Goal: Task Accomplishment & Management: Use online tool/utility

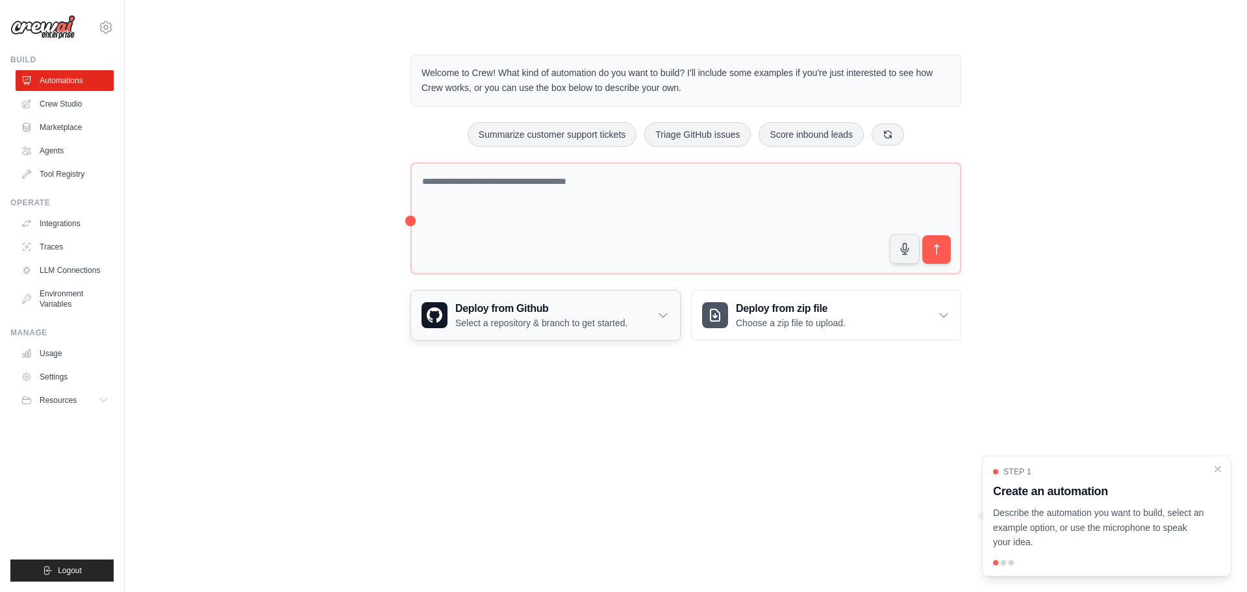
click at [661, 315] on icon at bounding box center [663, 316] width 8 height 4
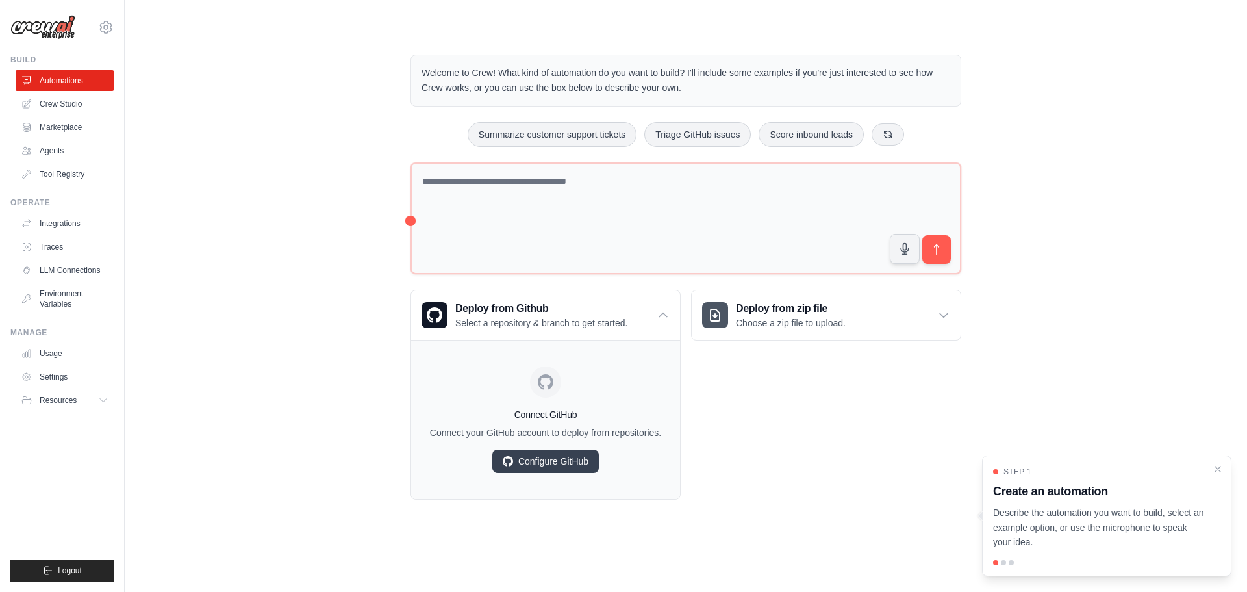
click at [346, 302] on div "Welcome to Crew! What kind of automation do you want to build? I'll include som…" at bounding box center [686, 277] width 1081 height 487
click at [665, 315] on icon at bounding box center [663, 315] width 13 height 13
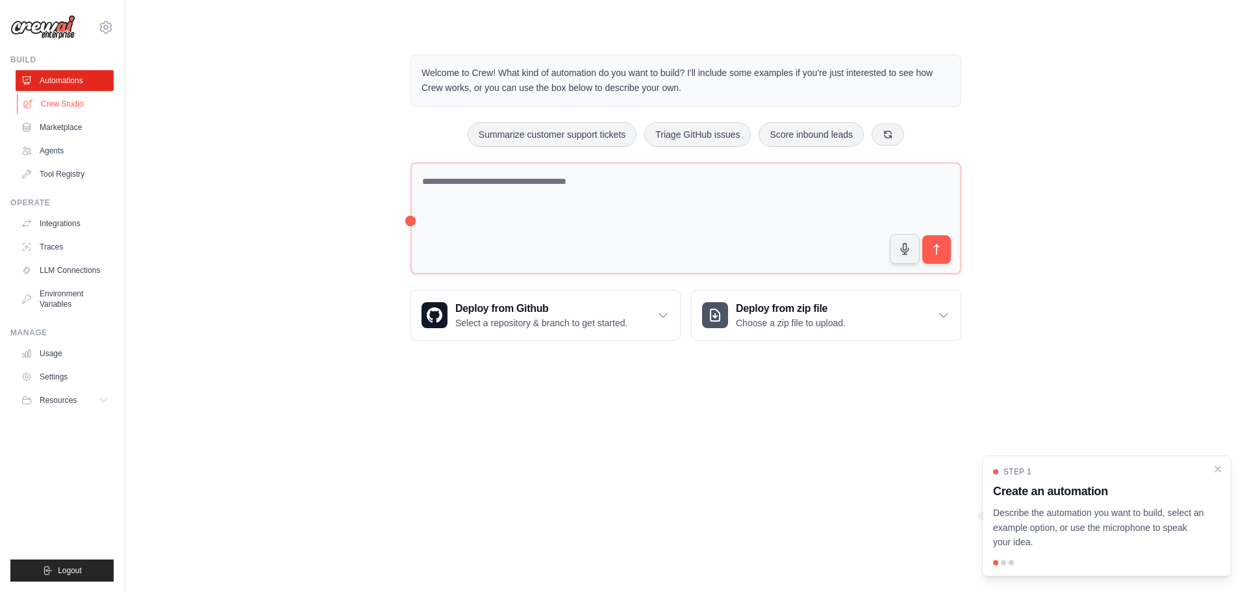
click at [60, 103] on link "Crew Studio" at bounding box center [66, 104] width 98 height 21
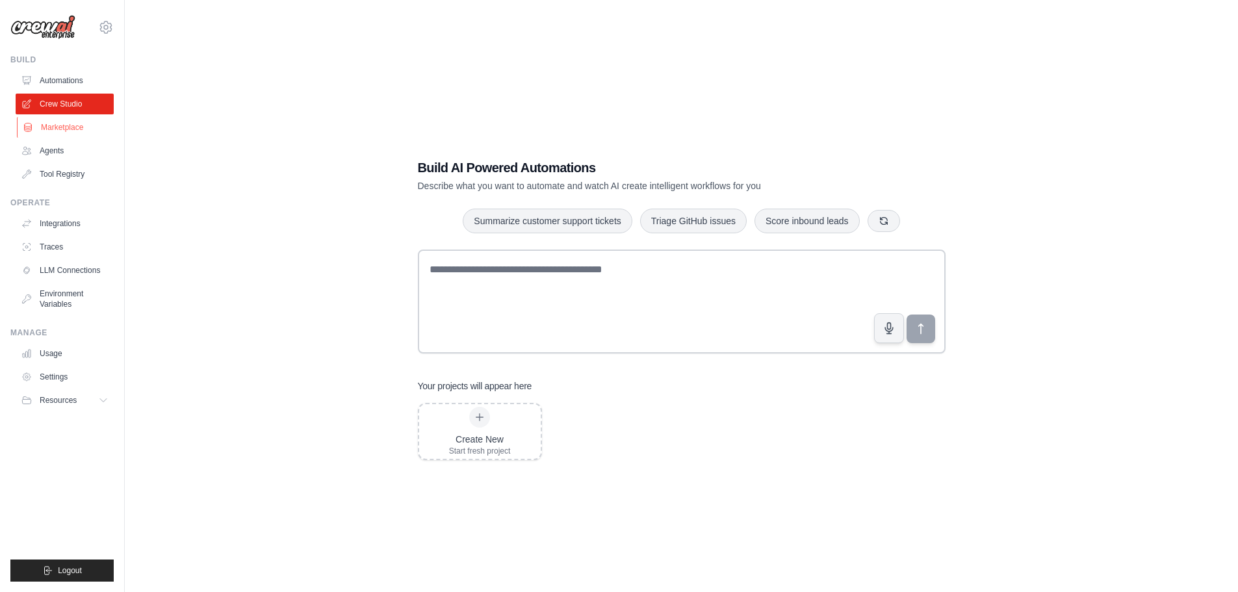
click at [55, 126] on link "Marketplace" at bounding box center [66, 127] width 98 height 21
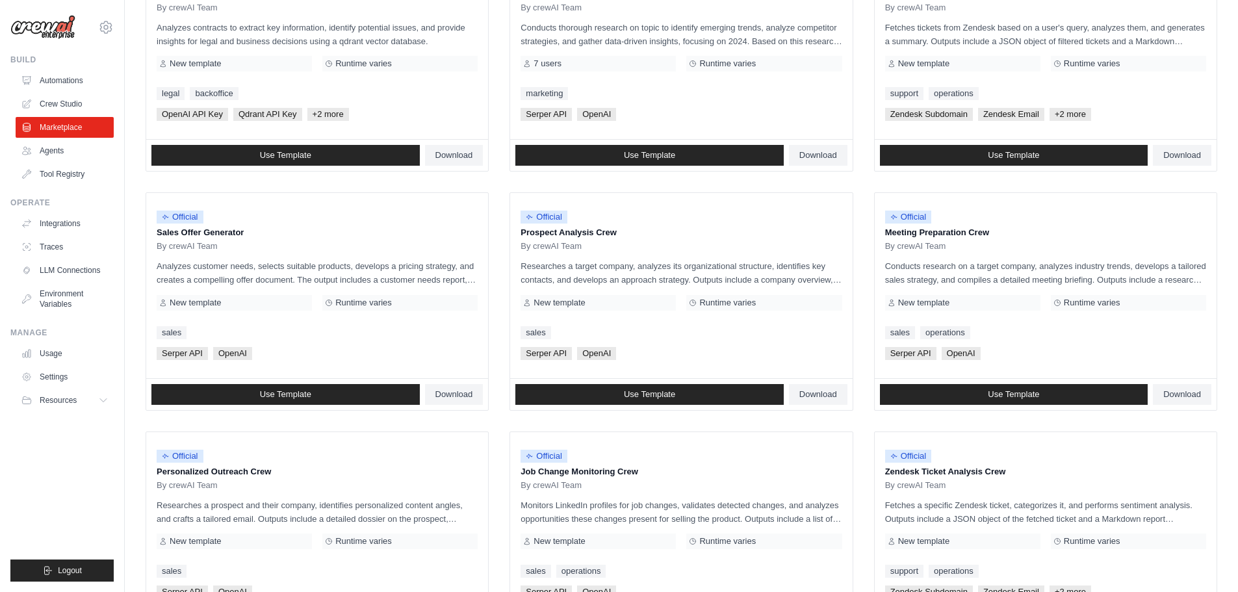
scroll to position [27, 0]
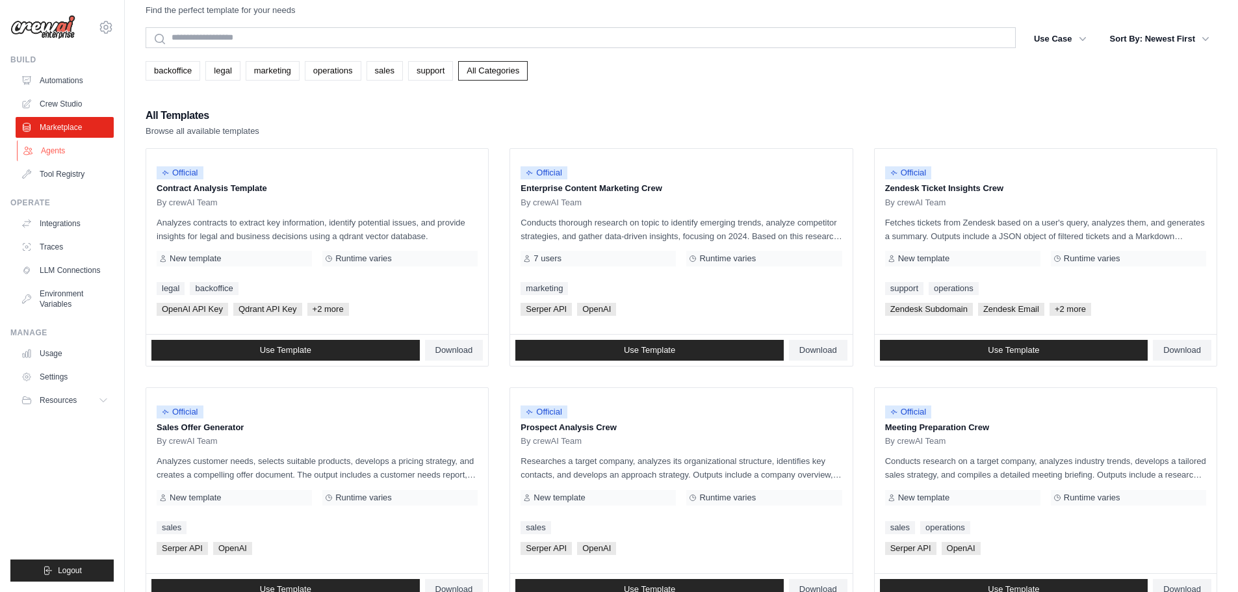
click at [54, 149] on link "Agents" at bounding box center [66, 150] width 98 height 21
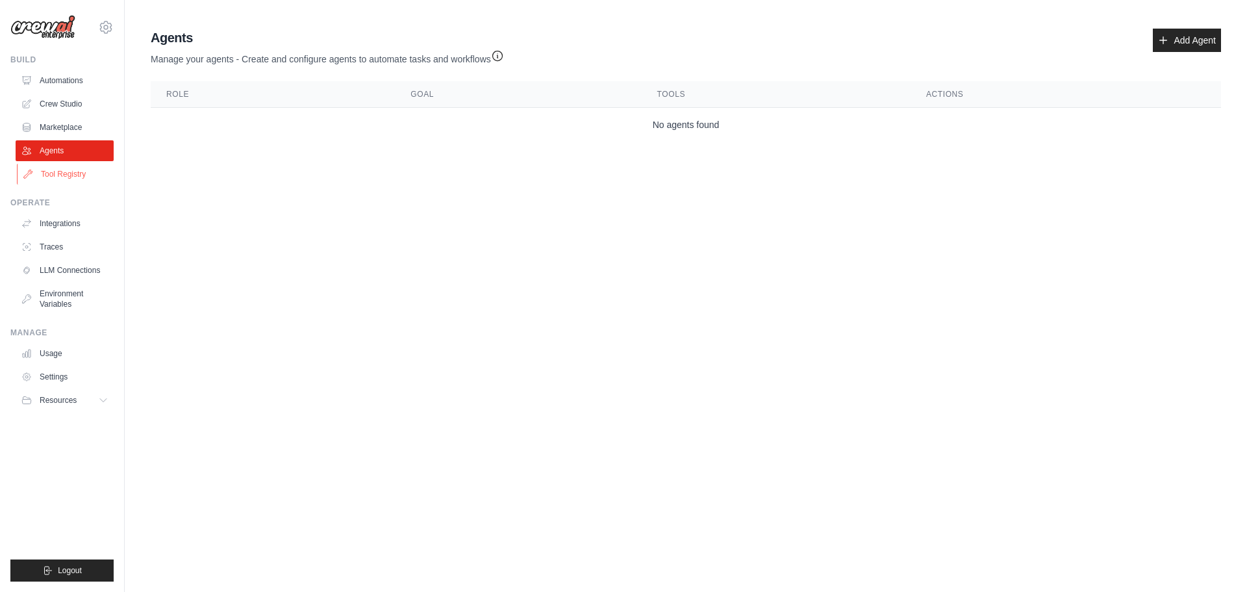
click at [58, 184] on link "Tool Registry" at bounding box center [66, 174] width 98 height 21
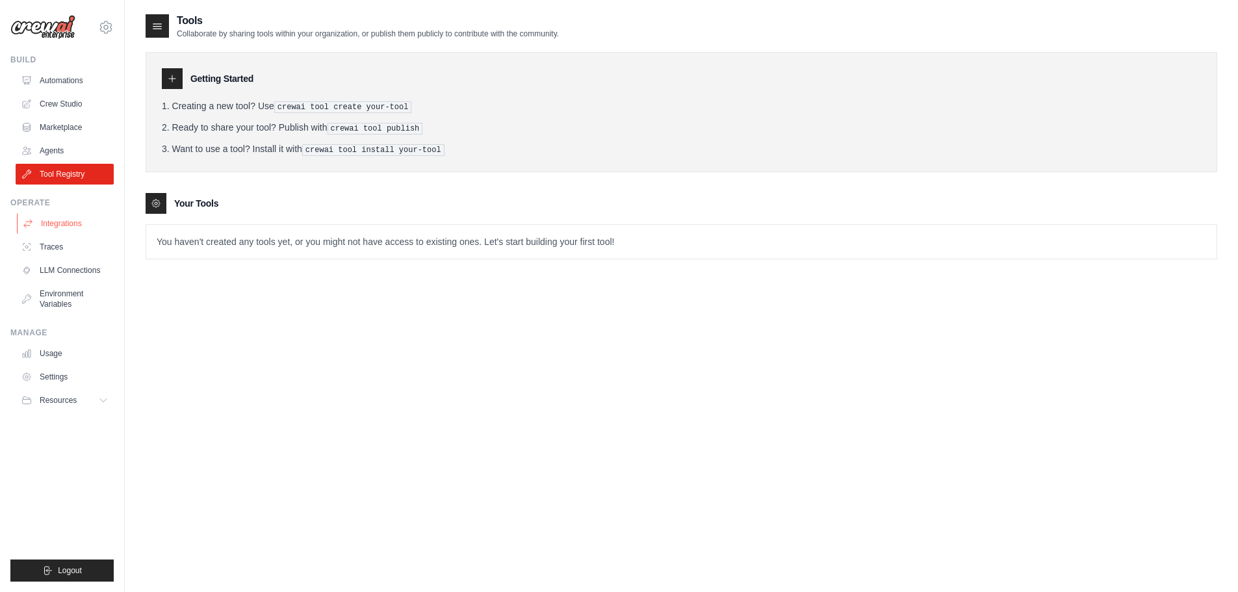
click at [64, 219] on link "Integrations" at bounding box center [66, 223] width 98 height 21
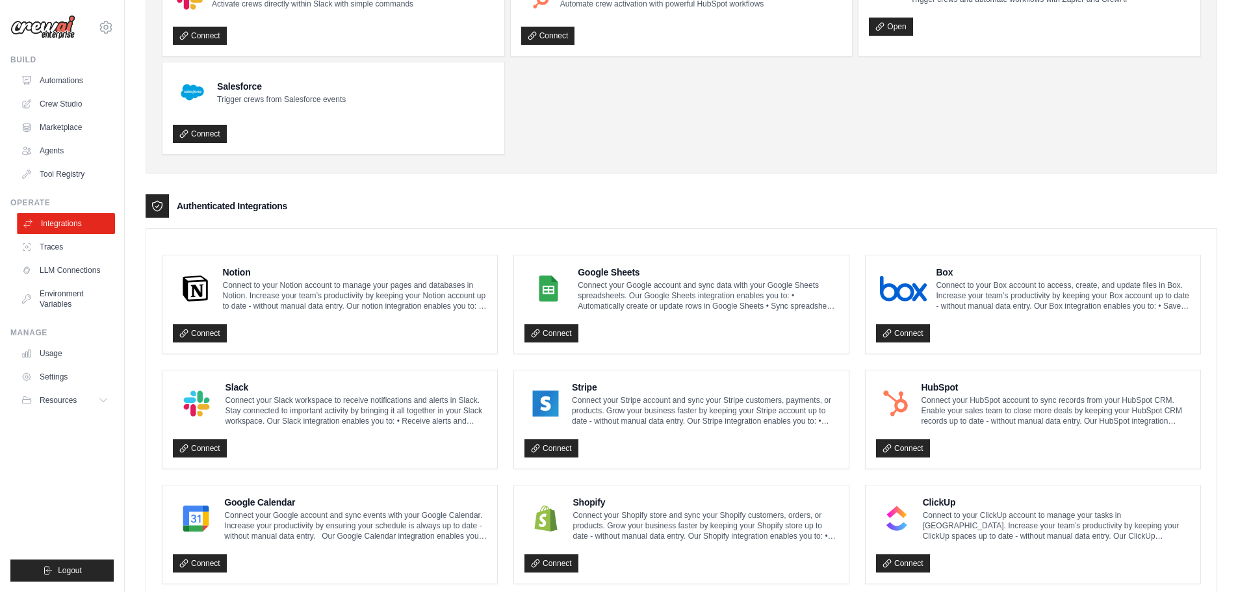
scroll to position [110, 0]
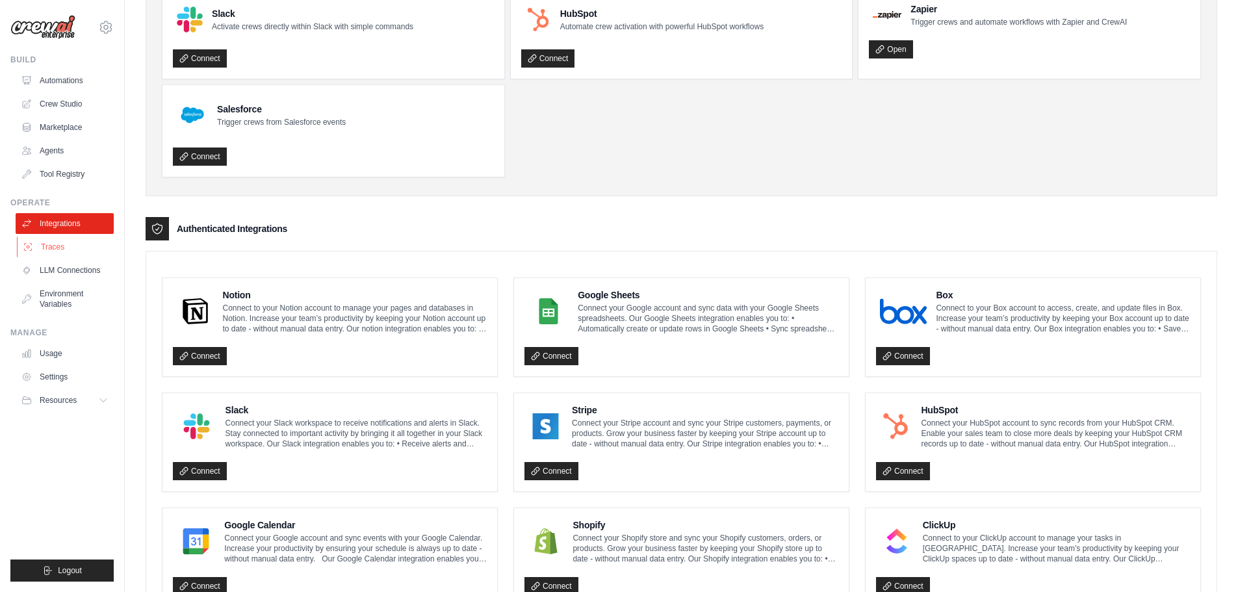
click at [72, 246] on link "Traces" at bounding box center [66, 246] width 98 height 21
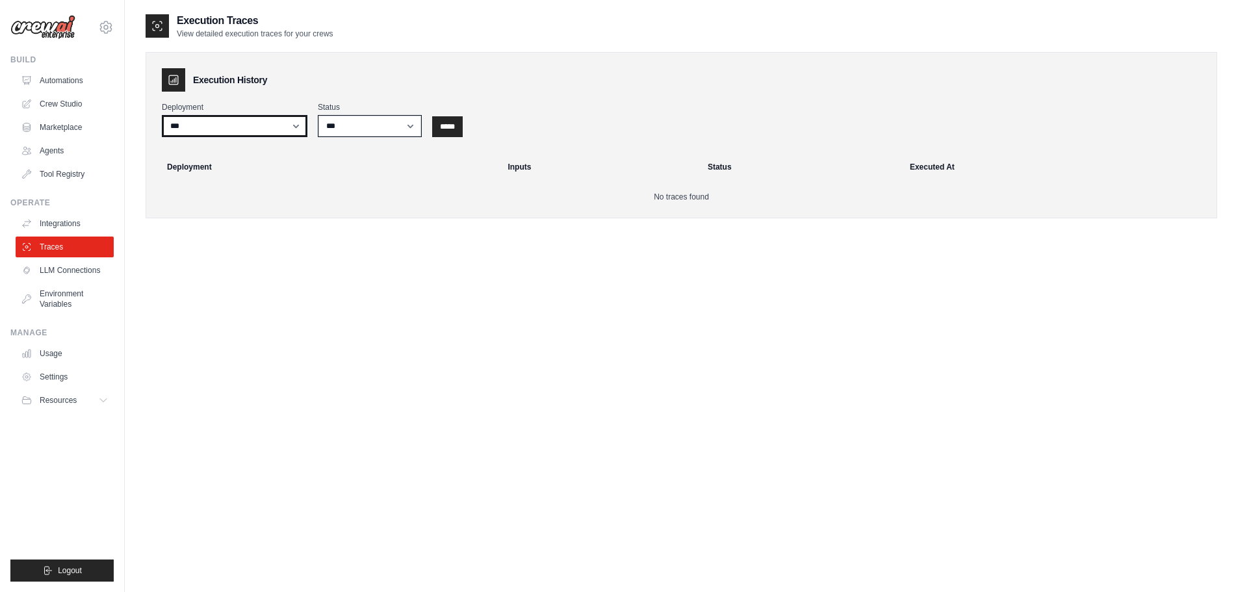
click at [254, 125] on select "***" at bounding box center [235, 126] width 146 height 22
click at [338, 126] on select "*** ********* ******* *****" at bounding box center [370, 126] width 104 height 22
click at [253, 192] on p "No traces found" at bounding box center [681, 197] width 1039 height 10
click at [63, 268] on link "LLM Connections" at bounding box center [66, 270] width 98 height 21
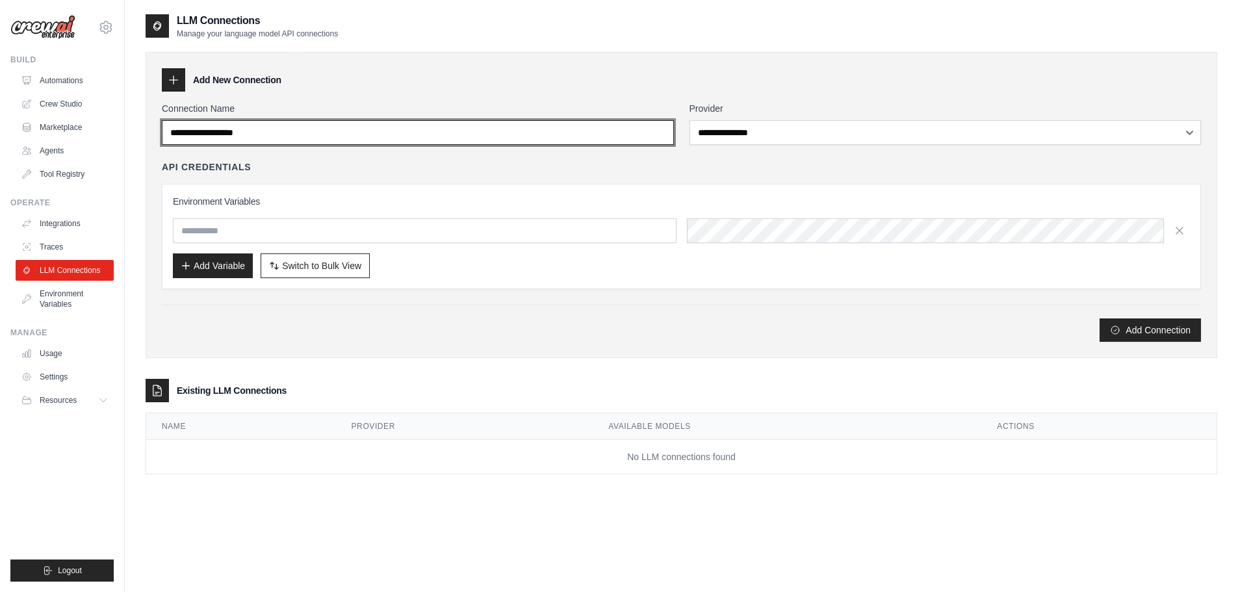
click at [348, 130] on input "Connection Name" at bounding box center [418, 132] width 512 height 25
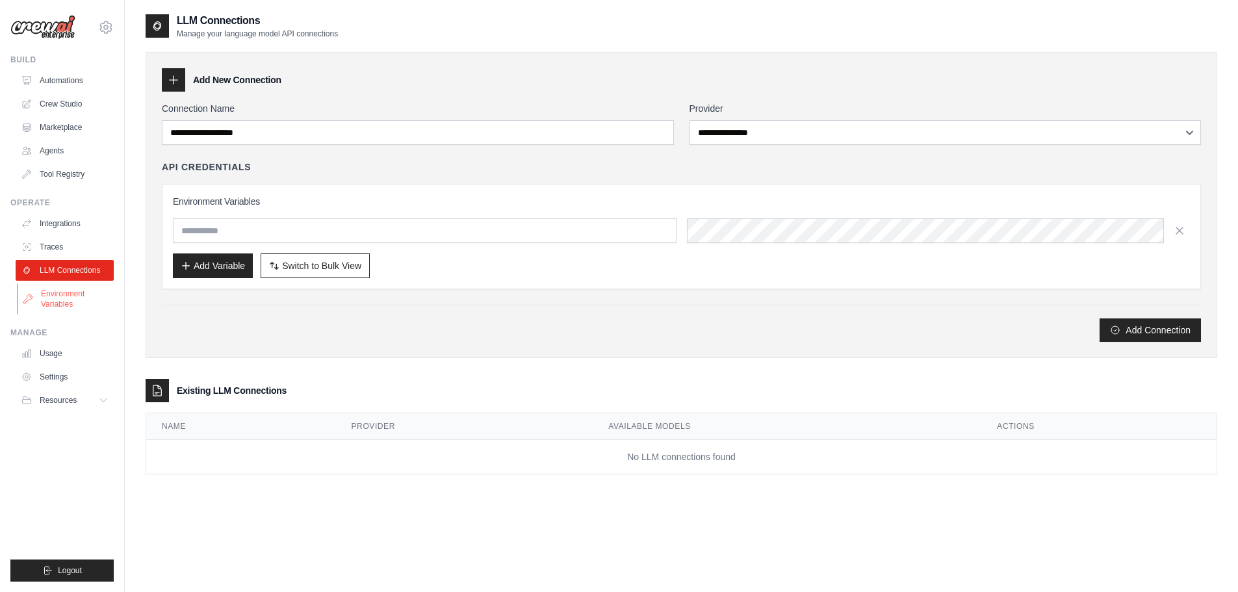
click at [62, 294] on link "Environment Variables" at bounding box center [66, 298] width 98 height 31
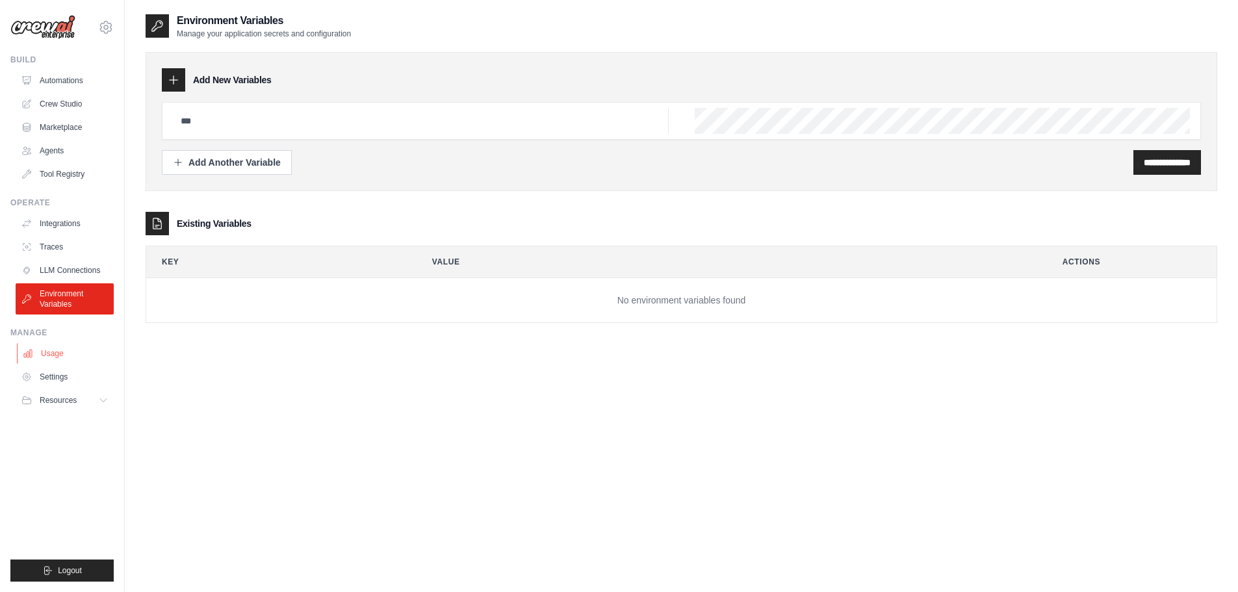
click at [66, 350] on link "Usage" at bounding box center [66, 353] width 98 height 21
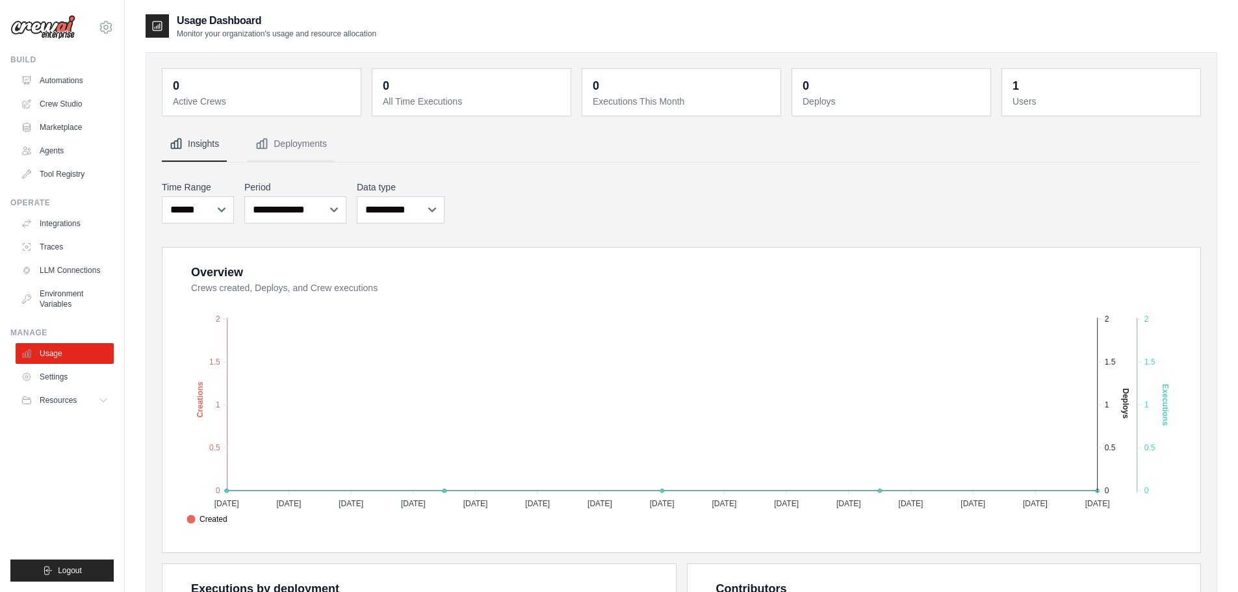
click at [158, 513] on div "0 Active Crews 0 All Time Executions 0 Executions This Month 0 Deploys 1 Users" at bounding box center [681, 480] width 1071 height 856
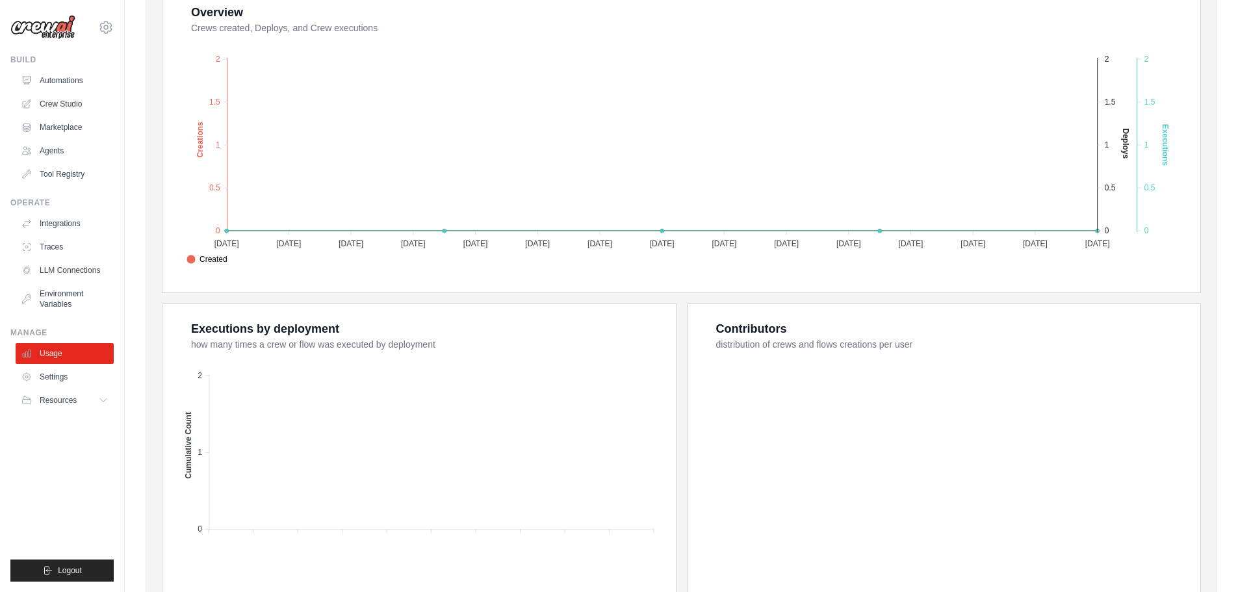
scroll to position [350, 0]
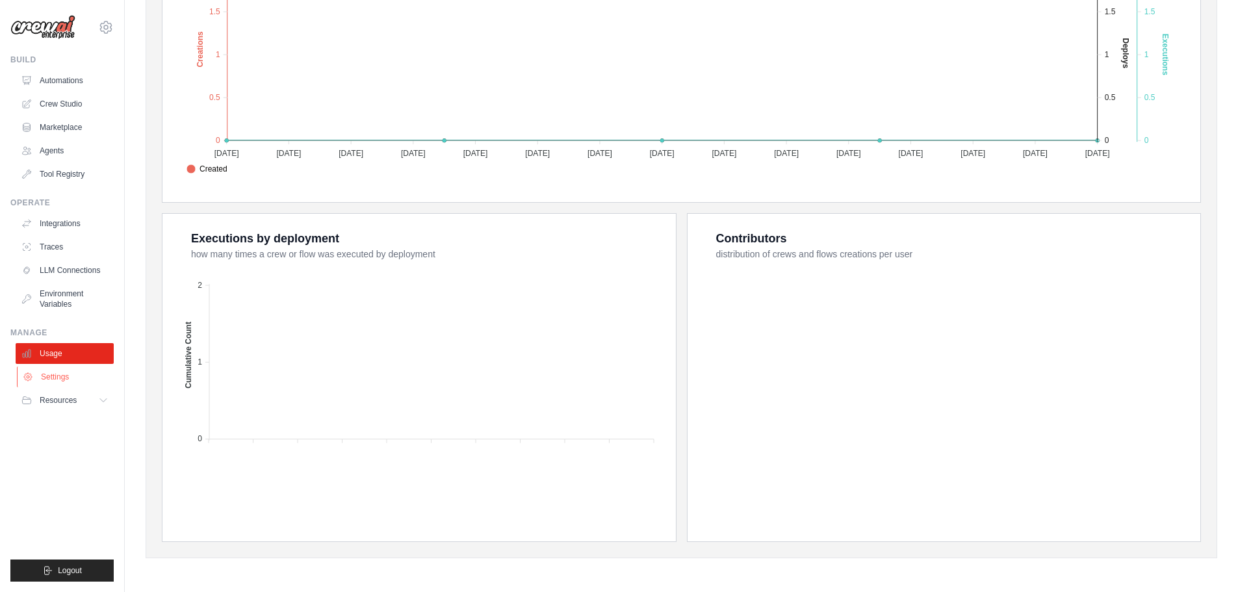
click at [50, 374] on link "Settings" at bounding box center [66, 376] width 98 height 21
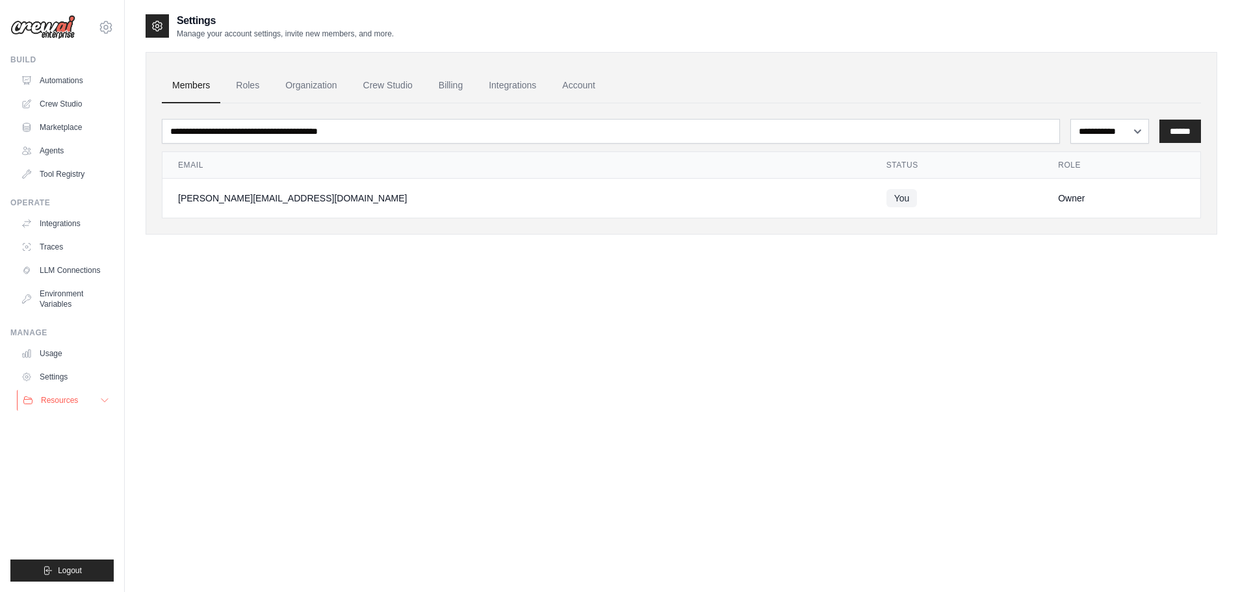
click at [49, 403] on span "Resources" at bounding box center [59, 400] width 37 height 10
click at [59, 483] on span "Video Tutorials" at bounding box center [71, 484] width 51 height 10
click at [64, 103] on link "Crew Studio" at bounding box center [66, 104] width 98 height 21
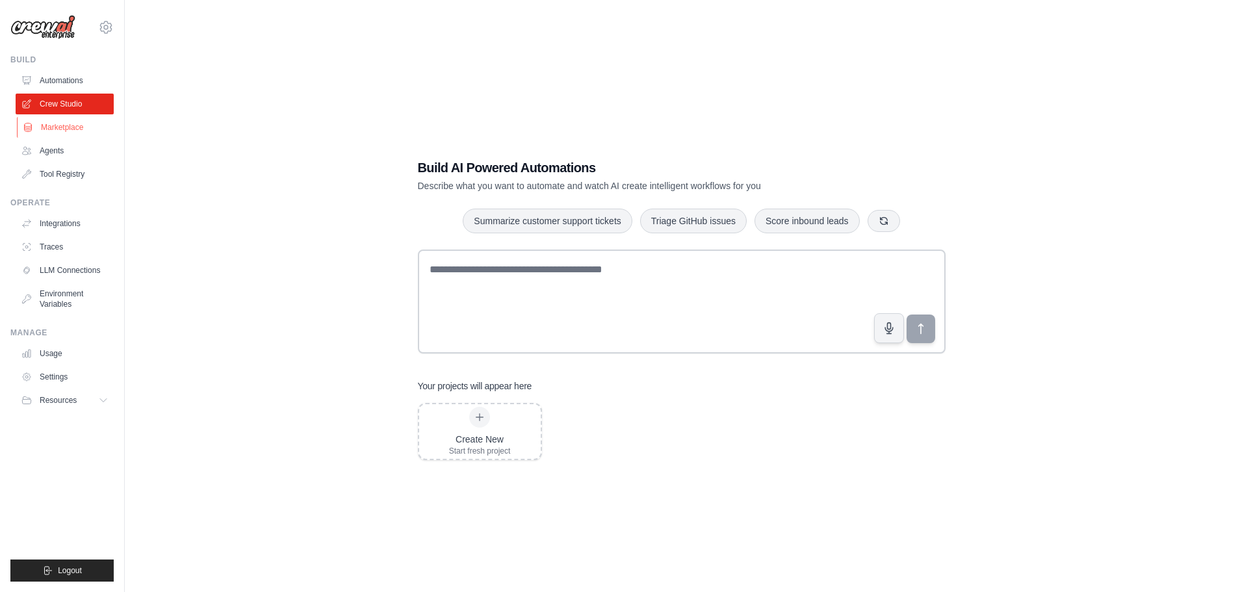
click at [63, 130] on link "Marketplace" at bounding box center [66, 127] width 98 height 21
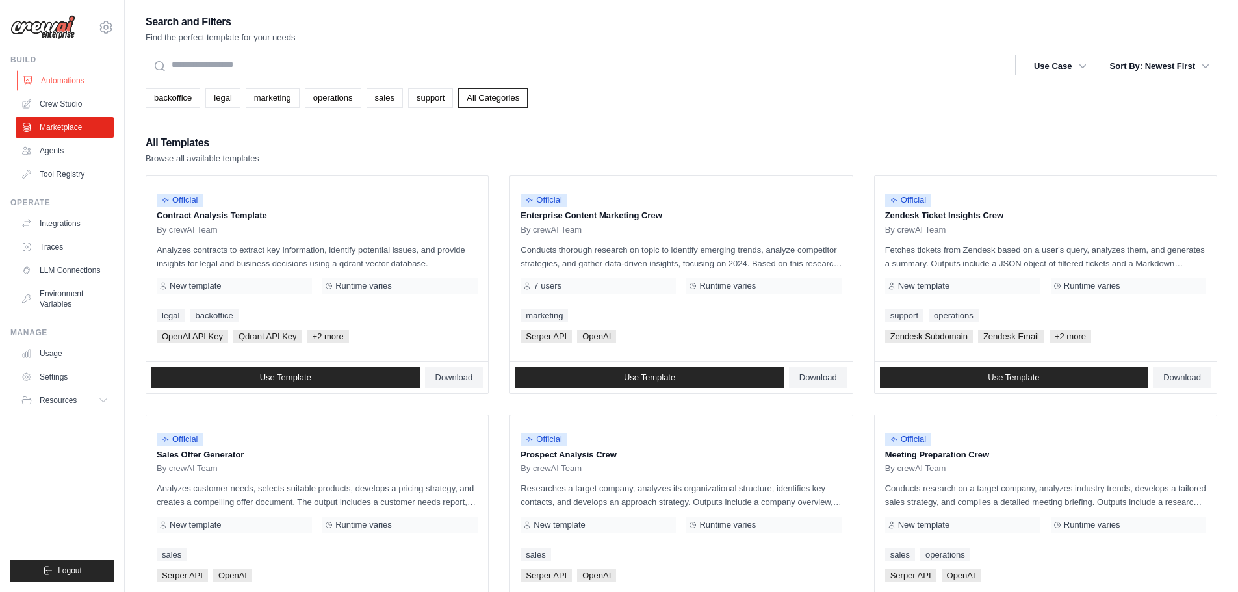
click at [75, 83] on link "Automations" at bounding box center [66, 80] width 98 height 21
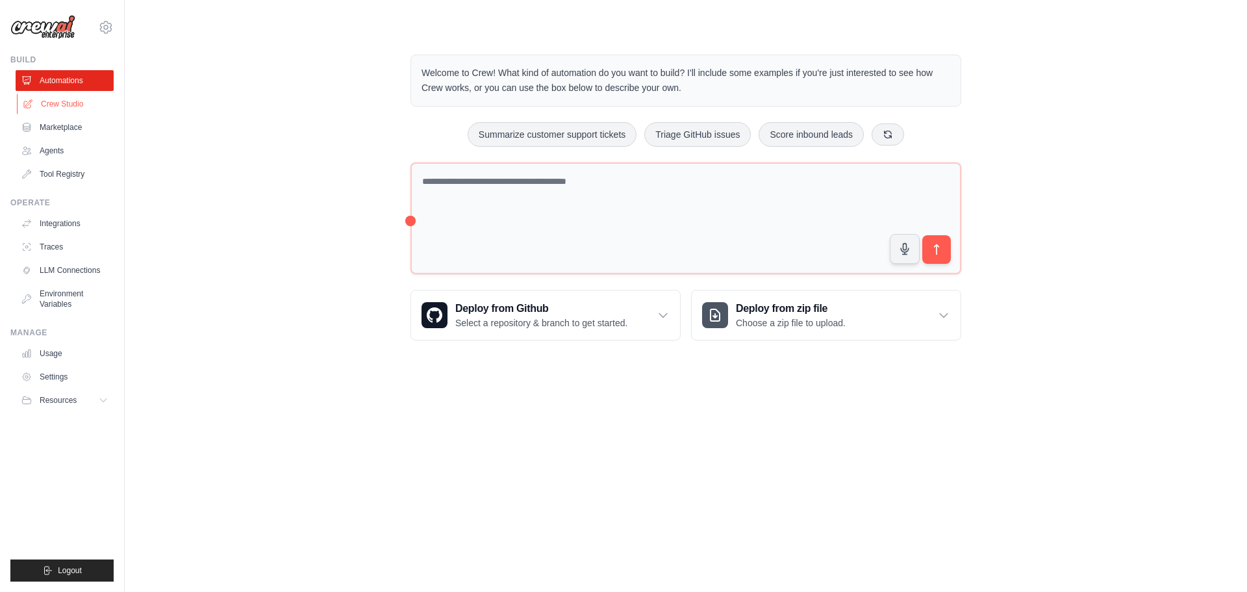
click at [68, 106] on link "Crew Studio" at bounding box center [66, 104] width 98 height 21
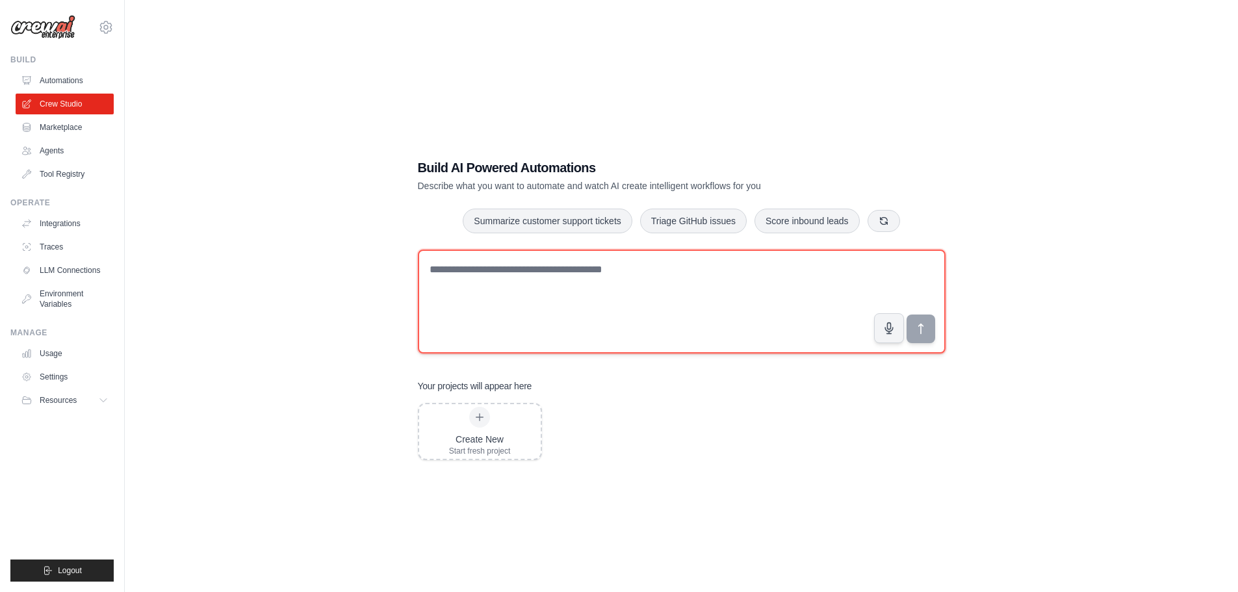
click at [555, 270] on textarea at bounding box center [682, 301] width 528 height 104
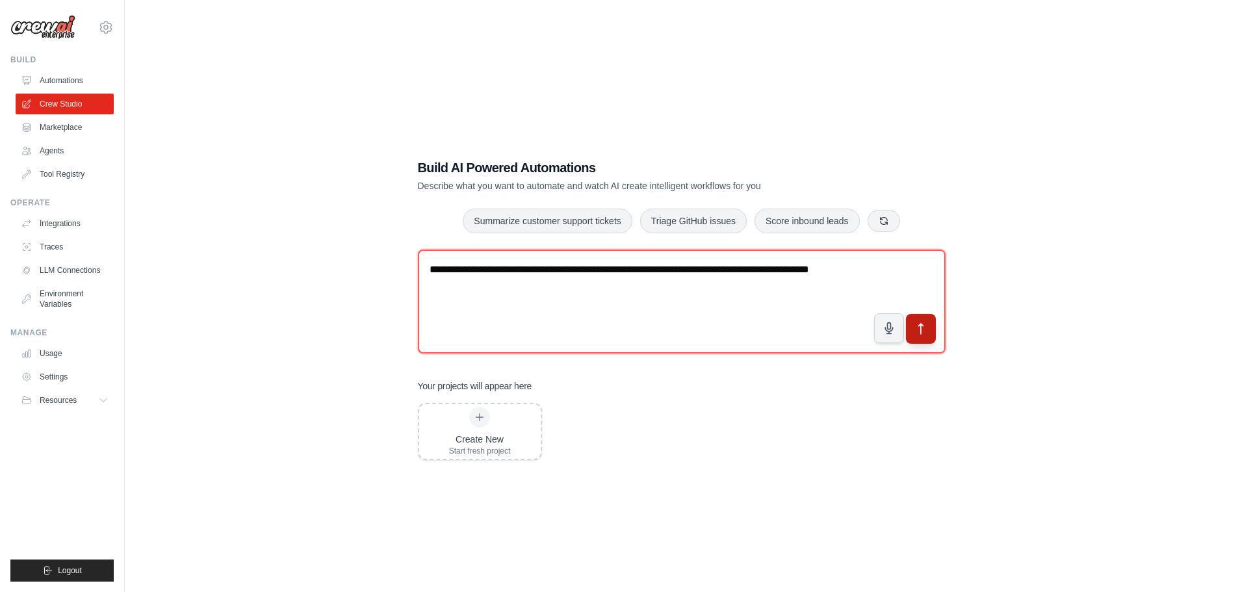
type textarea "**********"
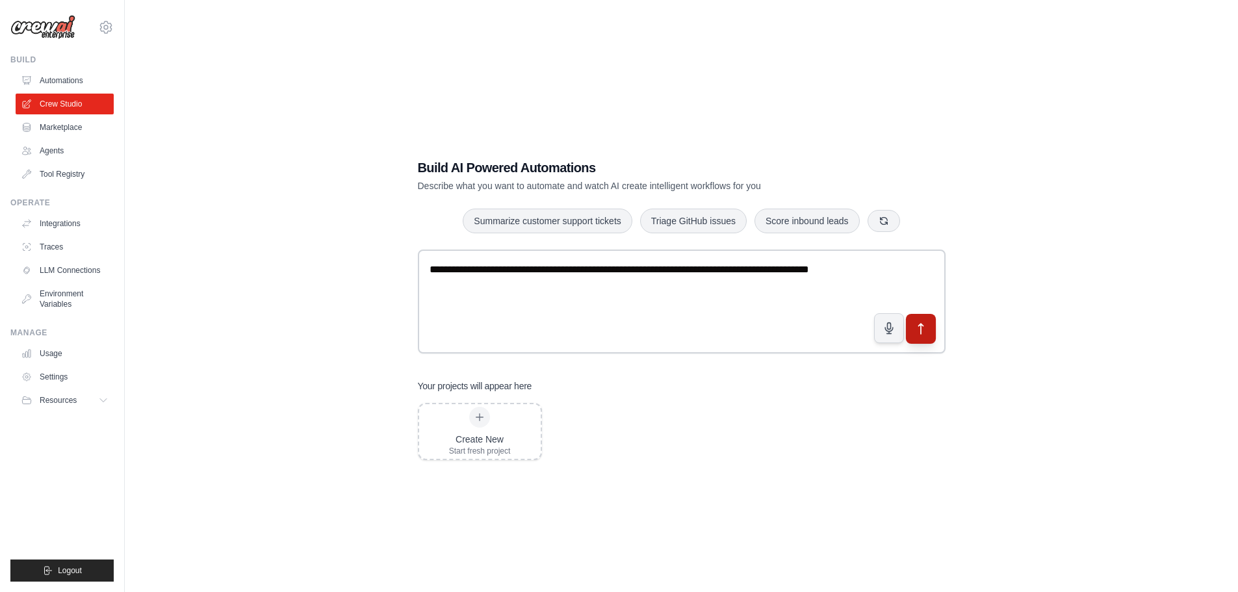
click at [922, 333] on icon "submit" at bounding box center [920, 329] width 14 height 14
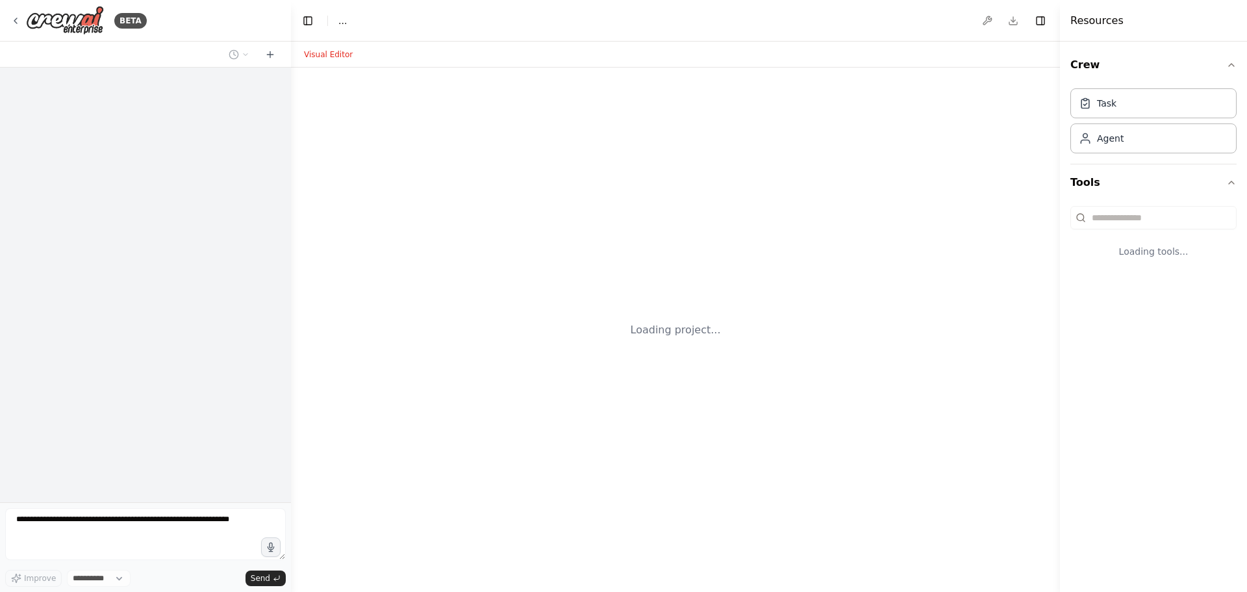
select select "****"
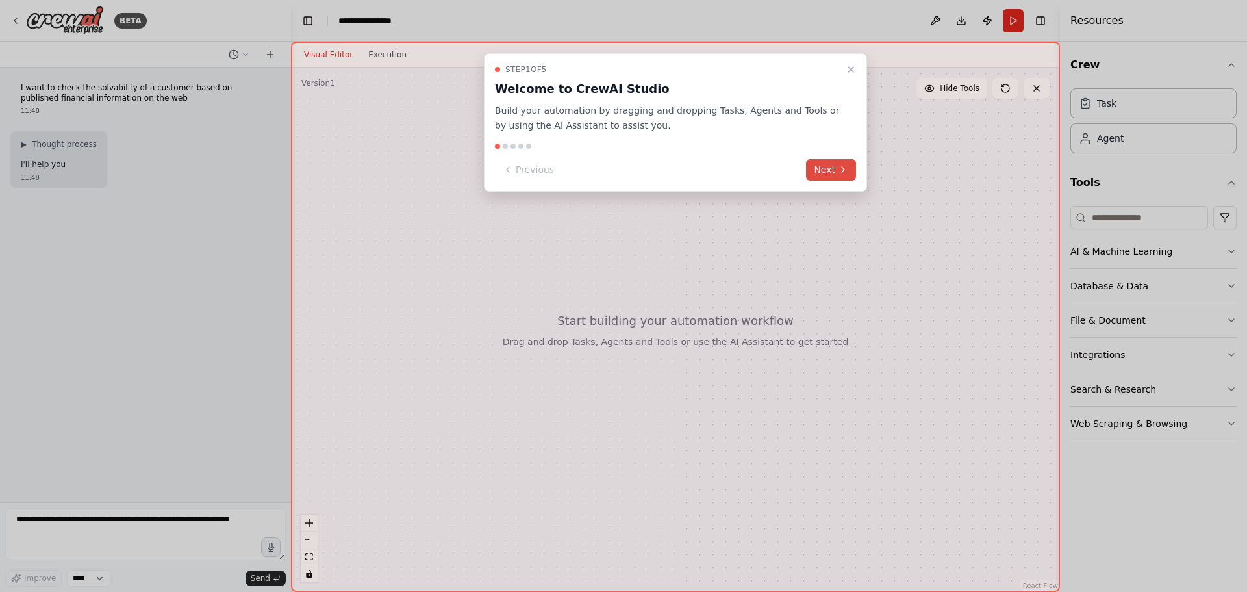
click at [829, 168] on button "Next" at bounding box center [831, 169] width 50 height 21
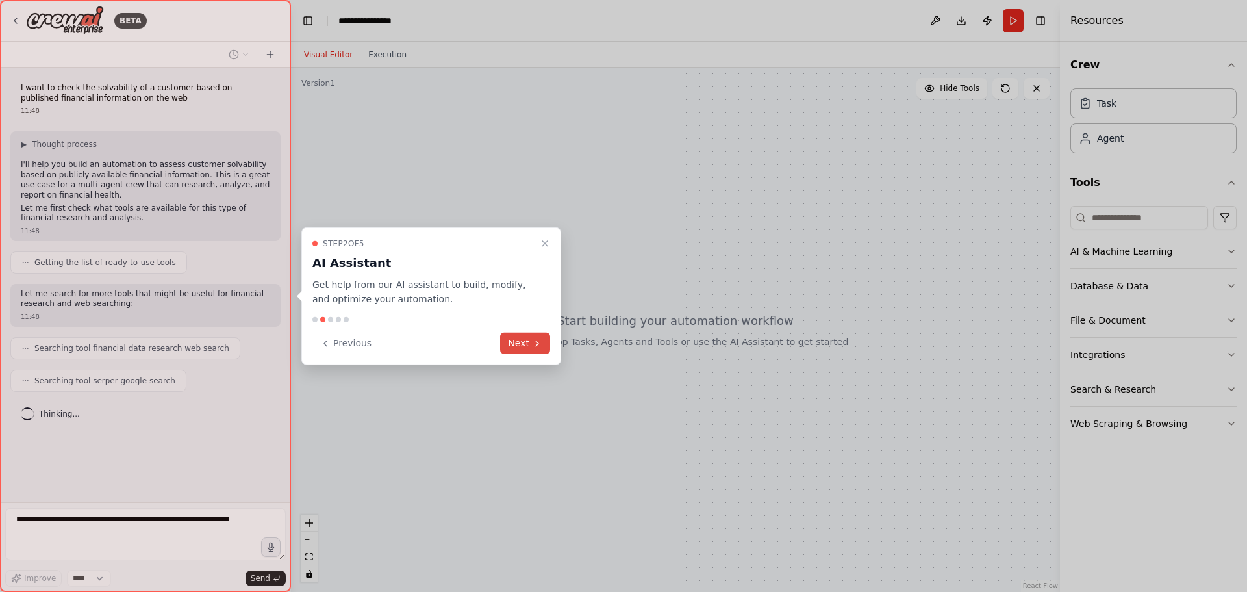
click at [524, 348] on button "Next" at bounding box center [525, 343] width 50 height 21
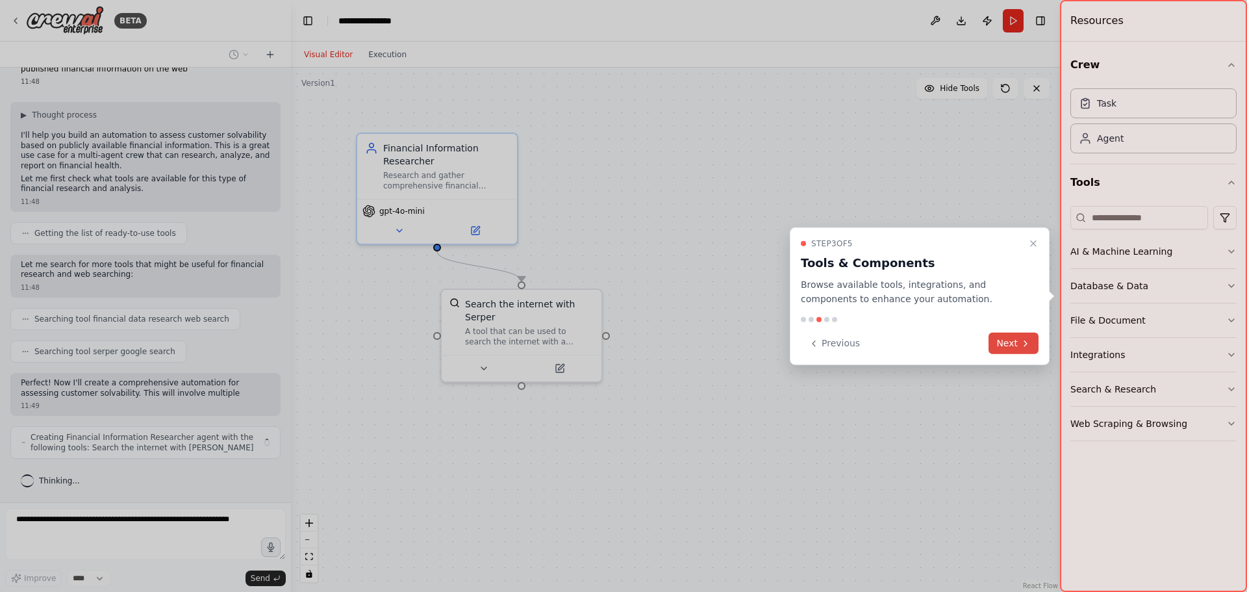
scroll to position [40, 0]
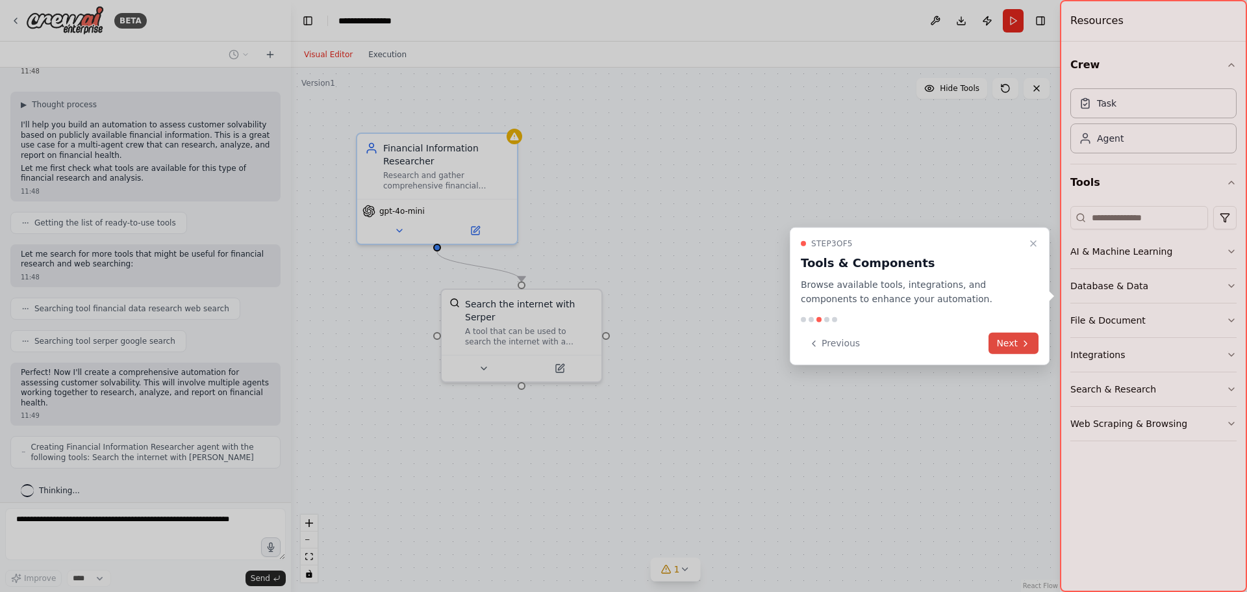
click at [1014, 343] on button "Next" at bounding box center [1014, 343] width 50 height 21
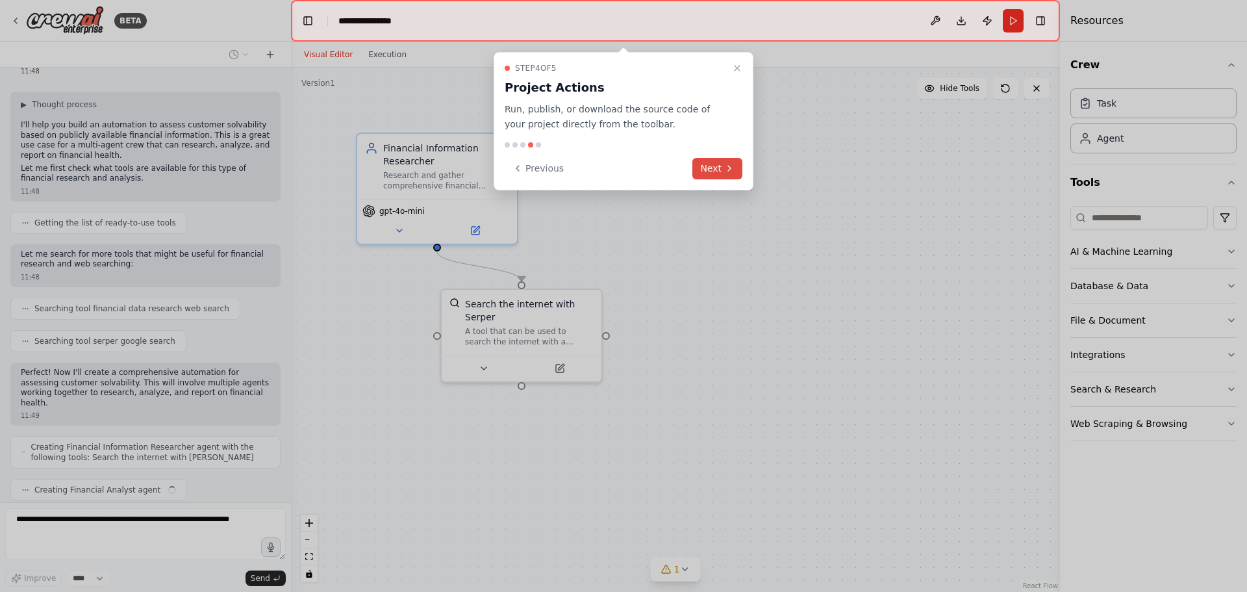
scroll to position [72, 0]
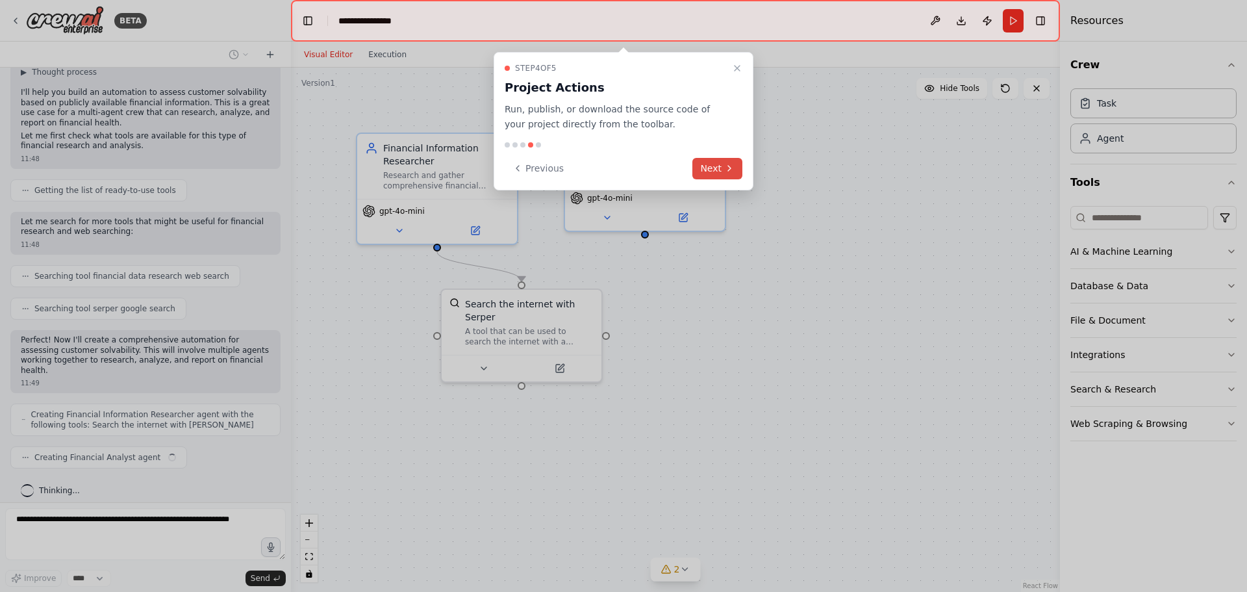
click at [711, 170] on button "Next" at bounding box center [718, 168] width 50 height 21
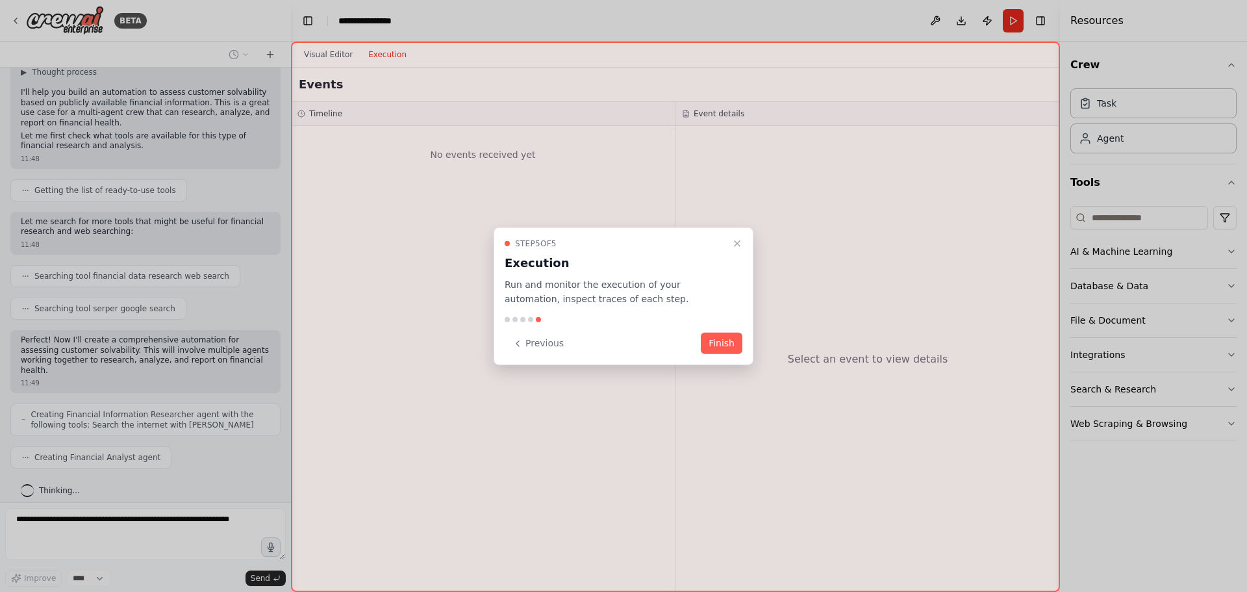
click at [732, 346] on button "Finish" at bounding box center [722, 343] width 42 height 21
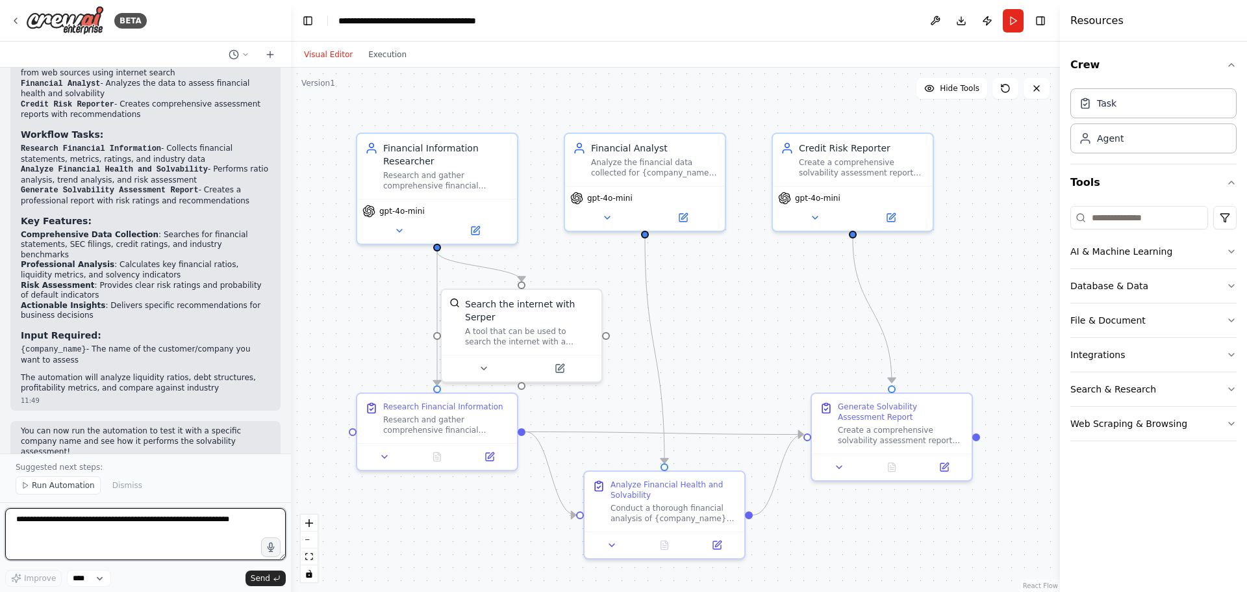
scroll to position [878, 0]
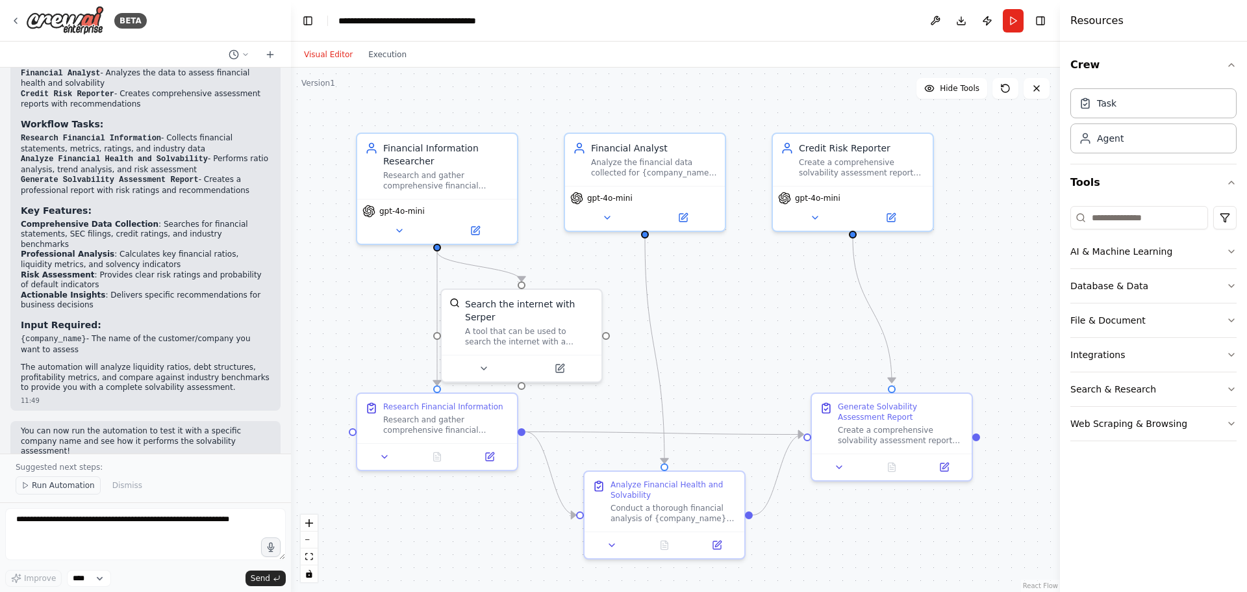
click at [46, 485] on span "Run Automation" at bounding box center [63, 485] width 63 height 10
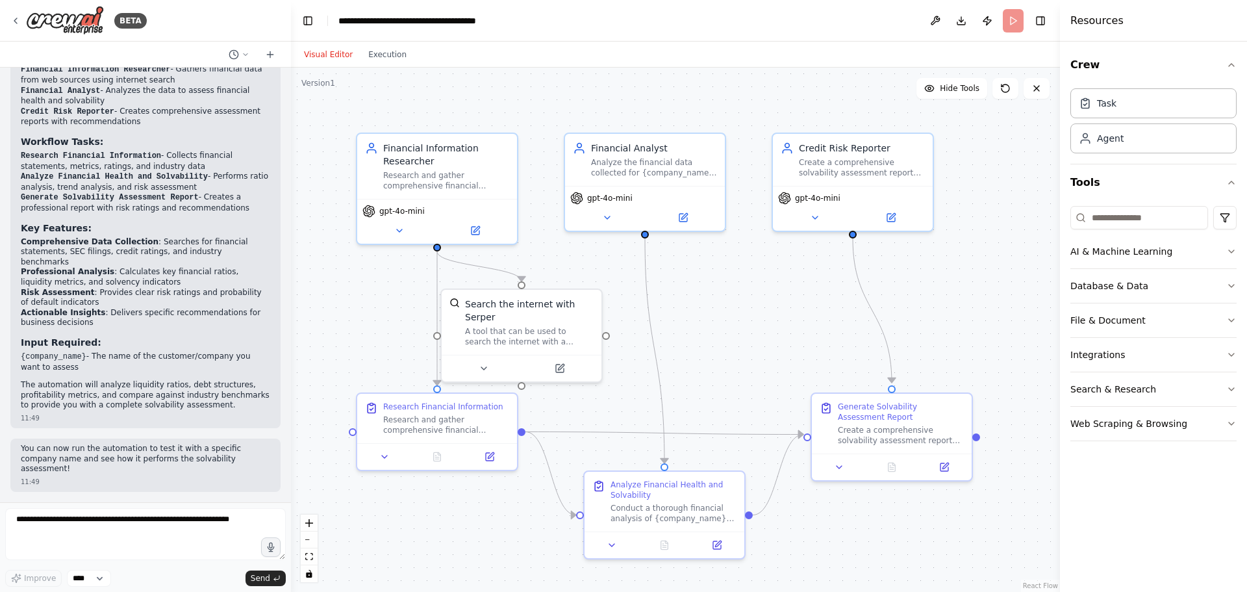
scroll to position [829, 0]
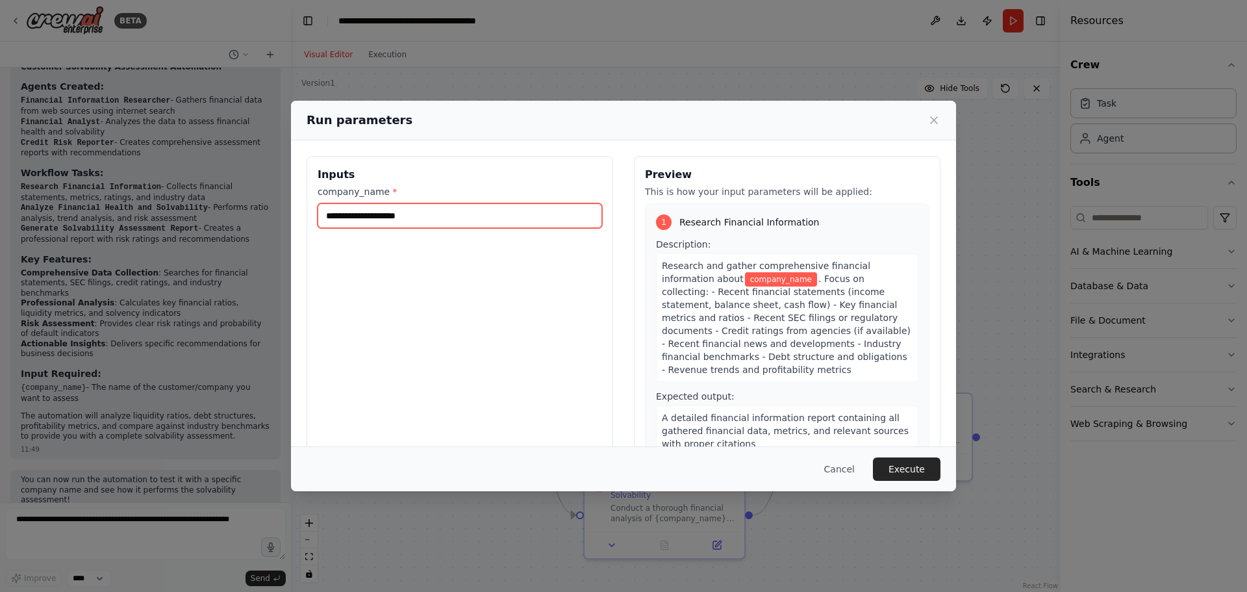
click at [379, 214] on input "company_name *" at bounding box center [460, 215] width 285 height 25
click at [336, 213] on input "*******" at bounding box center [460, 215] width 285 height 25
type input "*******"
click at [426, 216] on input "*******" at bounding box center [460, 215] width 285 height 25
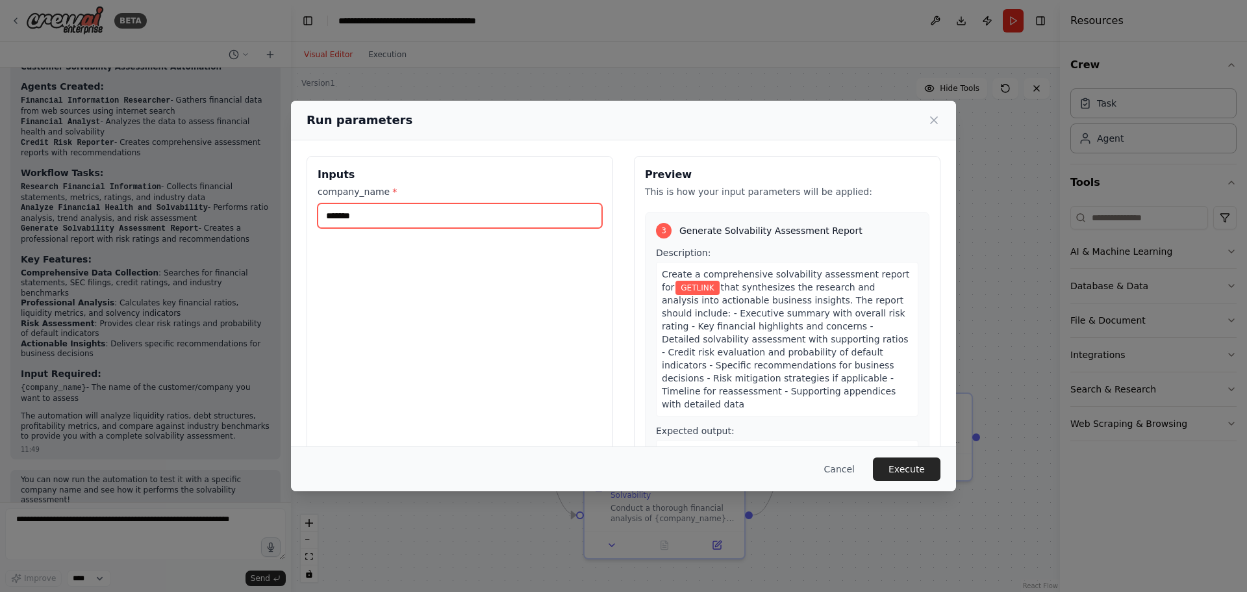
scroll to position [615, 0]
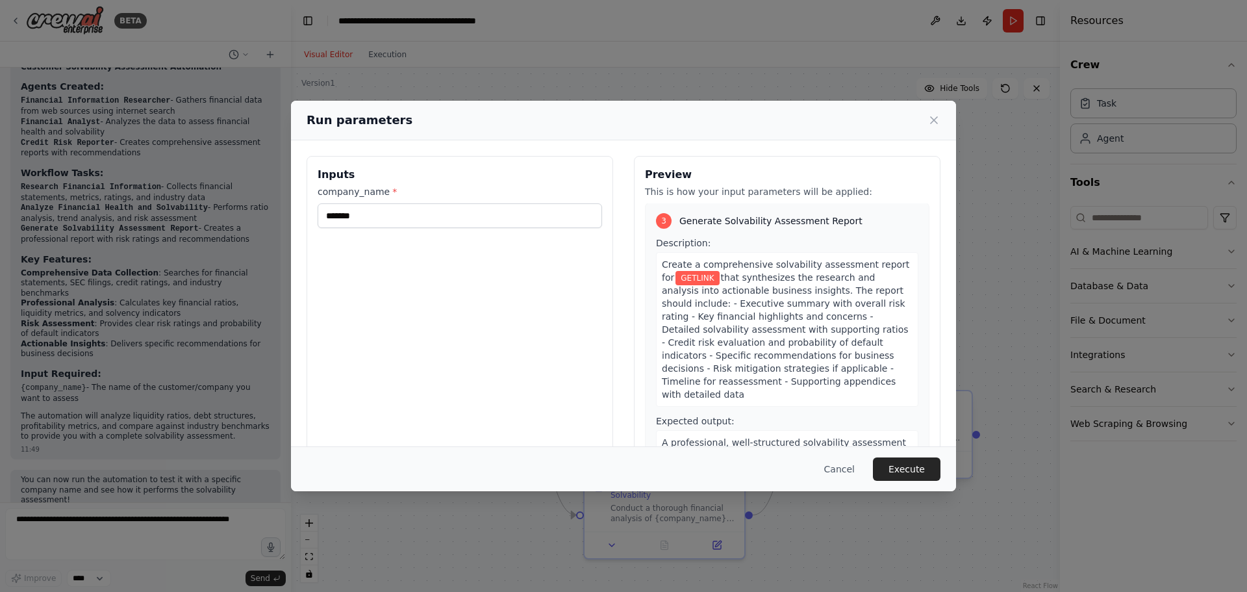
click at [907, 472] on button "Execute" at bounding box center [907, 468] width 68 height 23
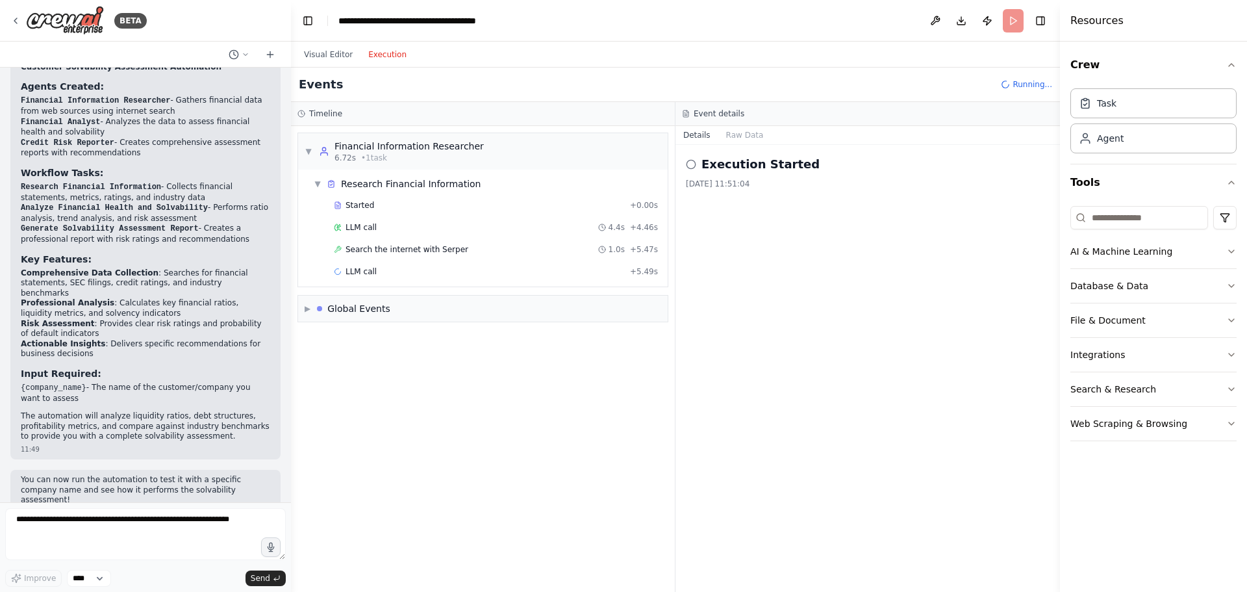
click at [394, 58] on button "Execution" at bounding box center [388, 55] width 54 height 16
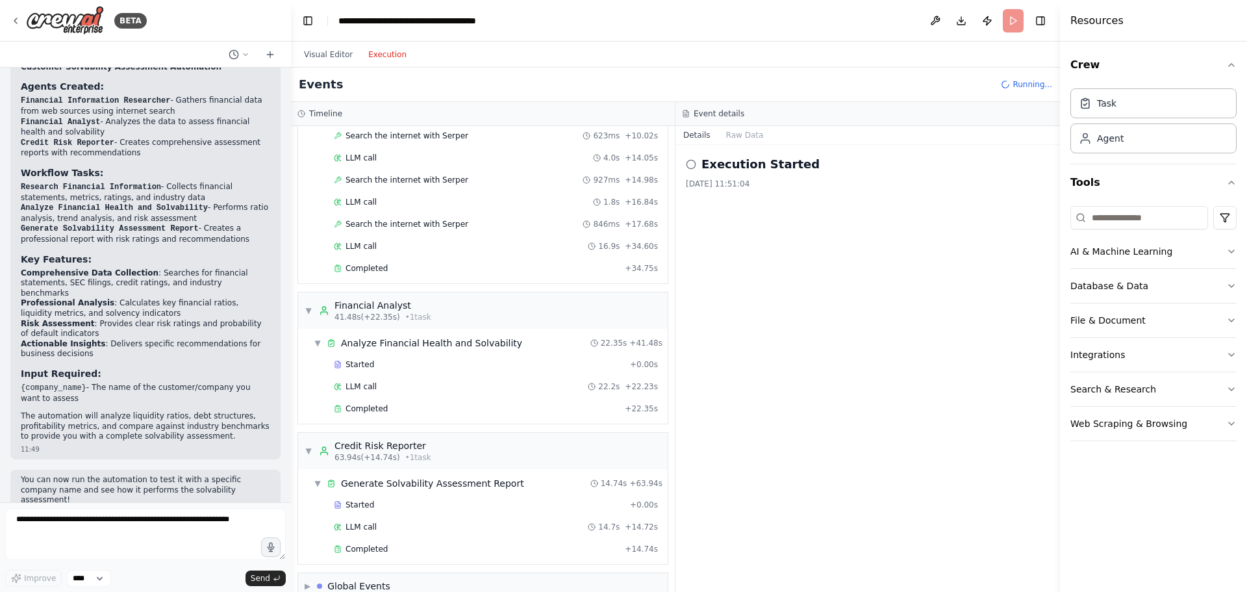
scroll to position [180, 0]
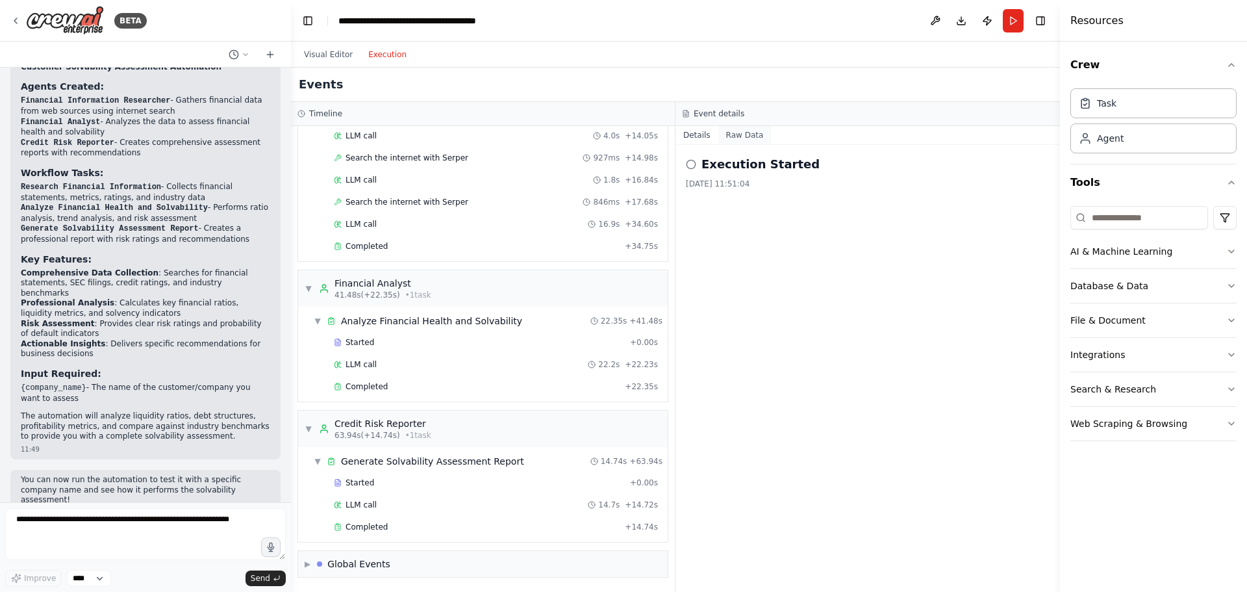
click at [739, 138] on button "Raw Data" at bounding box center [745, 135] width 53 height 18
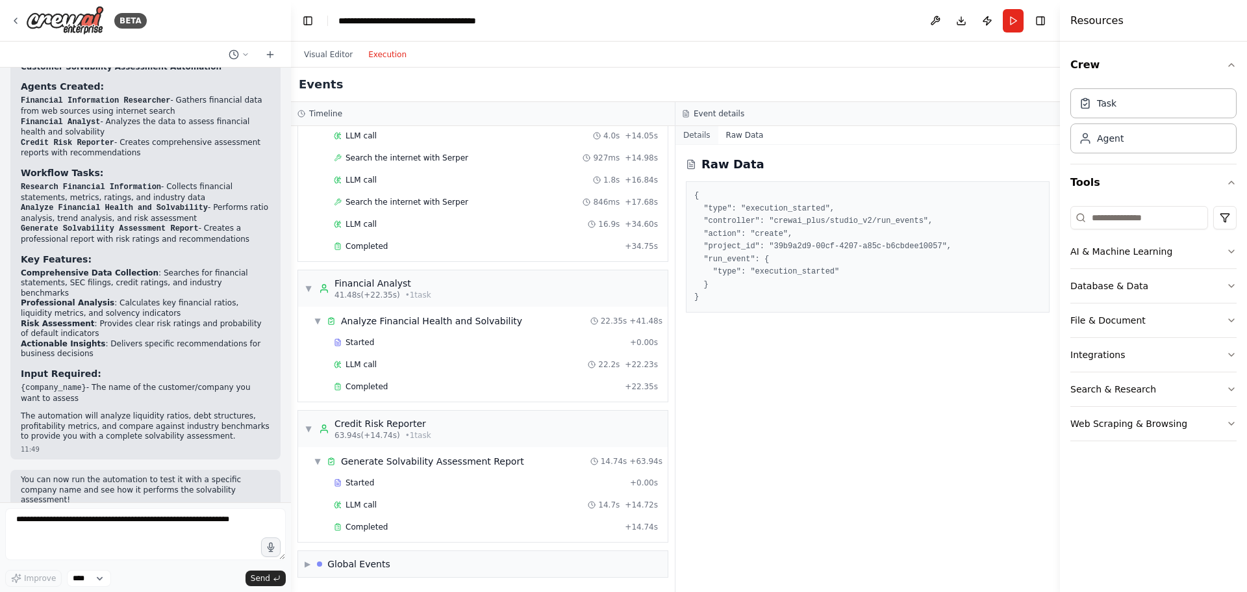
click at [694, 136] on button "Details" at bounding box center [697, 135] width 43 height 18
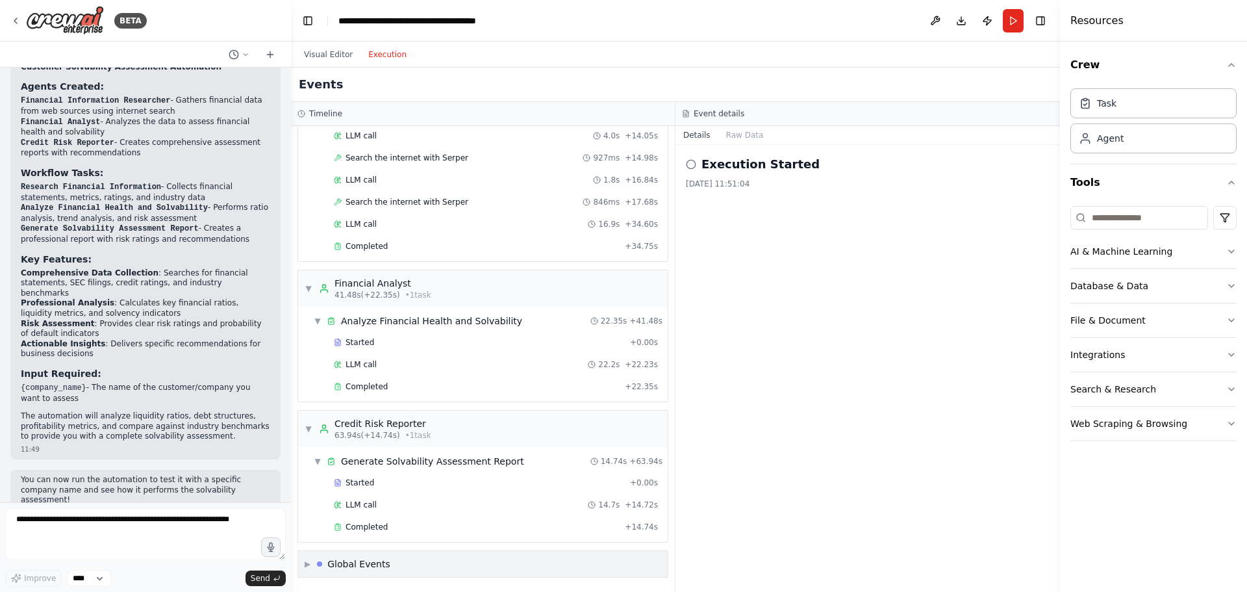
click at [375, 563] on div "Global Events" at bounding box center [358, 563] width 63 height 13
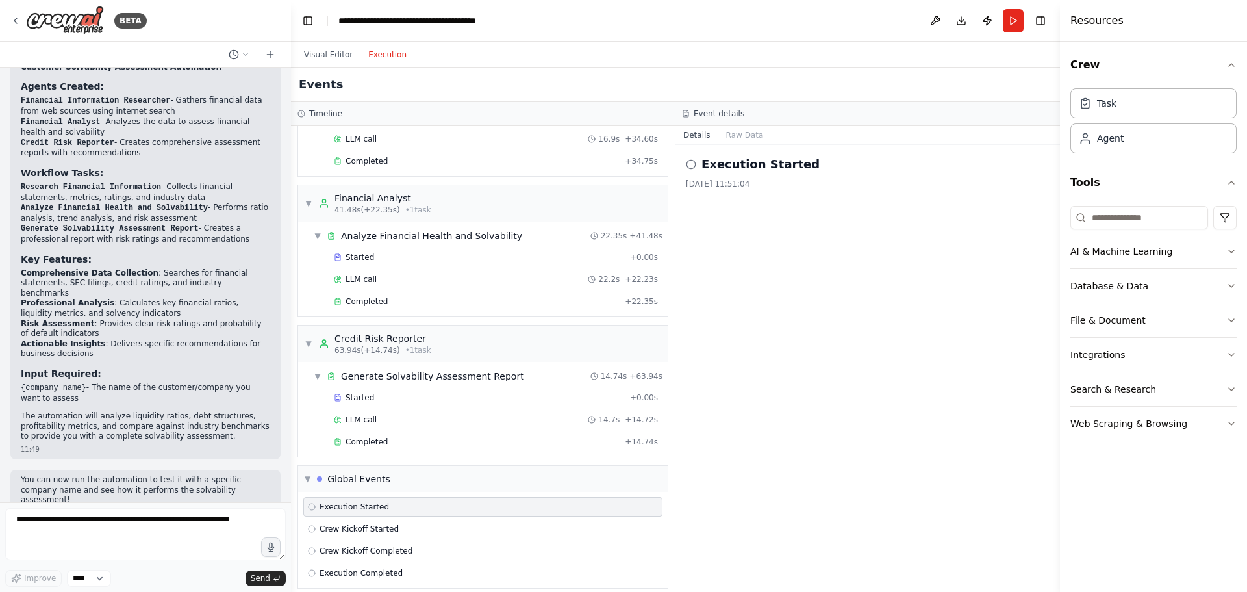
scroll to position [276, 0]
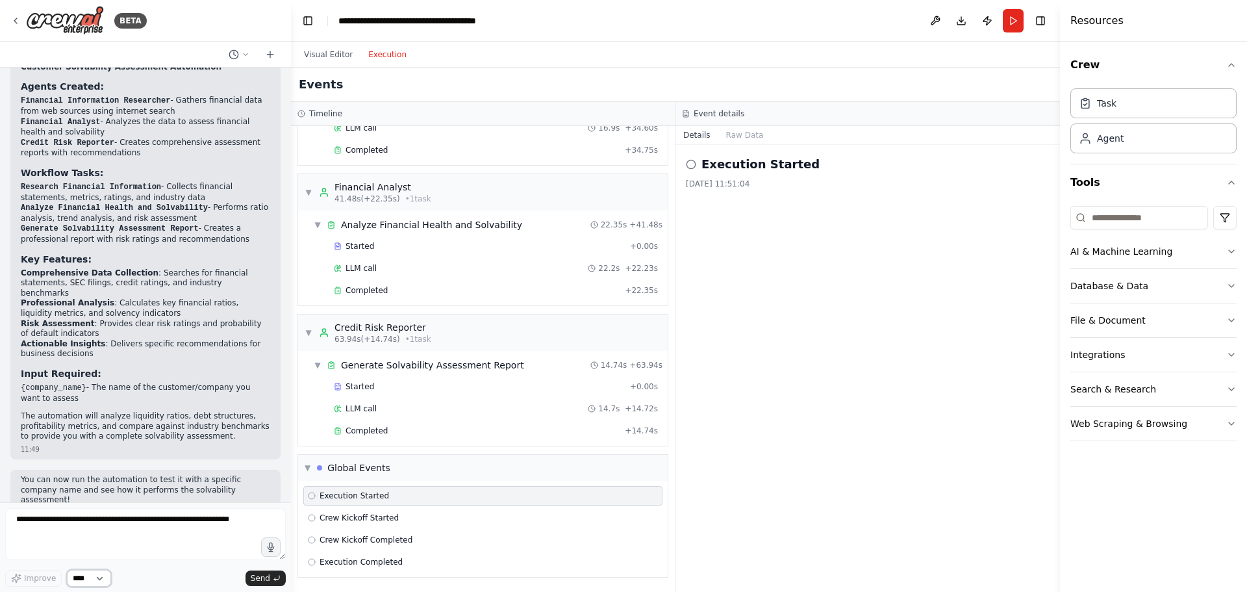
click at [98, 580] on select "****" at bounding box center [89, 578] width 44 height 17
click at [172, 577] on div "Improve **** Send" at bounding box center [145, 578] width 281 height 17
click at [1158, 107] on div "Task" at bounding box center [1154, 103] width 166 height 30
click at [1141, 147] on div "Agent" at bounding box center [1154, 138] width 166 height 30
click at [1230, 248] on icon "button" at bounding box center [1232, 251] width 10 height 10
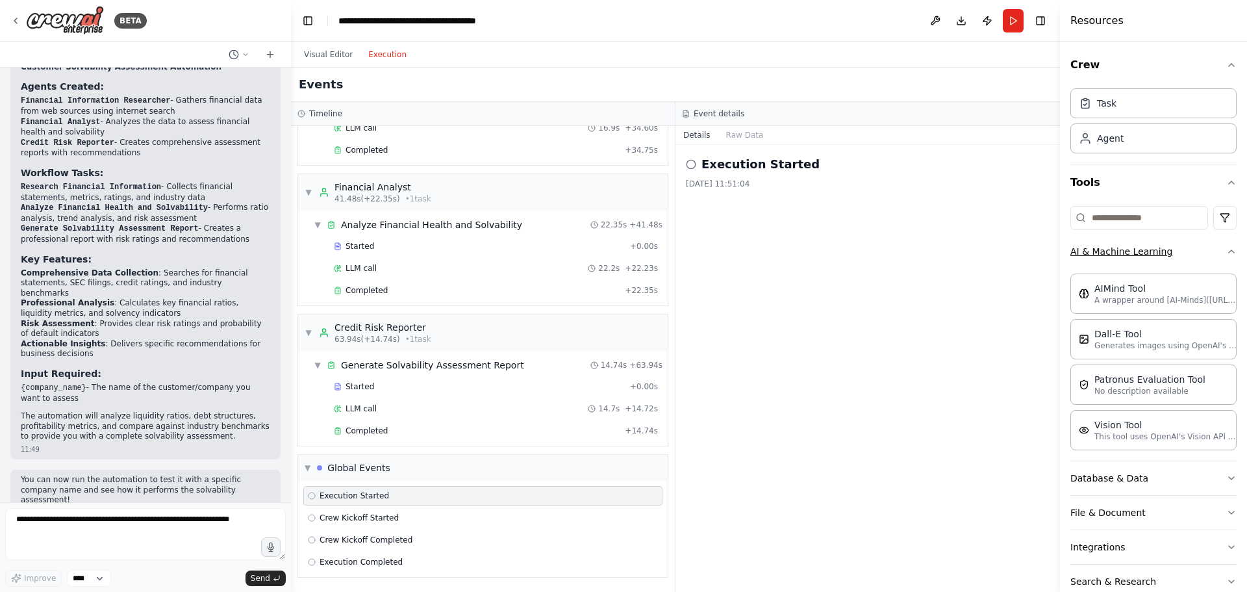
click at [1230, 248] on div "Crew Task Agent Tools AI & Machine Learning AIMind Tool A wrapper around [AI-Mi…" at bounding box center [1153, 317] width 187 height 550
click at [1227, 253] on icon "button" at bounding box center [1232, 251] width 10 height 10
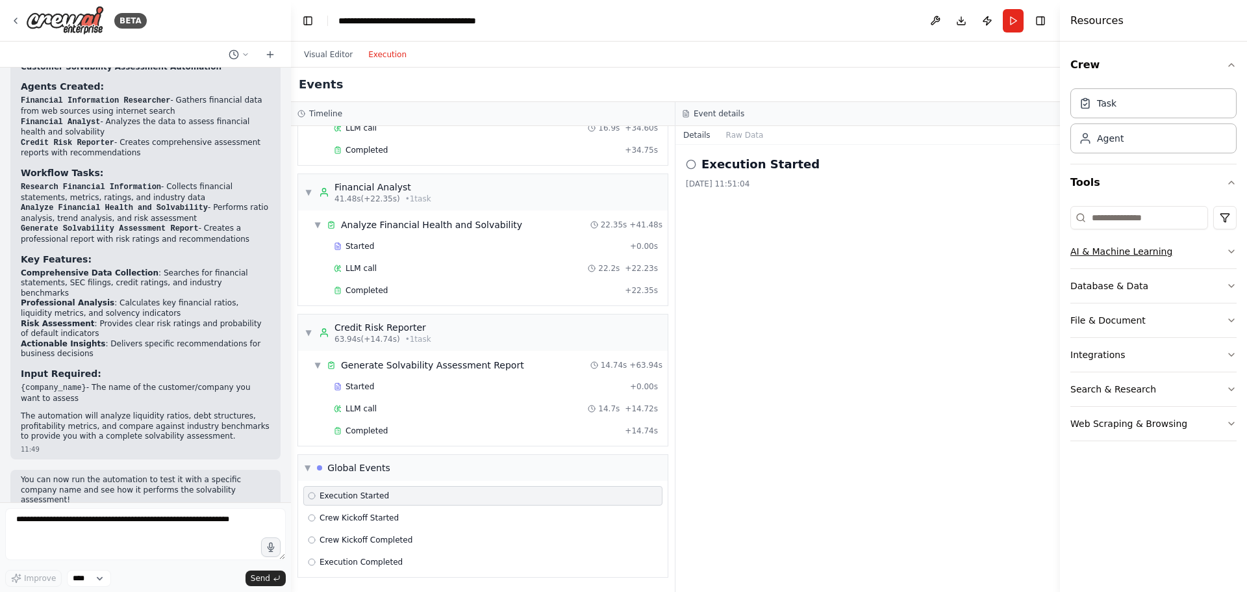
click at [1232, 254] on icon "button" at bounding box center [1232, 251] width 10 height 10
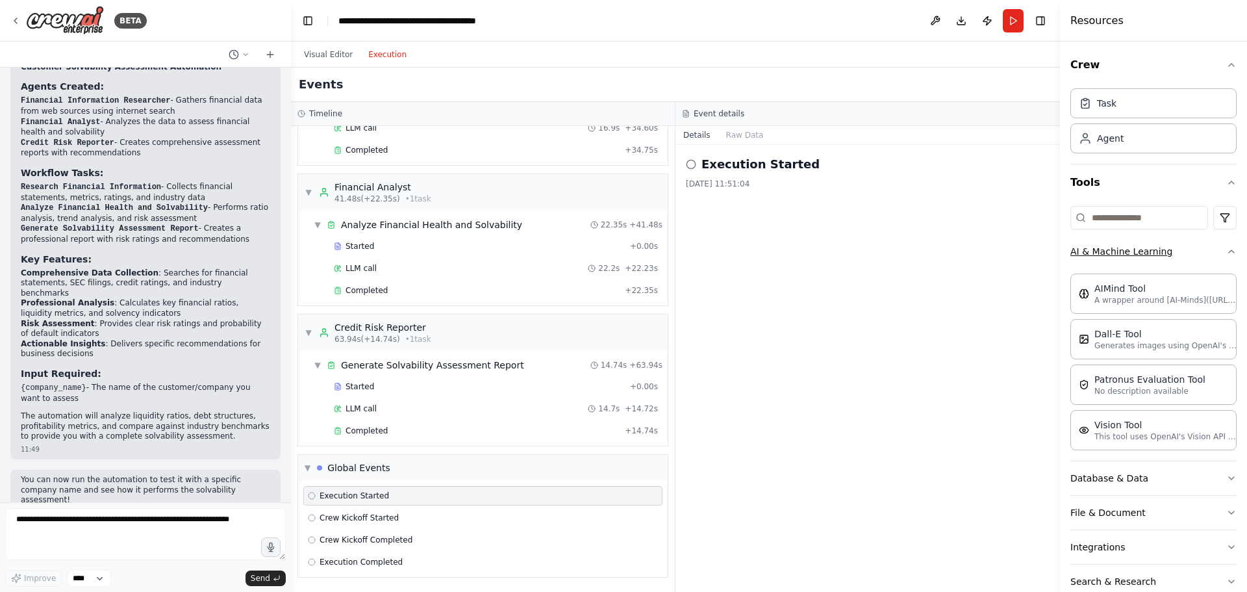
click at [1227, 253] on icon "button" at bounding box center [1232, 251] width 10 height 10
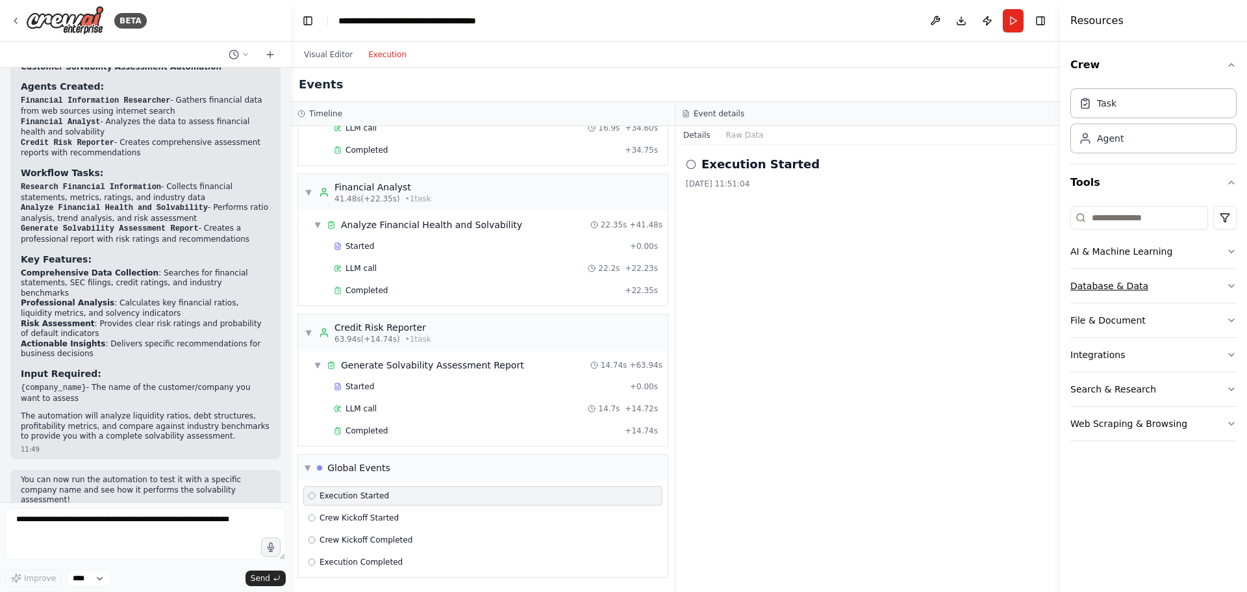
click at [1230, 288] on icon "button" at bounding box center [1232, 286] width 10 height 10
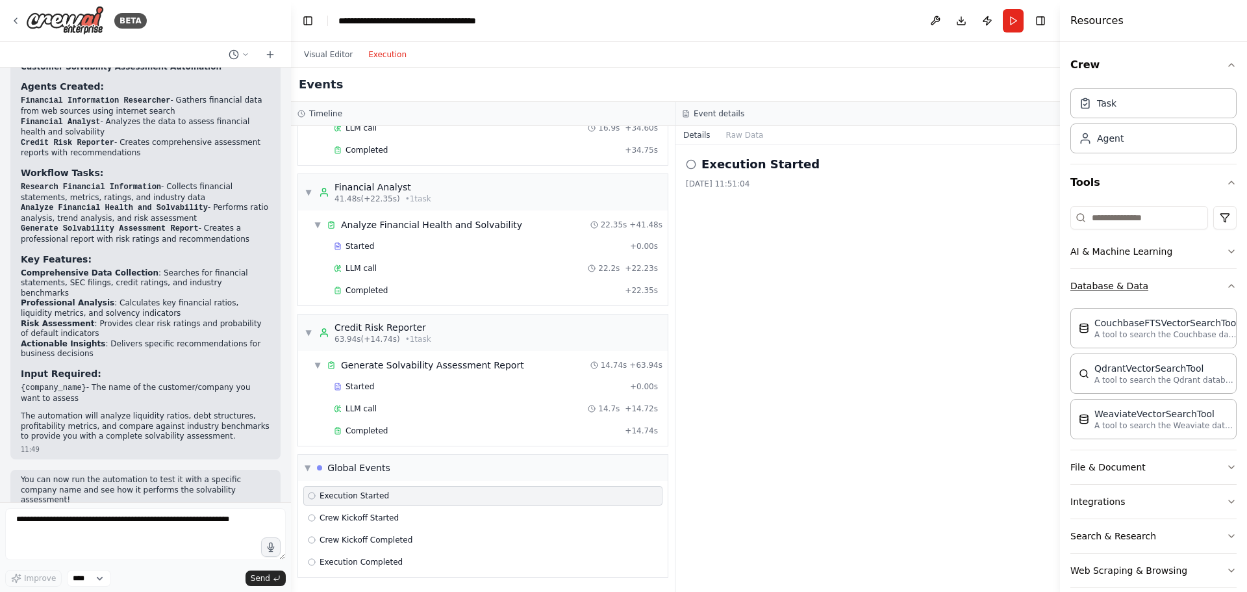
click at [1227, 285] on icon "button" at bounding box center [1232, 286] width 10 height 10
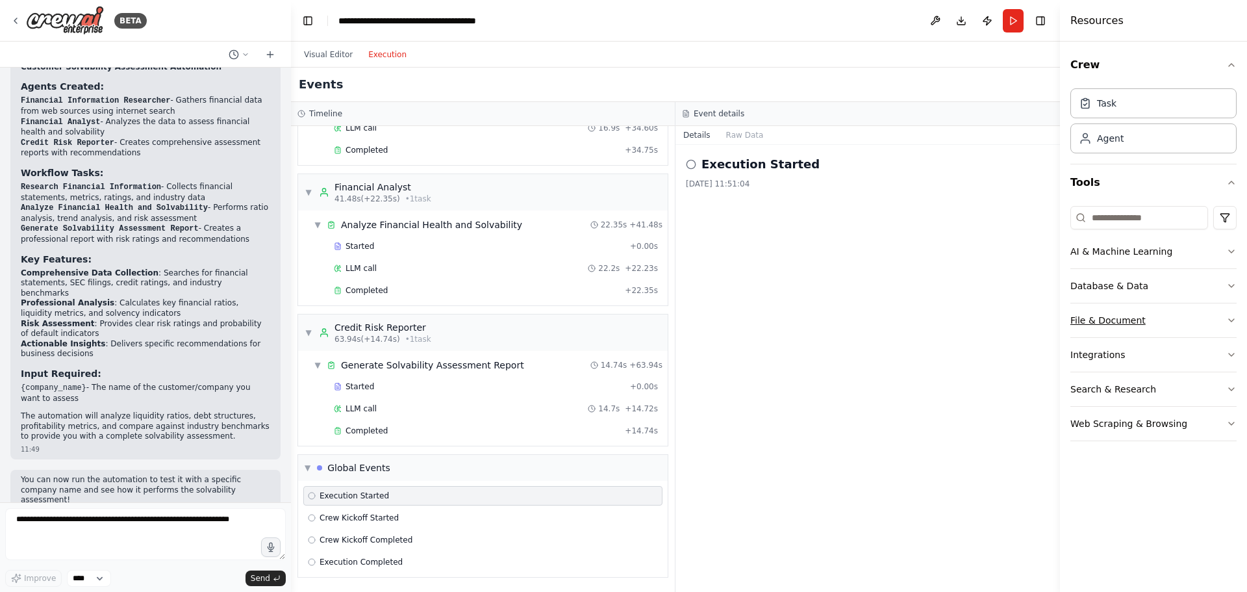
click at [1234, 316] on icon "button" at bounding box center [1232, 320] width 10 height 10
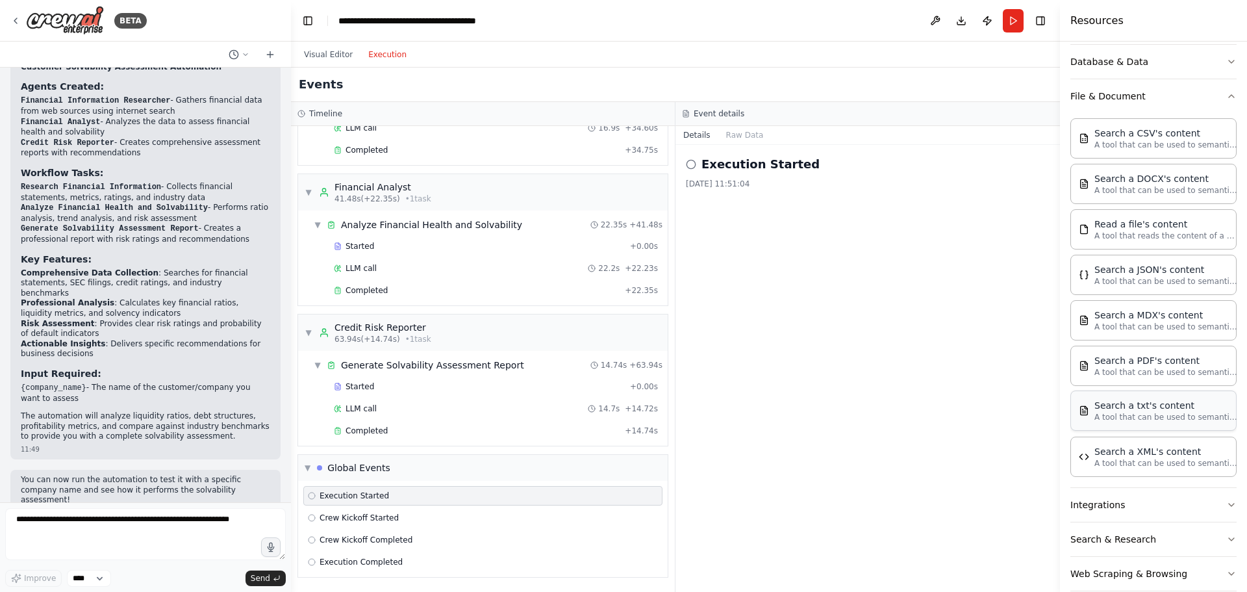
scroll to position [244, 0]
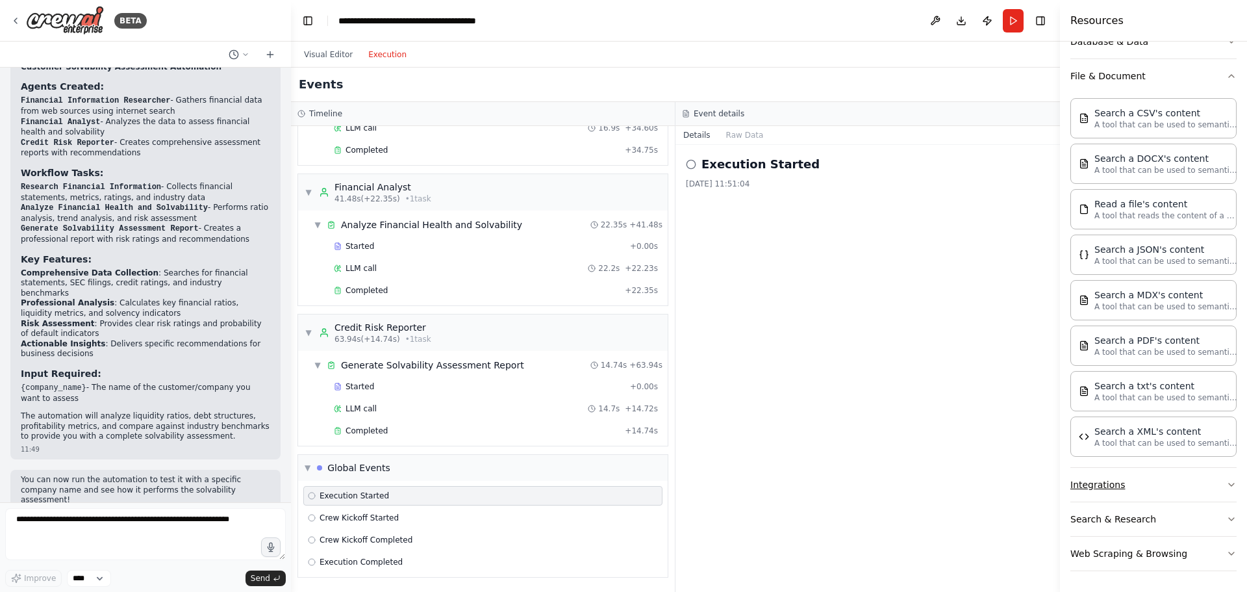
click at [1227, 483] on icon "button" at bounding box center [1232, 484] width 10 height 10
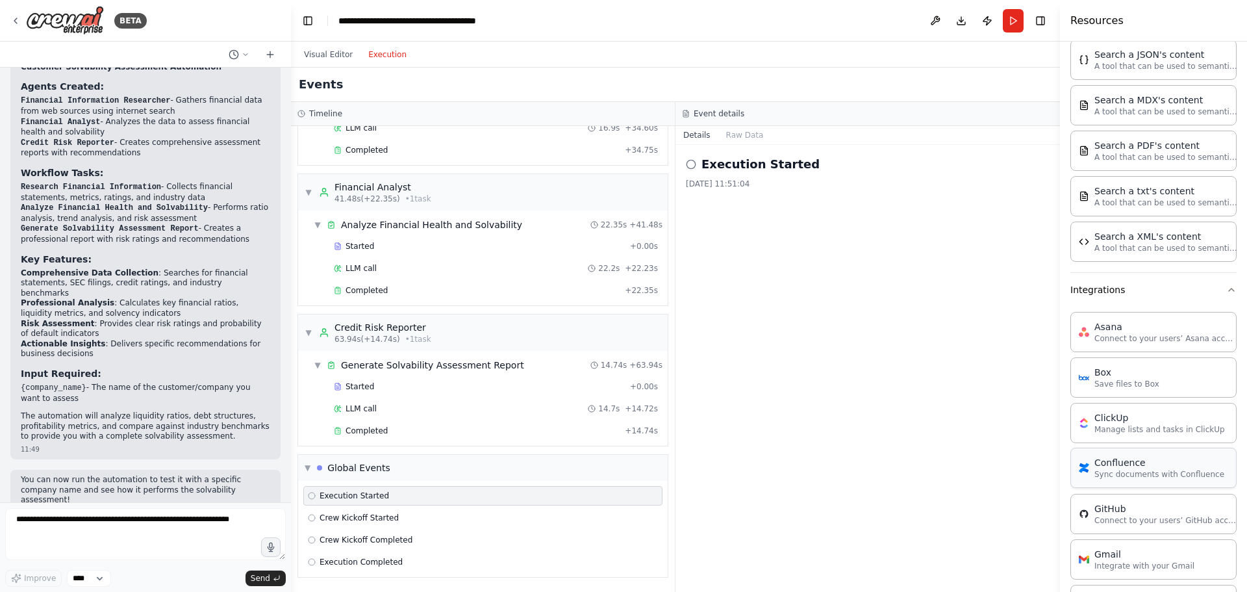
scroll to position [504, 0]
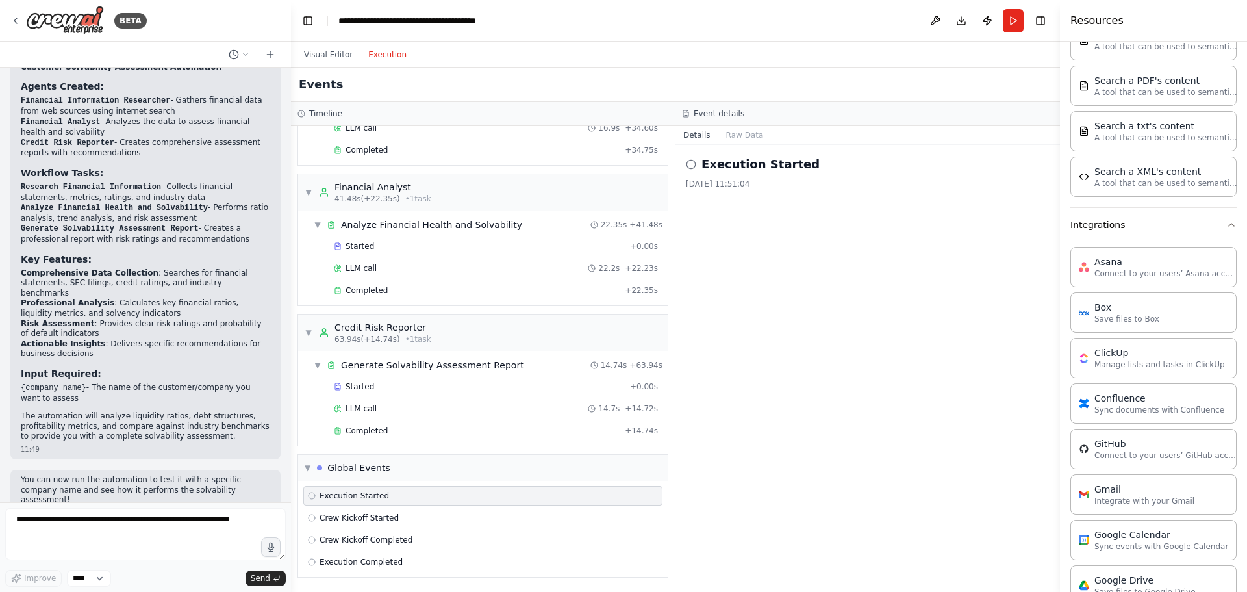
click at [1227, 224] on icon "button" at bounding box center [1232, 225] width 10 height 10
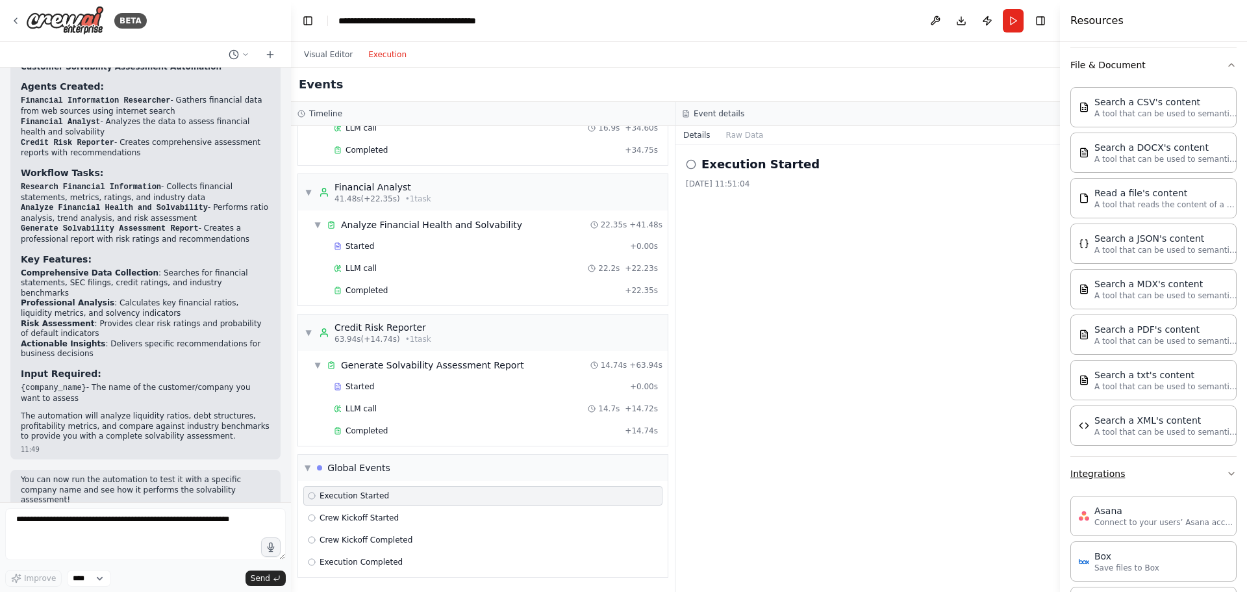
scroll to position [244, 0]
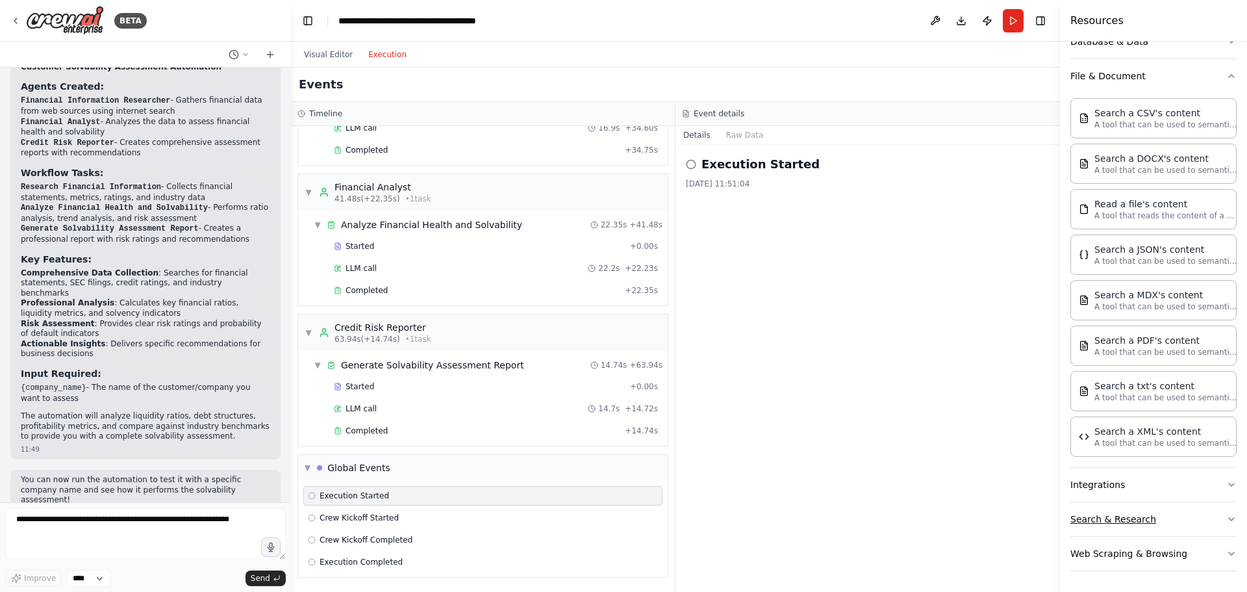
click at [1227, 518] on icon "button" at bounding box center [1232, 519] width 10 height 10
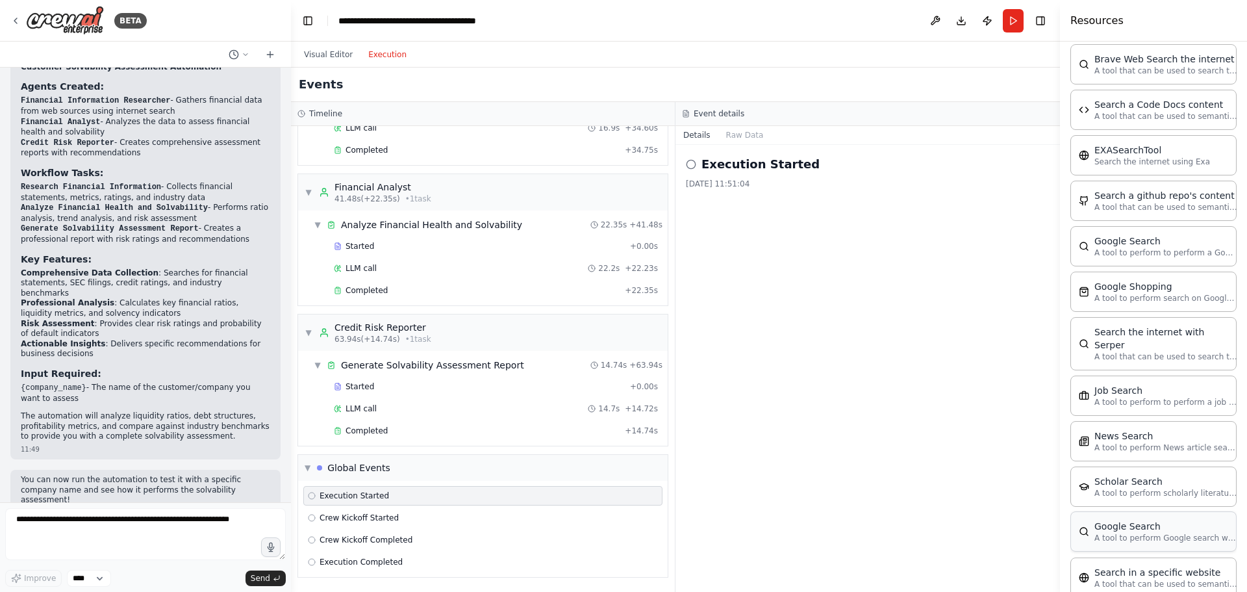
scroll to position [644, 0]
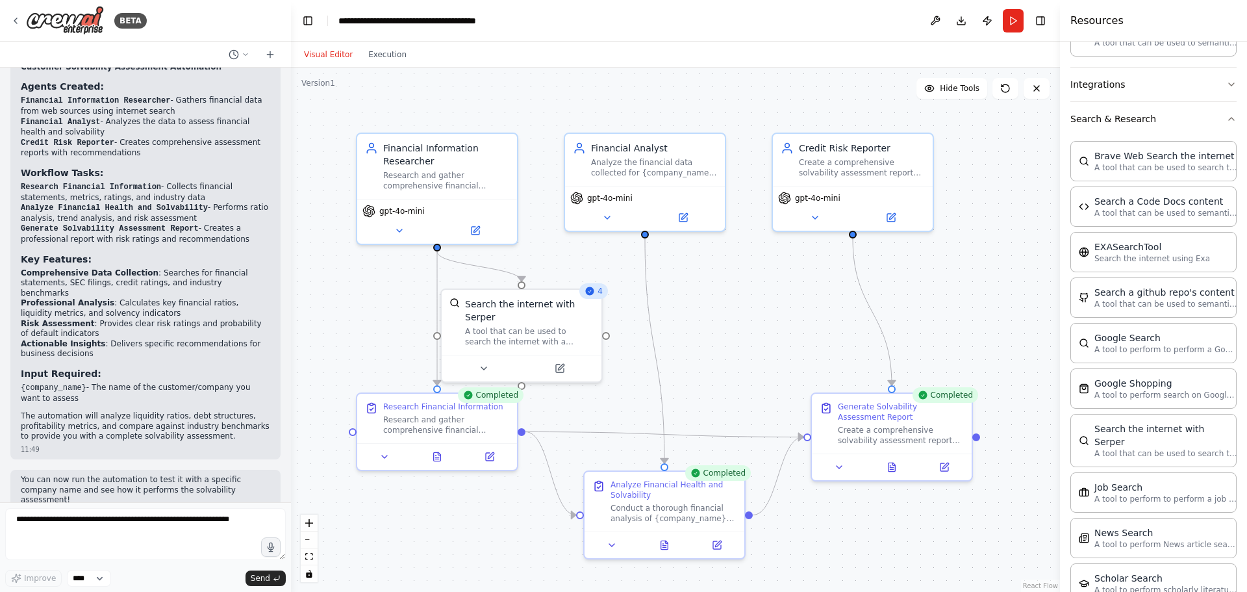
click at [331, 52] on button "Visual Editor" at bounding box center [328, 55] width 64 height 16
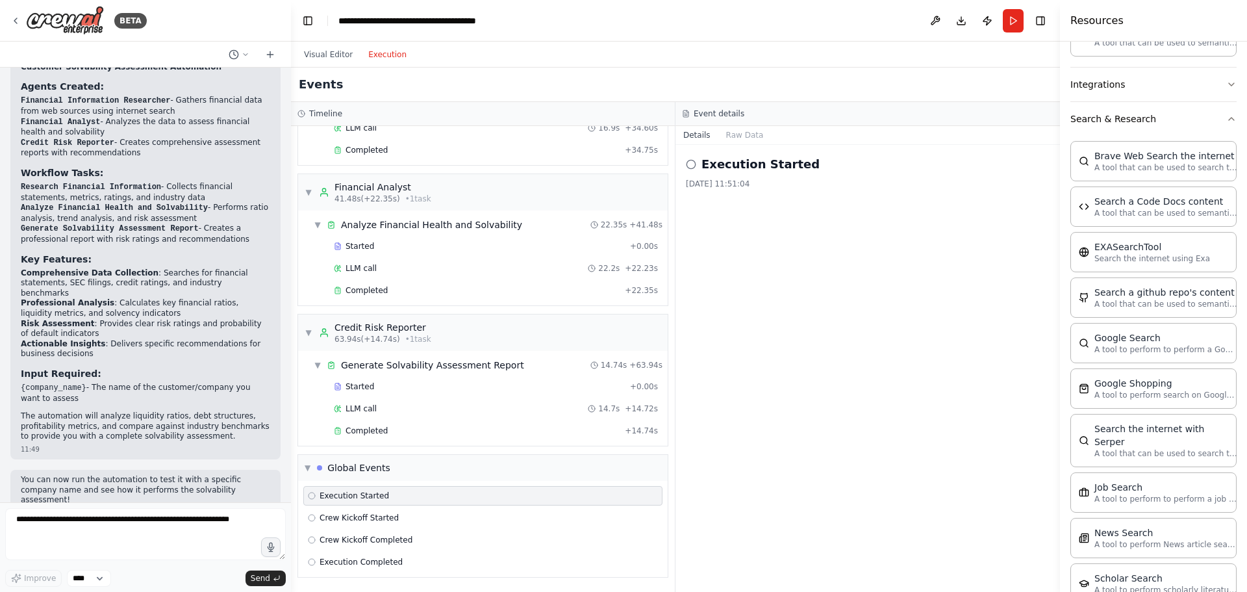
click at [391, 58] on button "Execution" at bounding box center [388, 55] width 54 height 16
click at [1043, 23] on button "Toggle Right Sidebar" at bounding box center [1041, 21] width 18 height 18
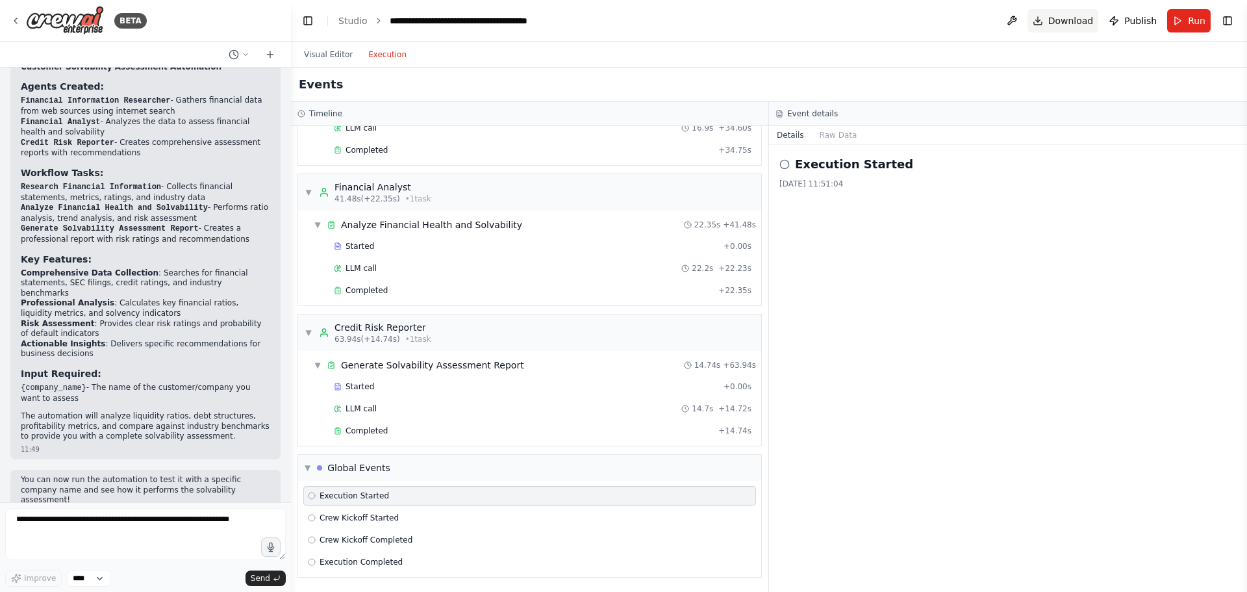
click at [1065, 23] on span "Download" at bounding box center [1071, 20] width 45 height 13
click at [1013, 21] on button at bounding box center [1012, 20] width 21 height 23
click at [848, 166] on body "BETA I want to check the solvability of a customer based on published financial…" at bounding box center [623, 444] width 1247 height 889
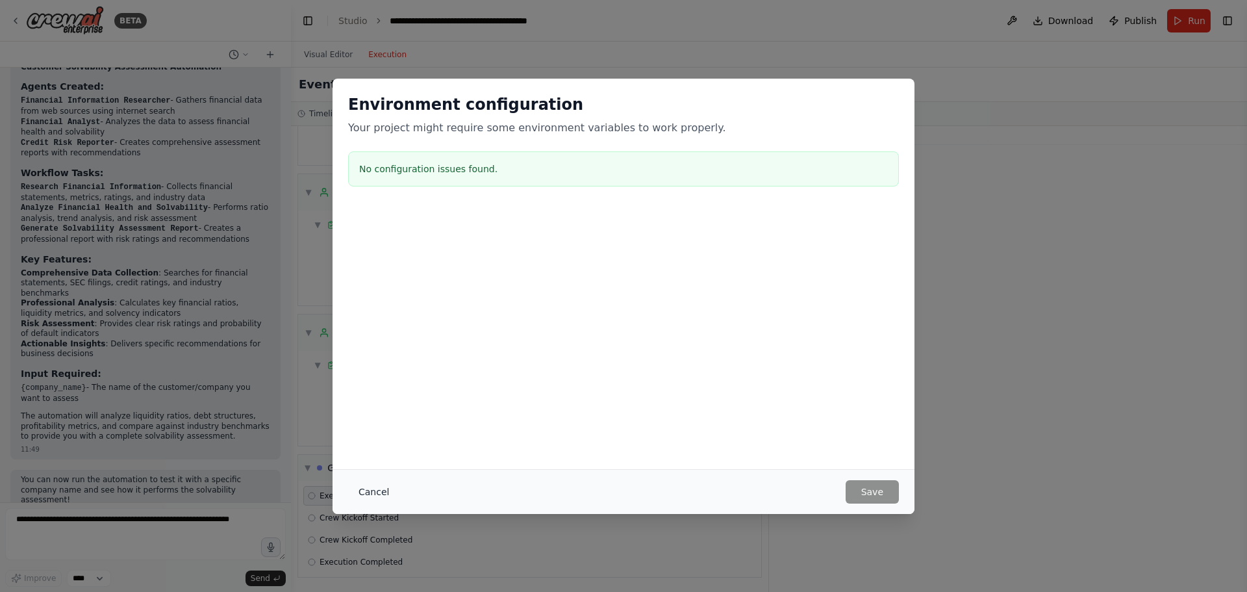
click at [372, 491] on button "Cancel" at bounding box center [373, 491] width 51 height 23
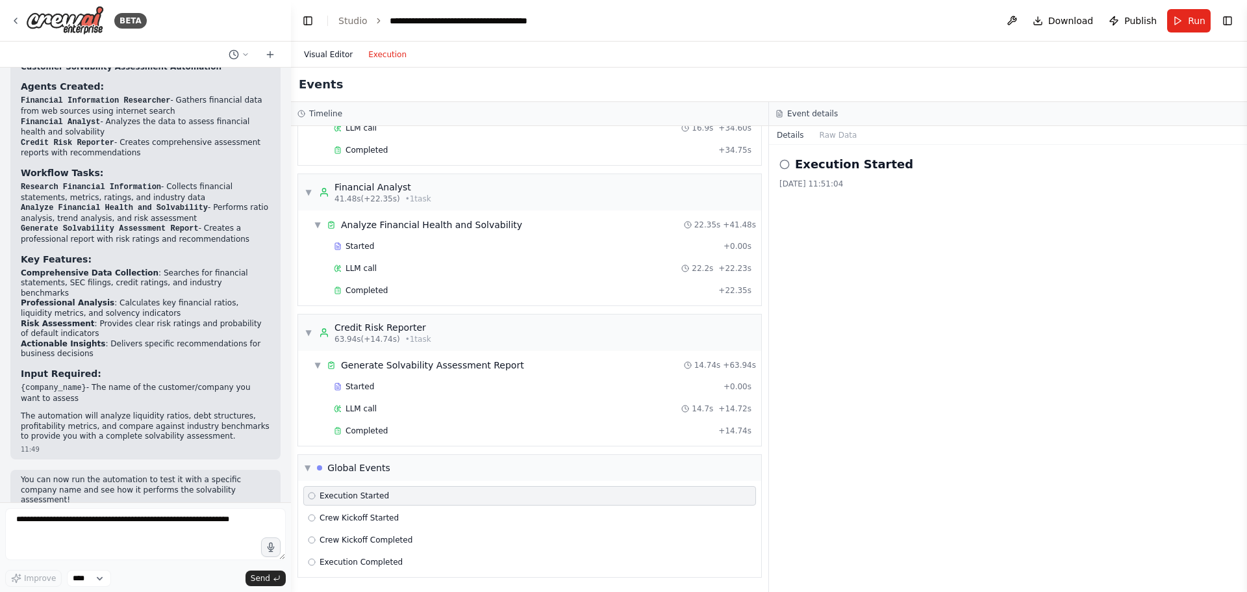
click at [325, 53] on button "Visual Editor" at bounding box center [328, 55] width 64 height 16
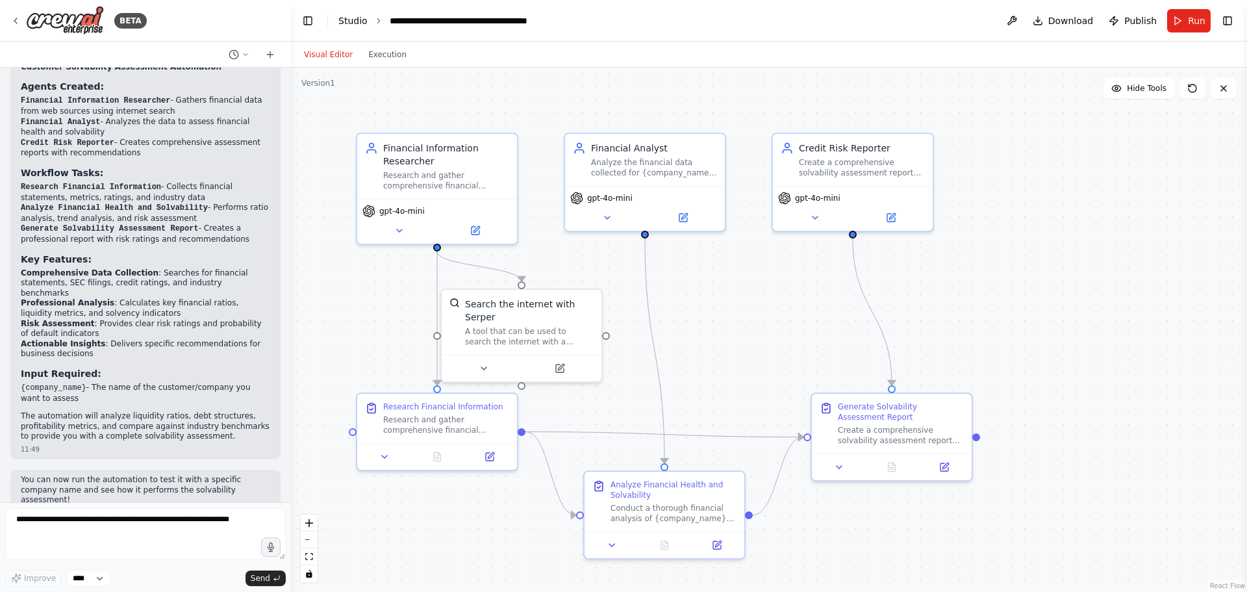
click at [354, 16] on link "Studio" at bounding box center [352, 21] width 29 height 10
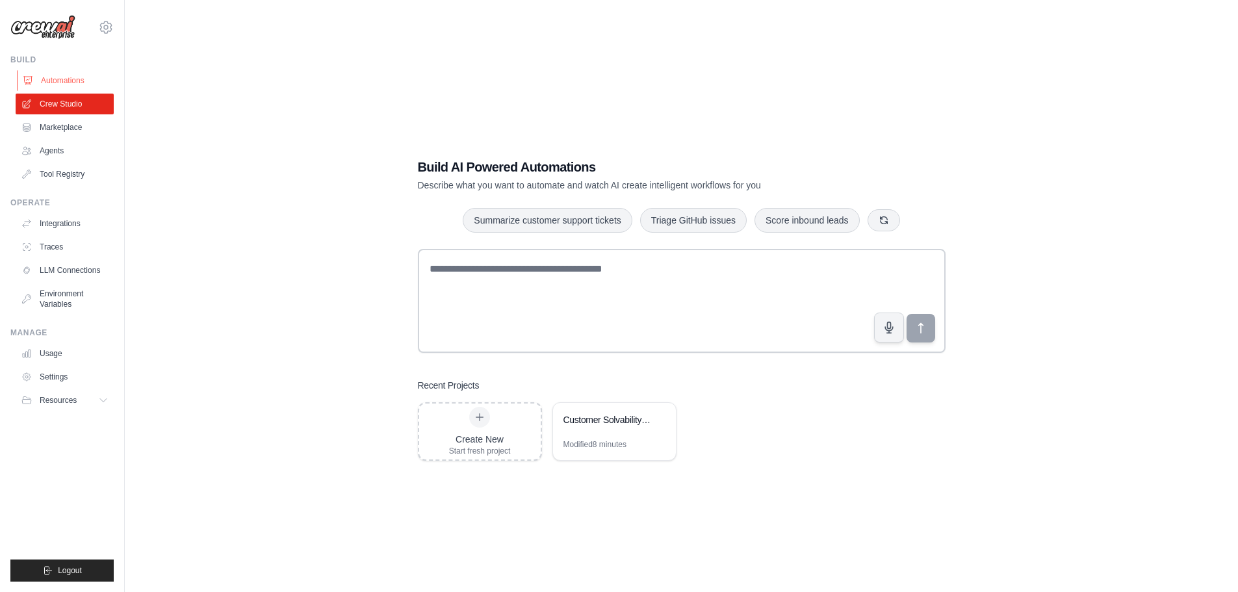
click at [80, 78] on link "Automations" at bounding box center [66, 80] width 98 height 21
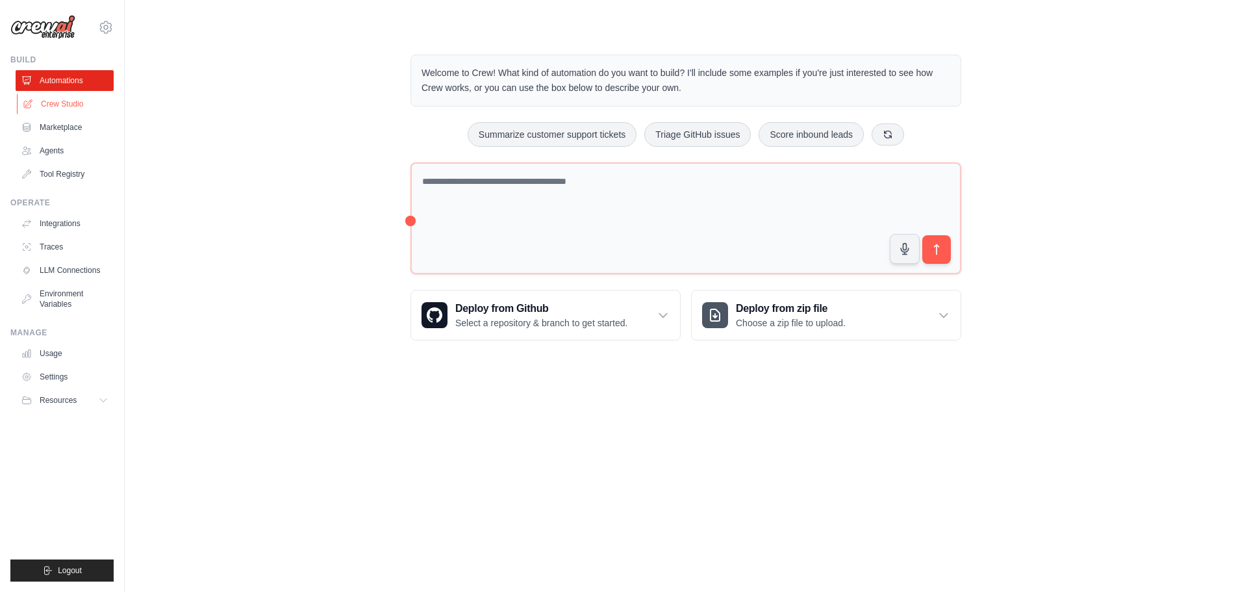
click at [75, 101] on link "Crew Studio" at bounding box center [66, 104] width 98 height 21
click at [66, 129] on link "Marketplace" at bounding box center [66, 127] width 98 height 21
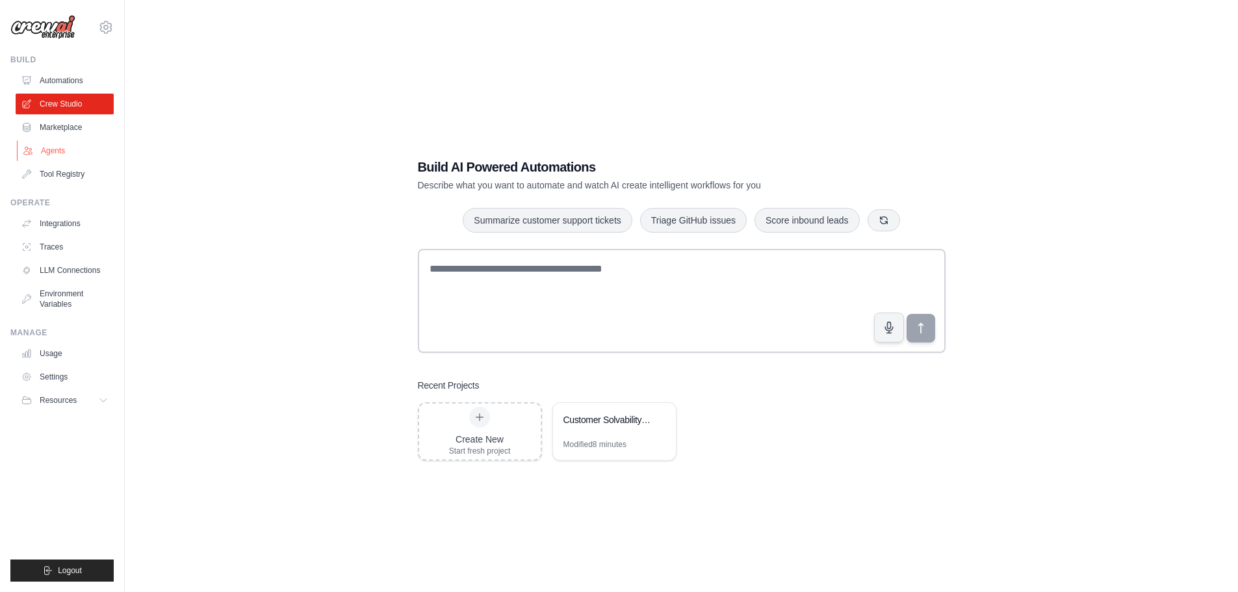
click at [58, 146] on link "Agents" at bounding box center [66, 150] width 98 height 21
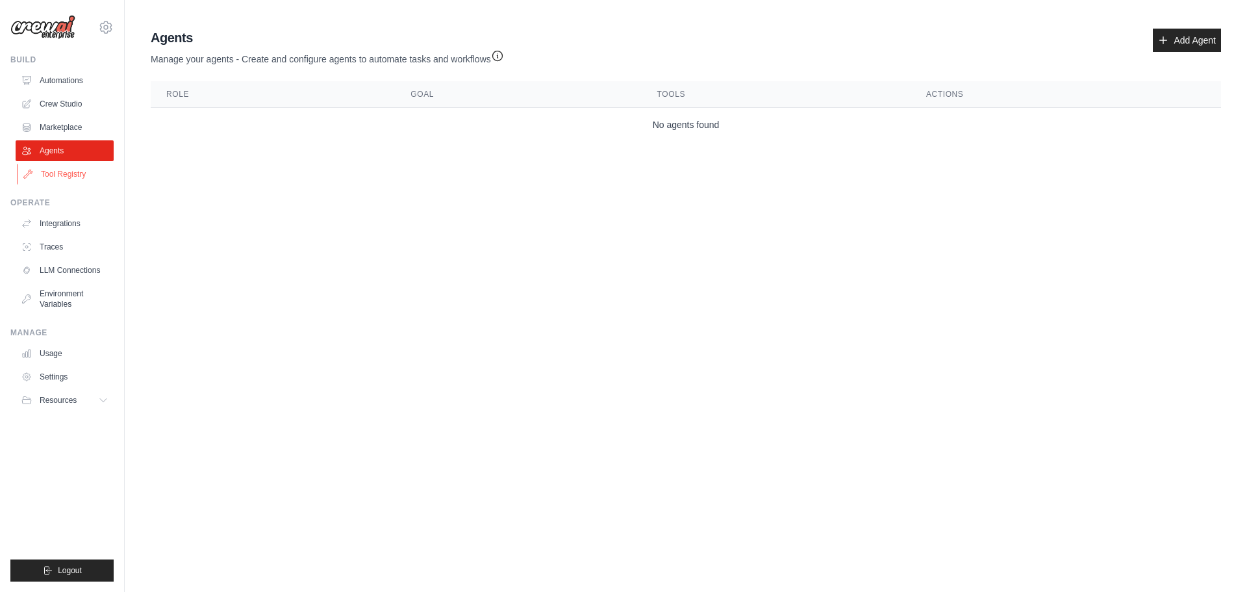
click at [68, 175] on link "Tool Registry" at bounding box center [66, 174] width 98 height 21
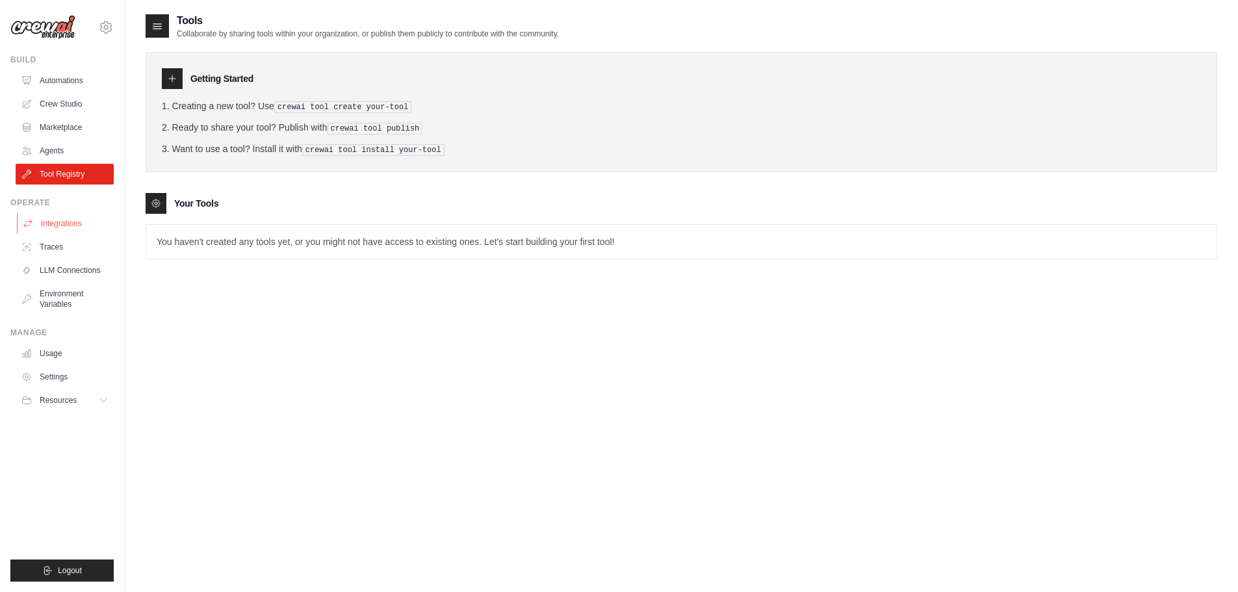
click at [66, 218] on link "Integrations" at bounding box center [66, 223] width 98 height 21
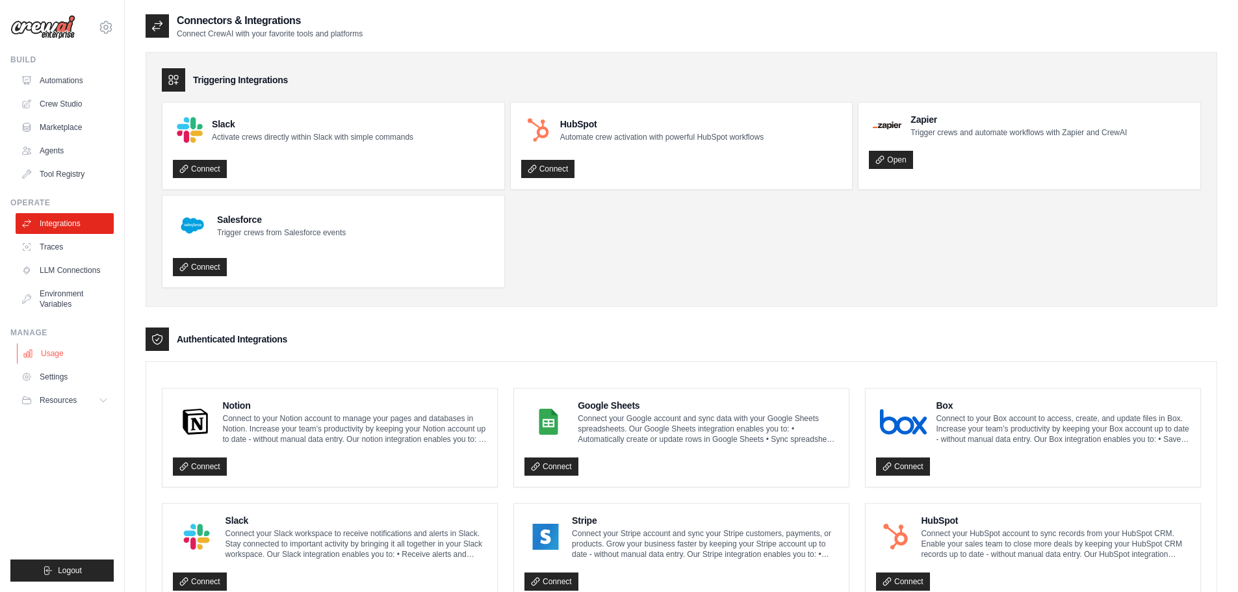
click at [57, 350] on link "Usage" at bounding box center [66, 353] width 98 height 21
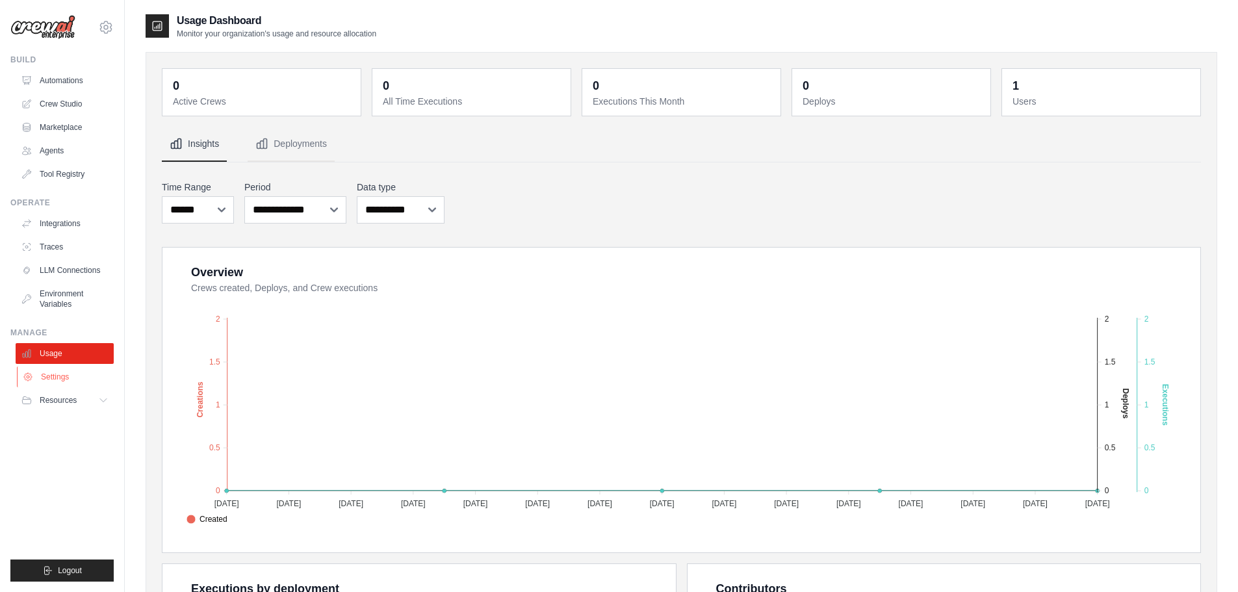
click at [58, 377] on link "Settings" at bounding box center [66, 376] width 98 height 21
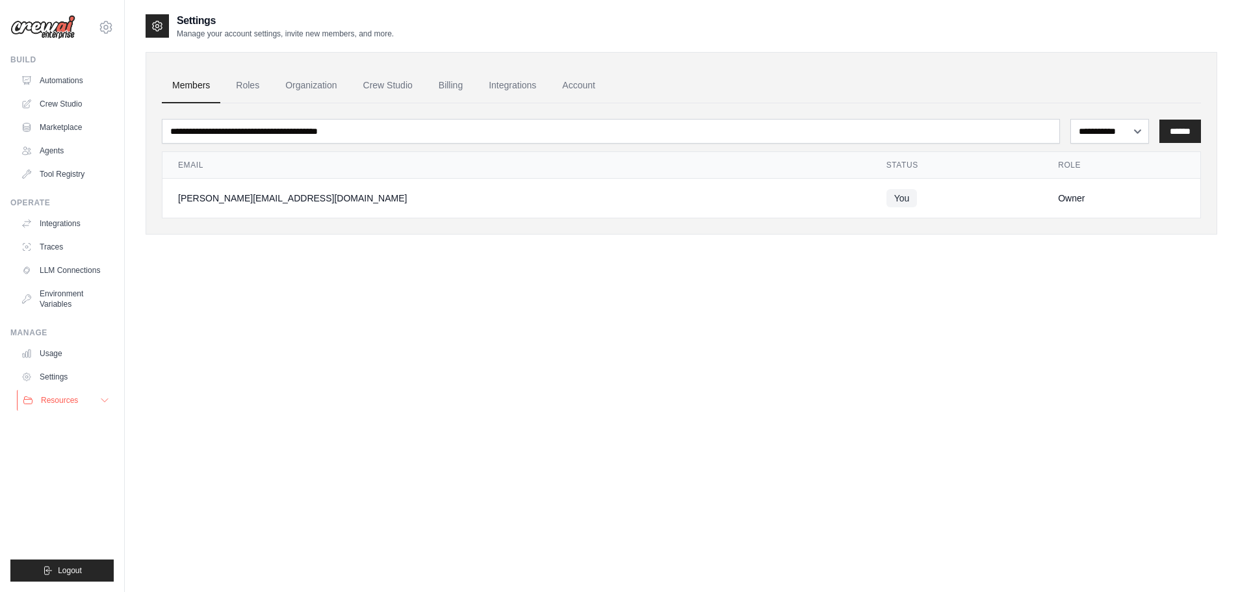
click at [54, 396] on span "Resources" at bounding box center [59, 400] width 37 height 10
click at [68, 79] on link "Automations" at bounding box center [66, 80] width 98 height 21
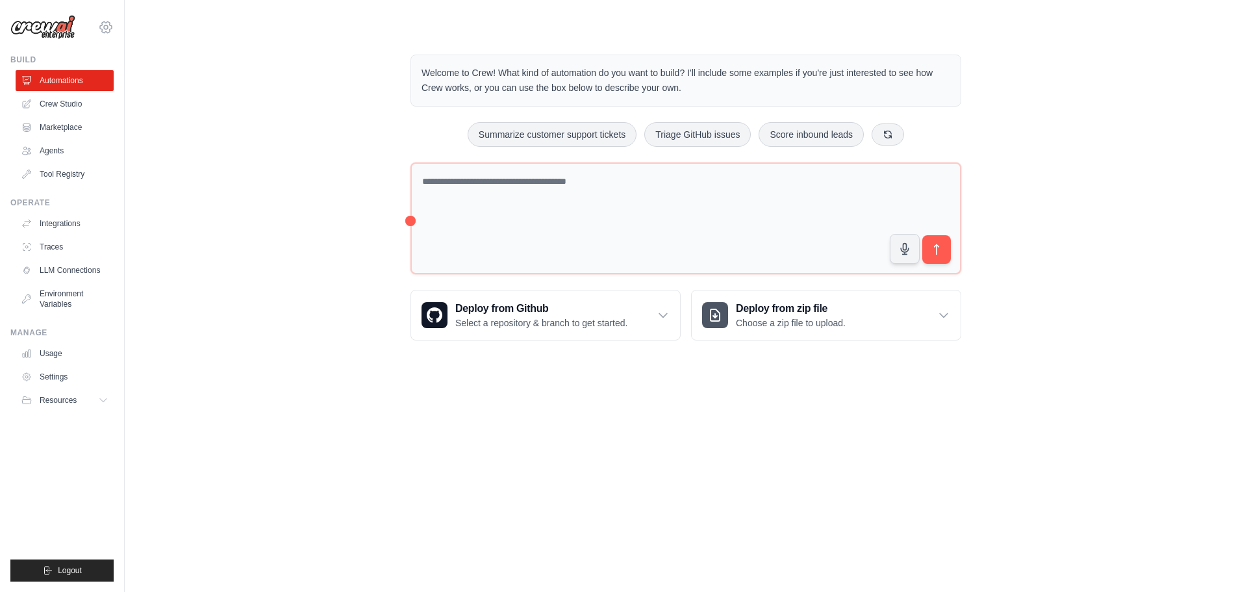
click at [101, 26] on icon at bounding box center [106, 26] width 12 height 11
click at [85, 94] on link "Settings" at bounding box center [106, 87] width 114 height 23
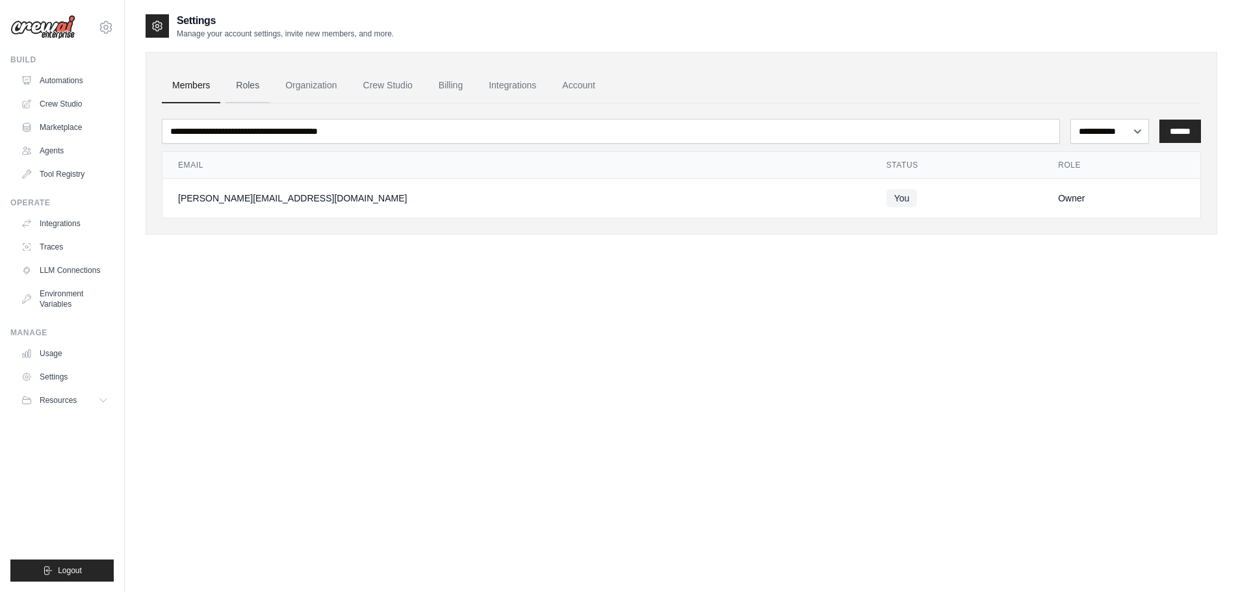
click at [244, 88] on link "Roles" at bounding box center [247, 85] width 44 height 35
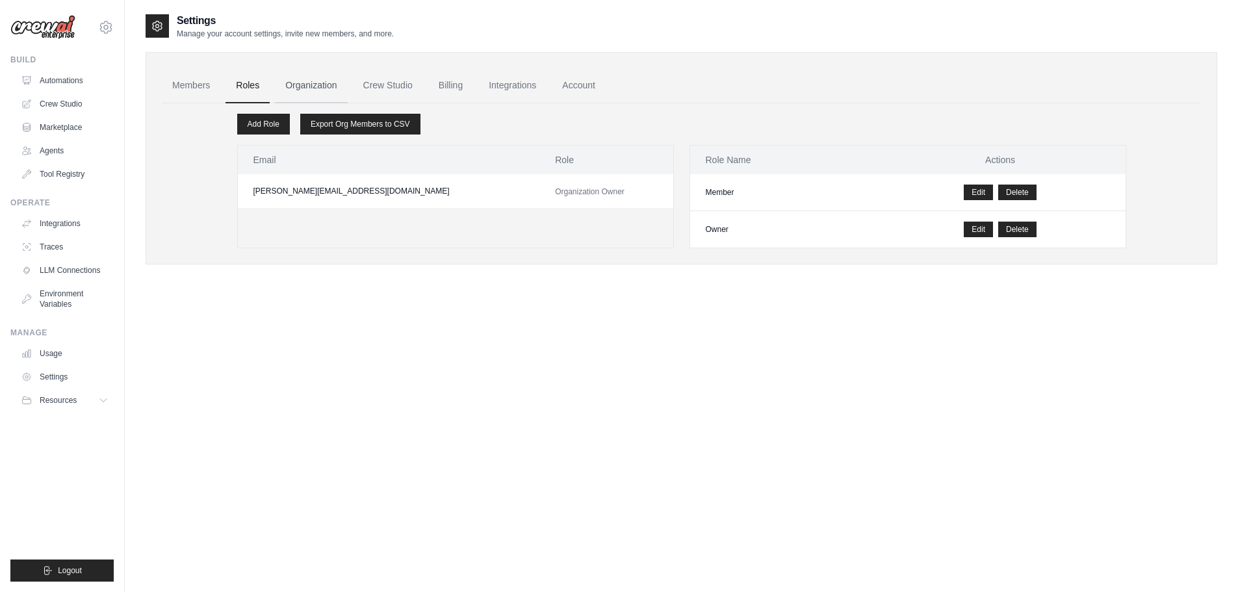
click at [293, 88] on link "Organization" at bounding box center [311, 85] width 72 height 35
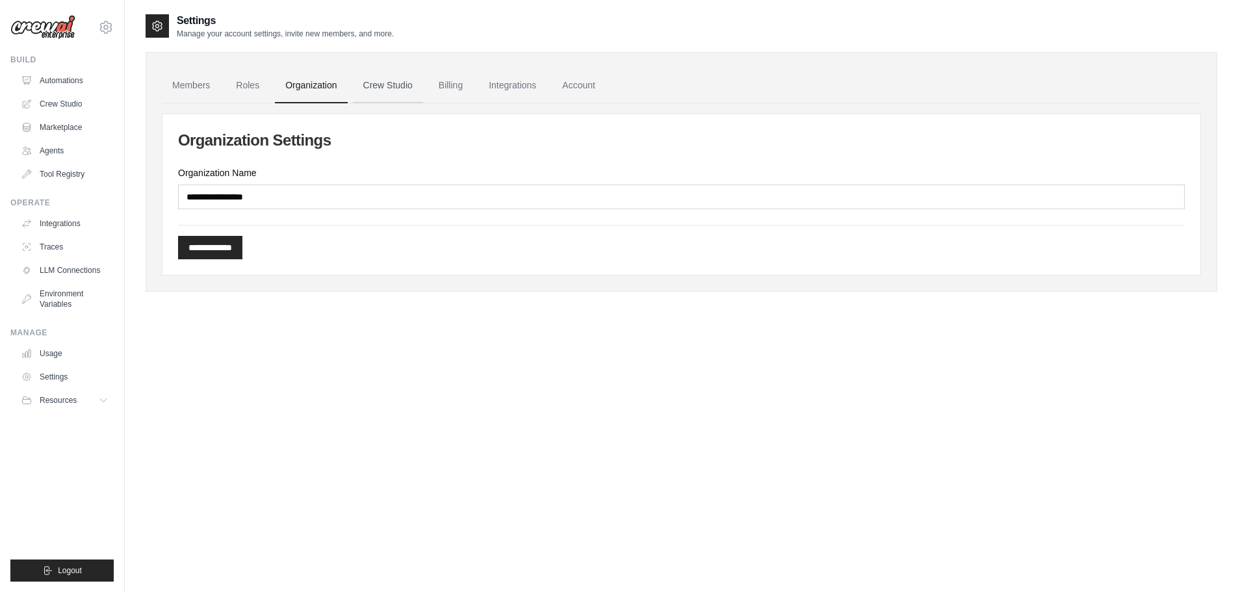
click at [392, 81] on link "Crew Studio" at bounding box center [388, 85] width 70 height 35
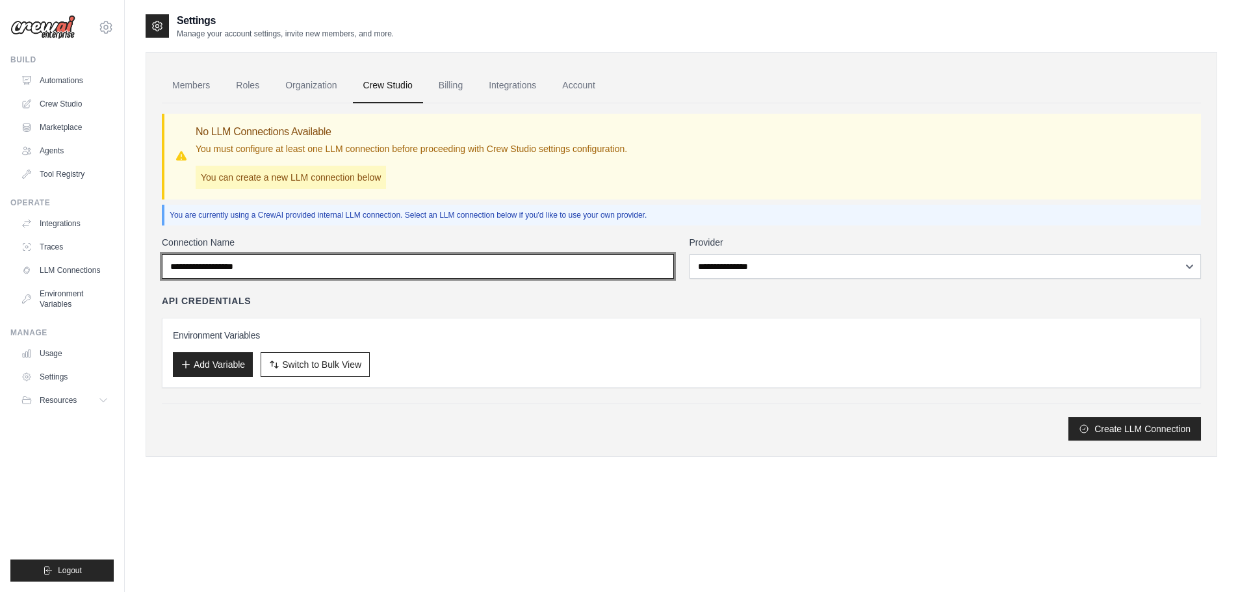
click at [357, 262] on input "Connection Name" at bounding box center [418, 266] width 512 height 25
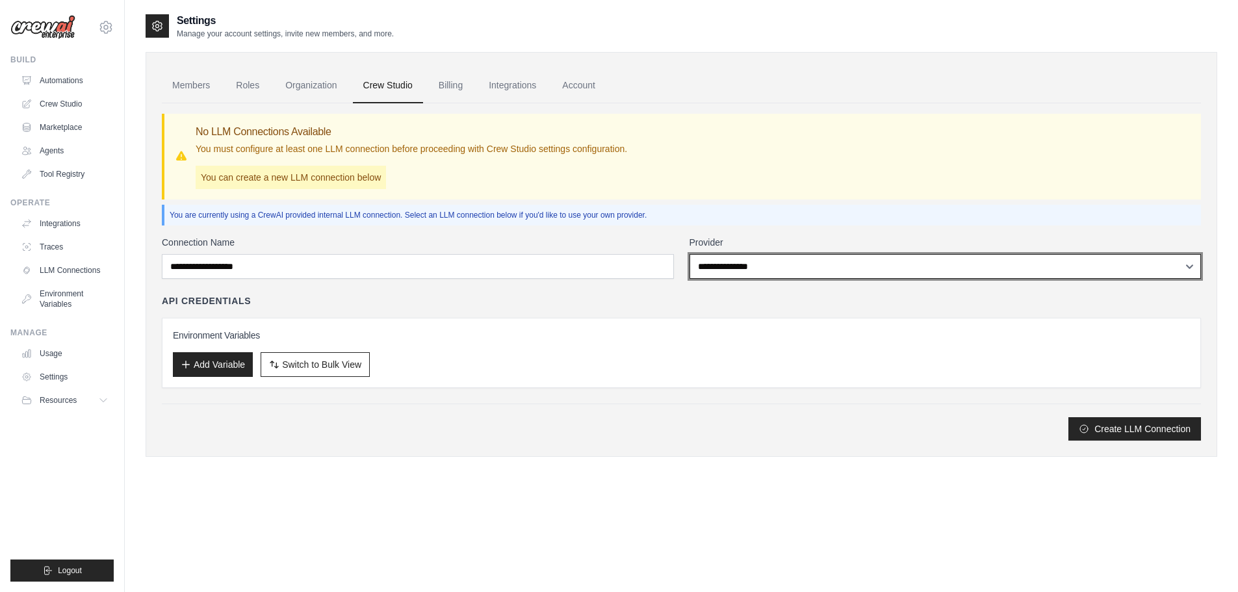
click at [1051, 265] on select "**********" at bounding box center [945, 266] width 512 height 25
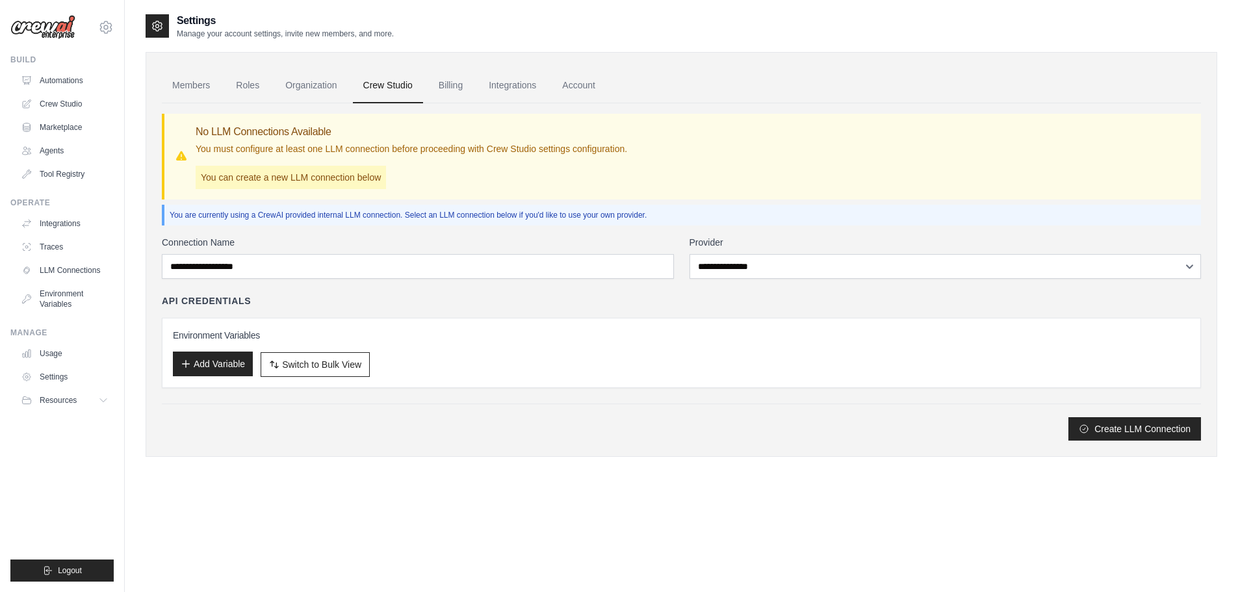
click at [226, 367] on button "Add Variable" at bounding box center [213, 363] width 80 height 25
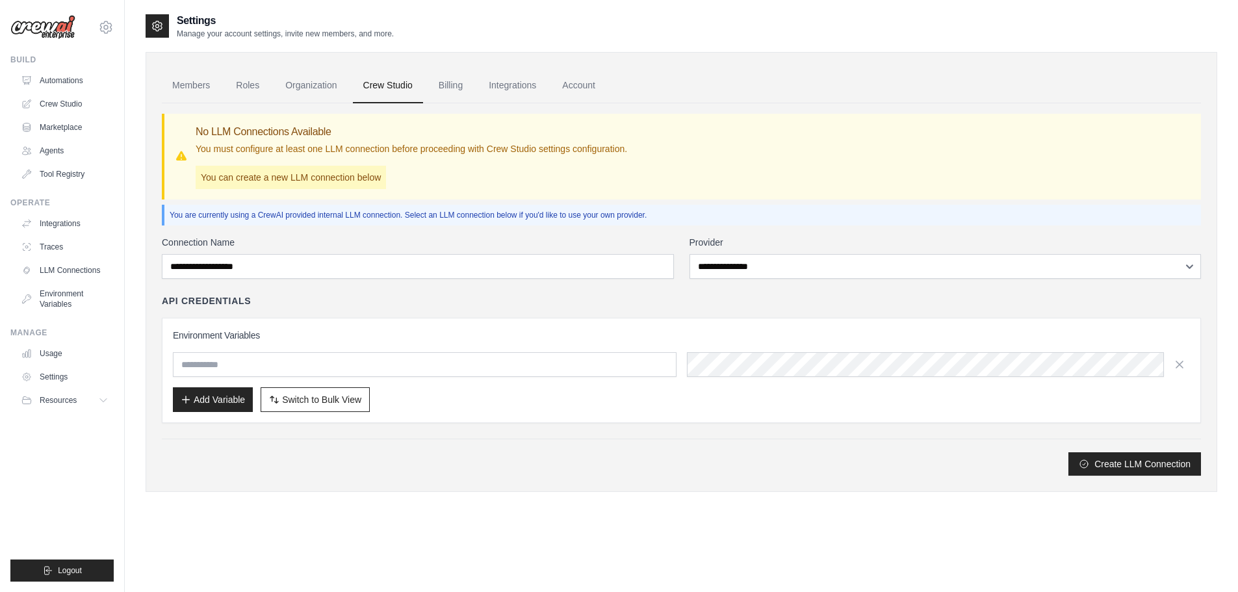
click at [1187, 366] on button "button" at bounding box center [1179, 364] width 21 height 21
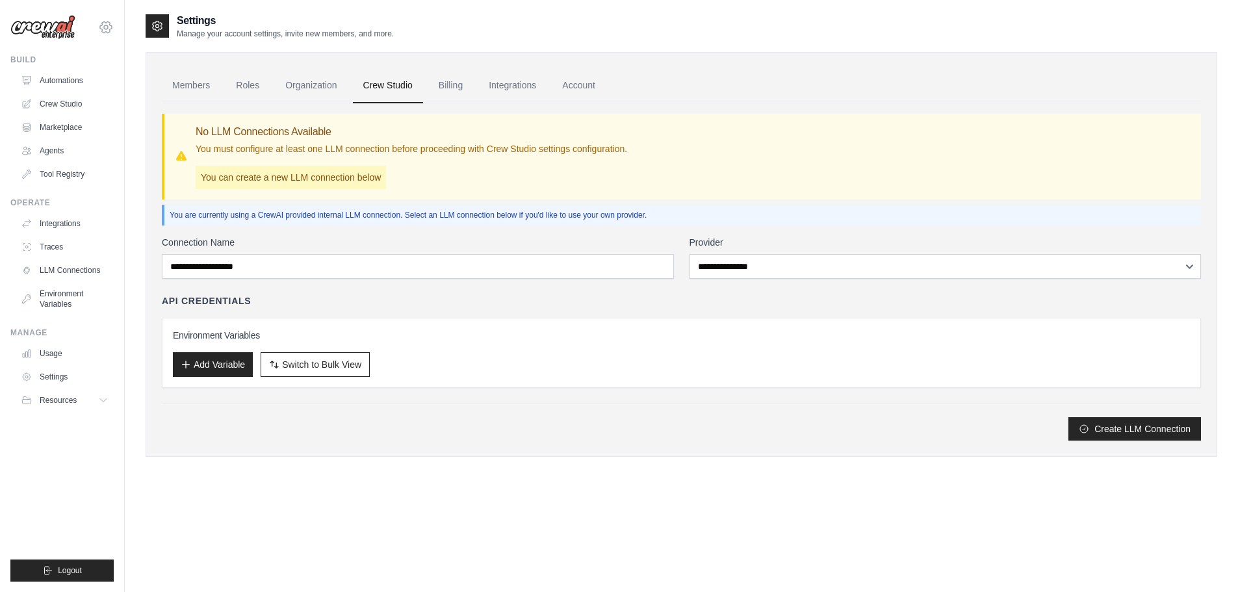
click at [116, 25] on div "[PERSON_NAME][EMAIL_ADDRESS][DOMAIN_NAME] Settings Build Automations Crew Studi…" at bounding box center [62, 296] width 125 height 592
click at [107, 24] on icon at bounding box center [106, 27] width 16 height 16
click at [64, 400] on span "Resources" at bounding box center [59, 400] width 37 height 10
click at [77, 418] on span "Documentation" at bounding box center [72, 422] width 53 height 10
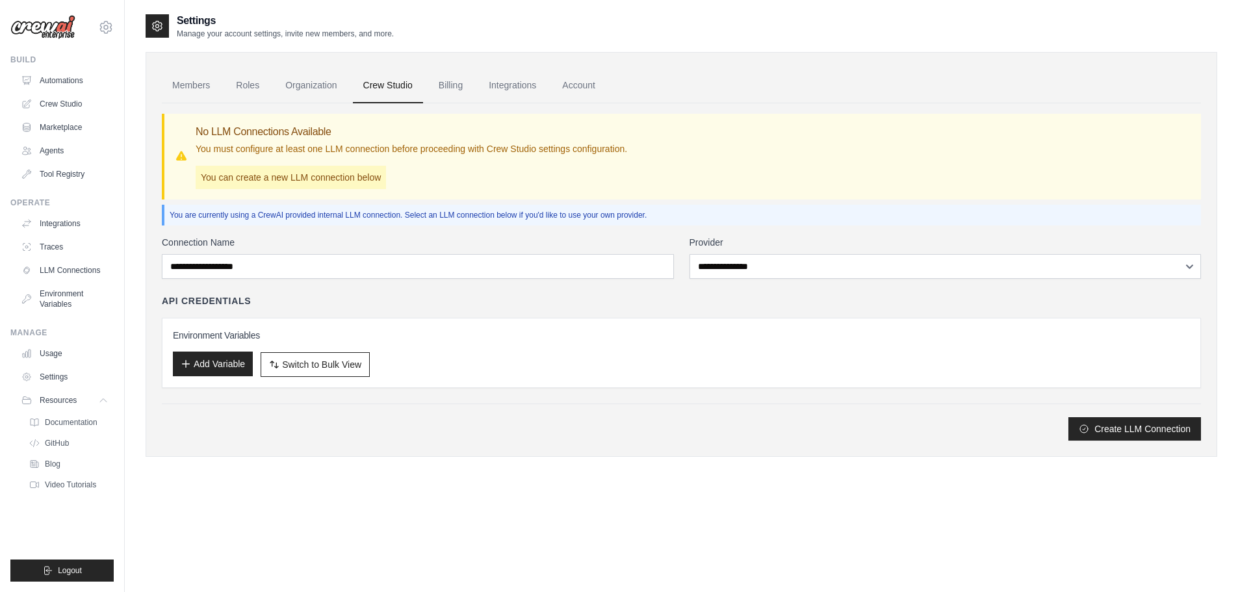
click at [210, 363] on button "Add Variable" at bounding box center [213, 363] width 80 height 25
click at [203, 368] on button "Add Variable" at bounding box center [213, 363] width 80 height 25
drag, startPoint x: 249, startPoint y: 305, endPoint x: 247, endPoint y: 317, distance: 12.6
click at [251, 304] on h4 "API Credentials" at bounding box center [206, 300] width 89 height 13
click at [201, 360] on button "Add Variable" at bounding box center [213, 363] width 80 height 25
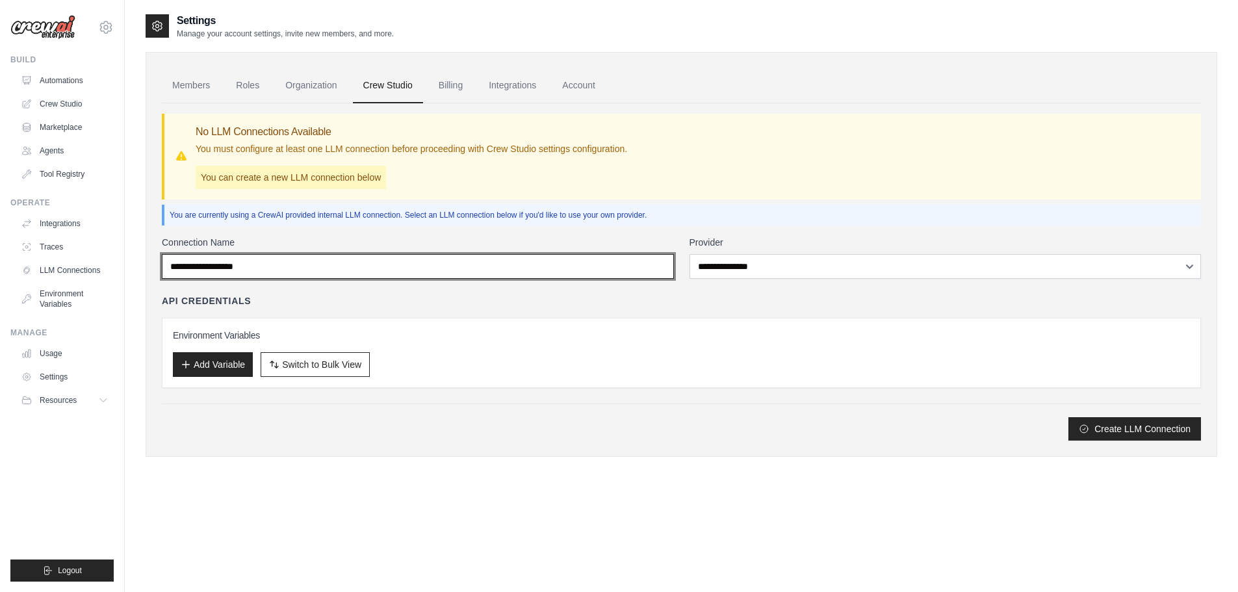
click at [279, 273] on input "Connection Name" at bounding box center [418, 266] width 512 height 25
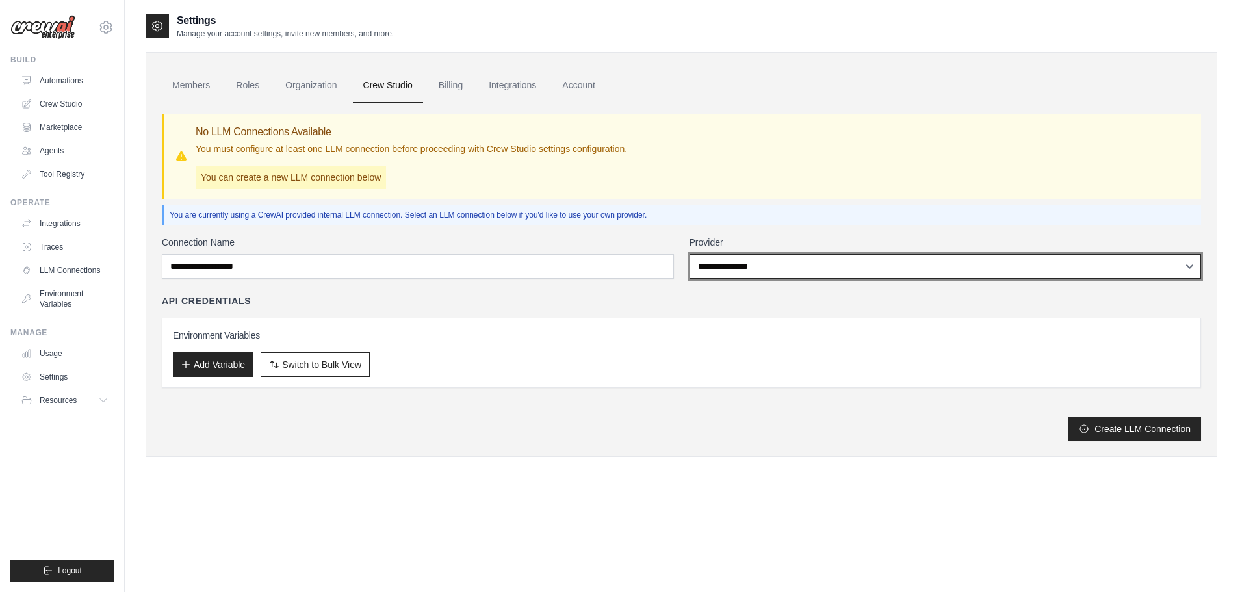
click at [735, 267] on select "**********" at bounding box center [945, 266] width 512 height 25
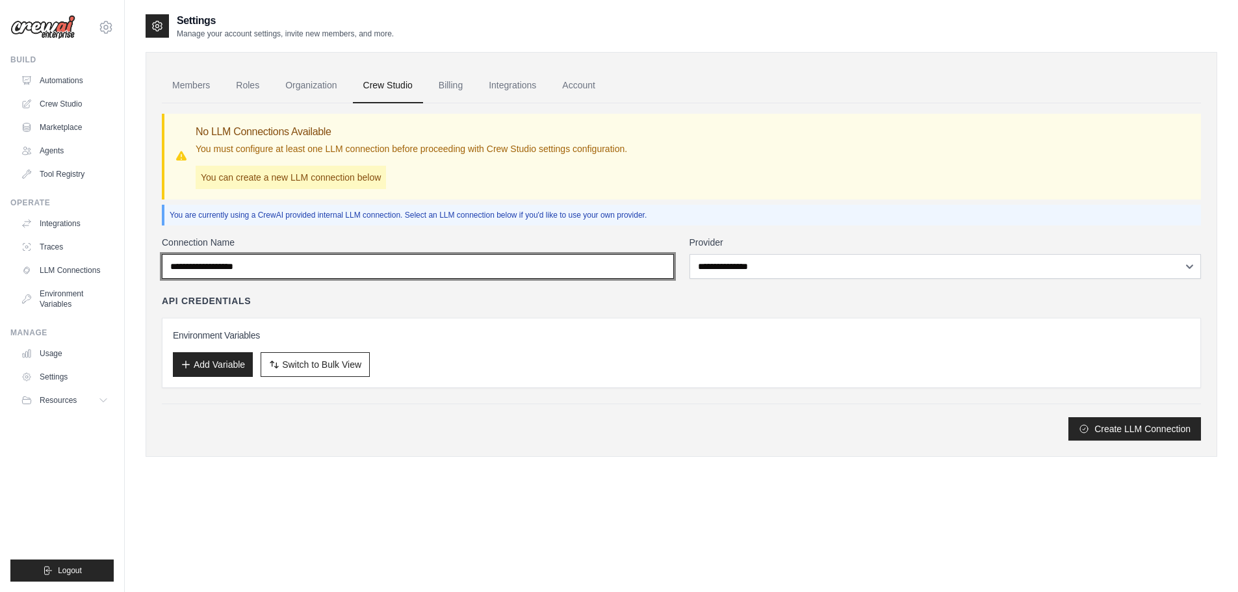
click at [557, 274] on input "Connection Name" at bounding box center [418, 266] width 512 height 25
click at [552, 274] on input "Connection Name" at bounding box center [418, 266] width 512 height 25
type input "*"
type input "***"
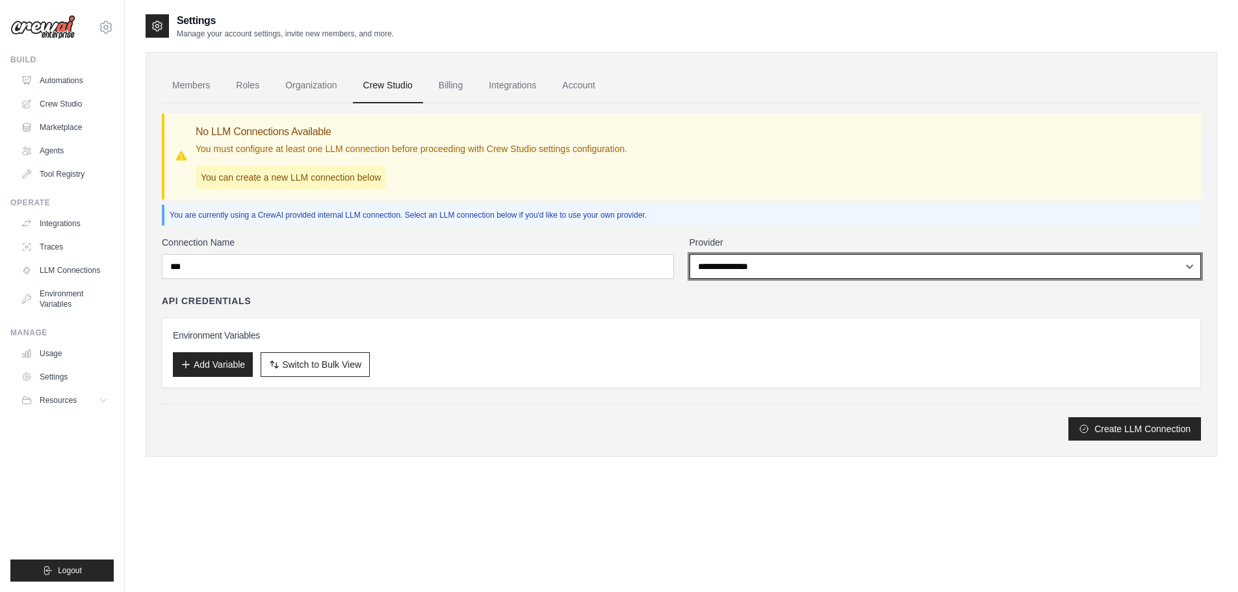
click at [724, 267] on select "**********" at bounding box center [945, 266] width 512 height 25
click at [689, 254] on select "**********" at bounding box center [945, 266] width 512 height 25
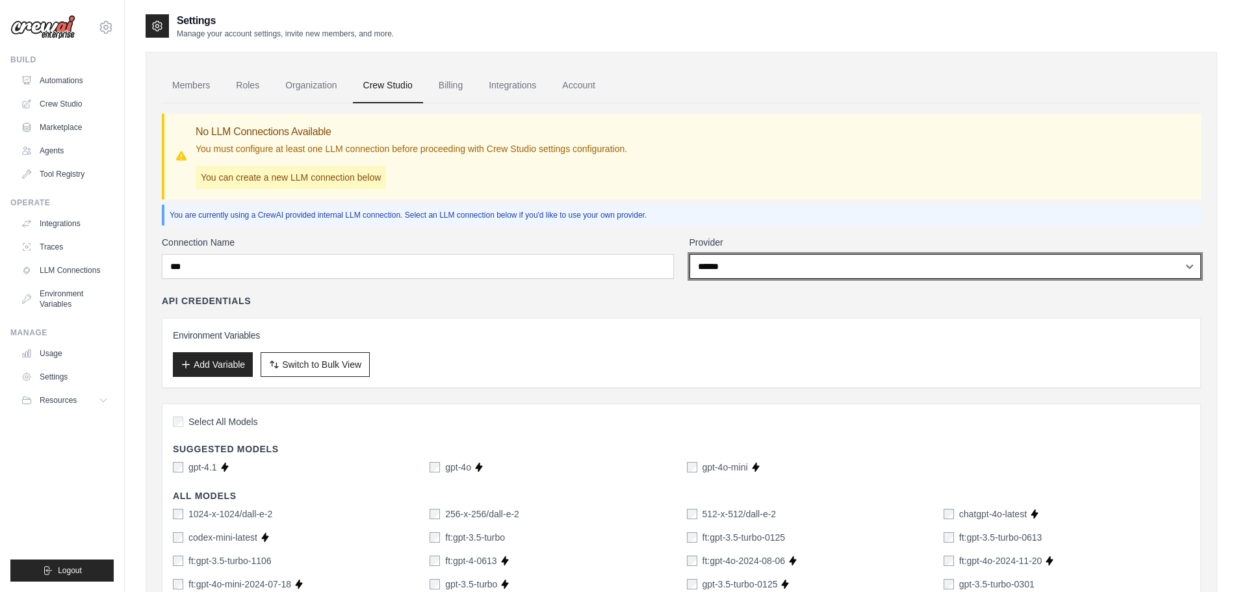
click at [729, 264] on select "**********" at bounding box center [945, 266] width 512 height 25
select select "*****"
click at [689, 254] on select "**********" at bounding box center [945, 266] width 512 height 25
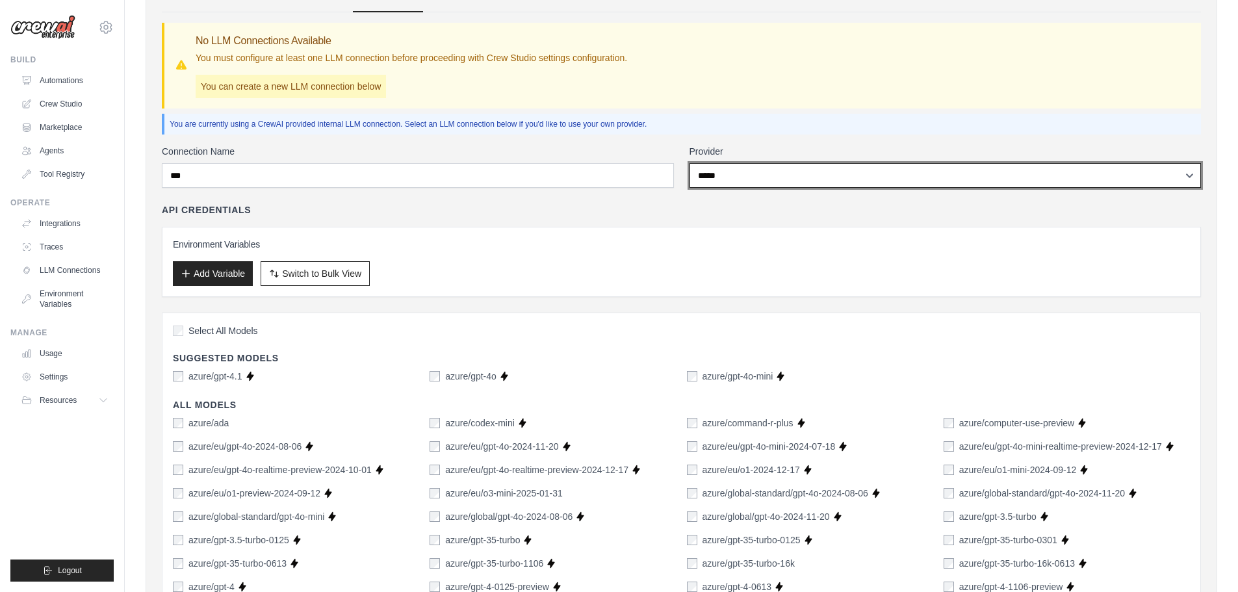
scroll to position [65, 0]
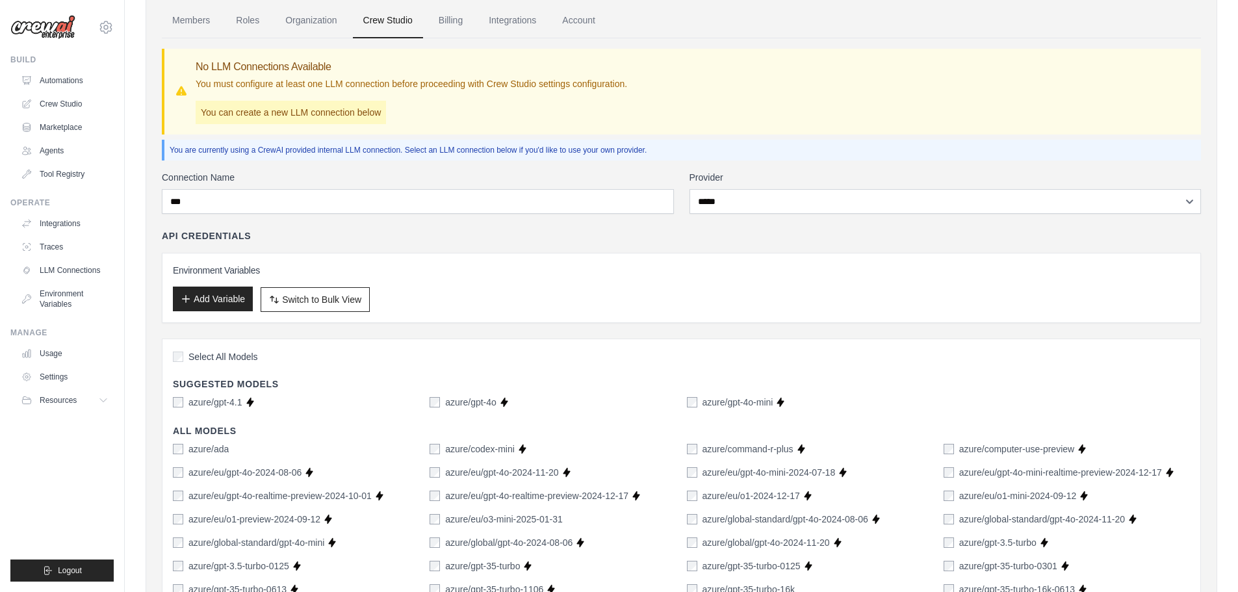
click at [212, 300] on button "Add Variable" at bounding box center [213, 299] width 80 height 25
click at [222, 298] on button "Add Variable" at bounding box center [213, 299] width 80 height 25
click at [219, 271] on h3 "Environment Variables" at bounding box center [681, 270] width 1017 height 13
click at [311, 301] on span "Switch to Bulk View" at bounding box center [321, 299] width 79 height 13
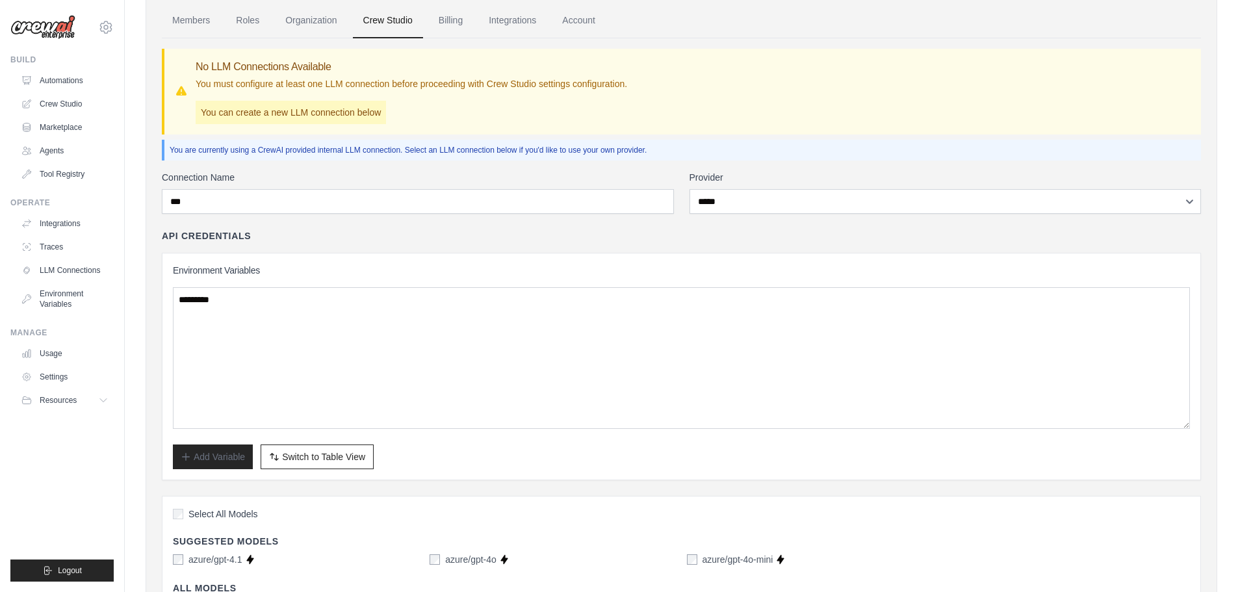
click at [326, 457] on span "Switch to Table View" at bounding box center [323, 456] width 83 height 13
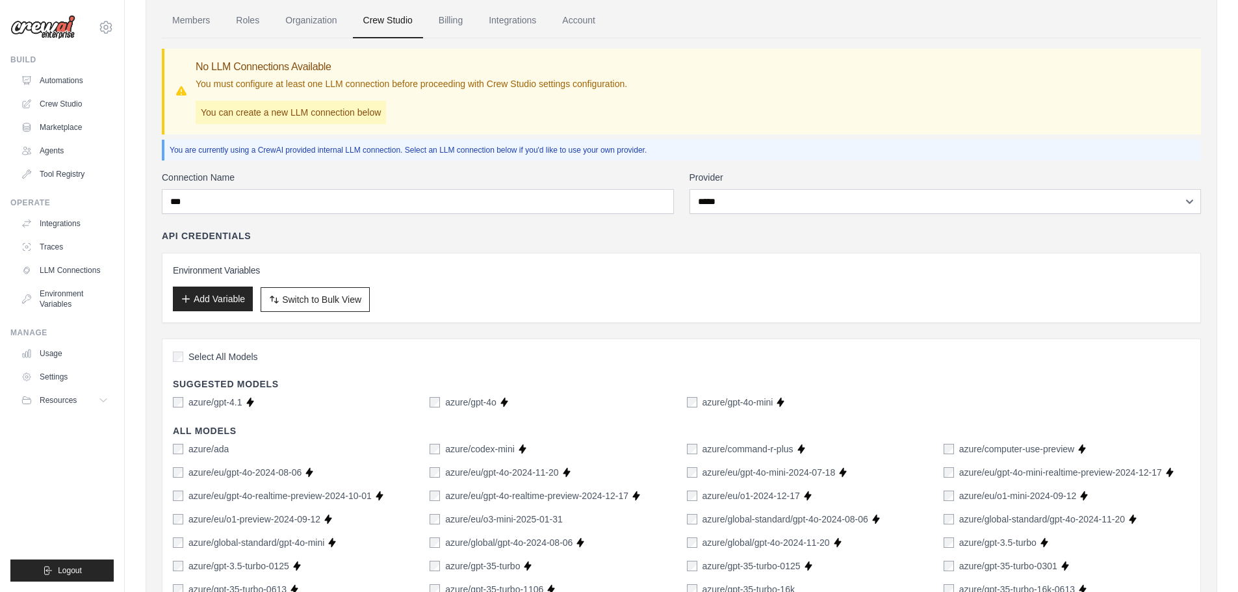
click at [215, 306] on button "Add Variable" at bounding box center [213, 299] width 80 height 25
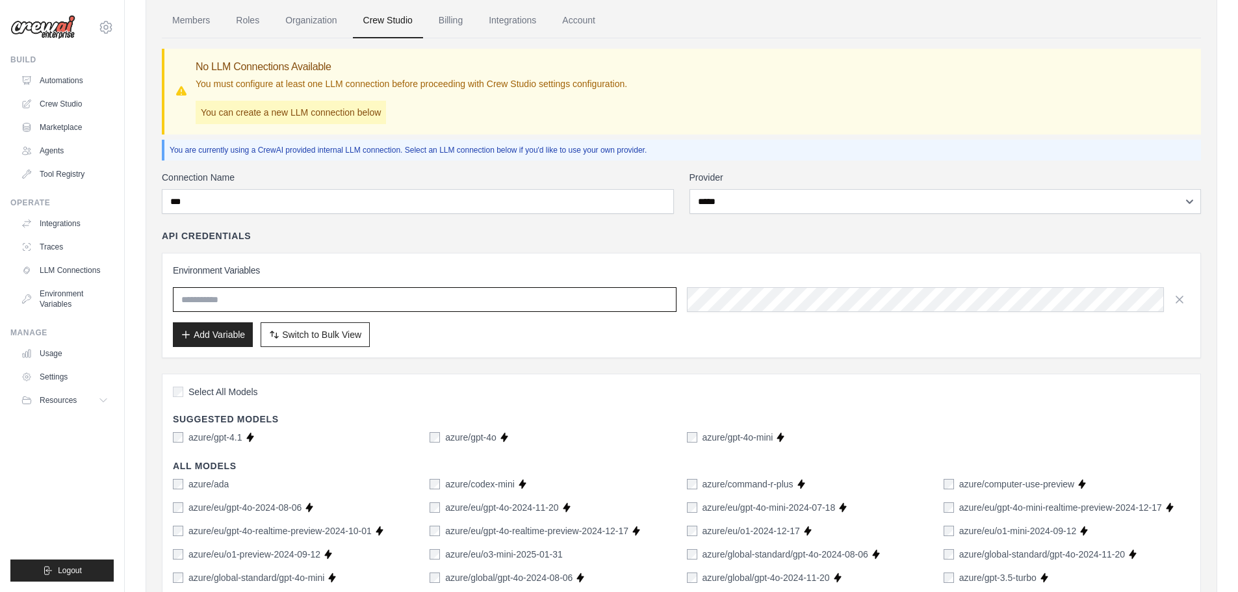
click at [550, 298] on input "text" at bounding box center [424, 299] width 503 height 25
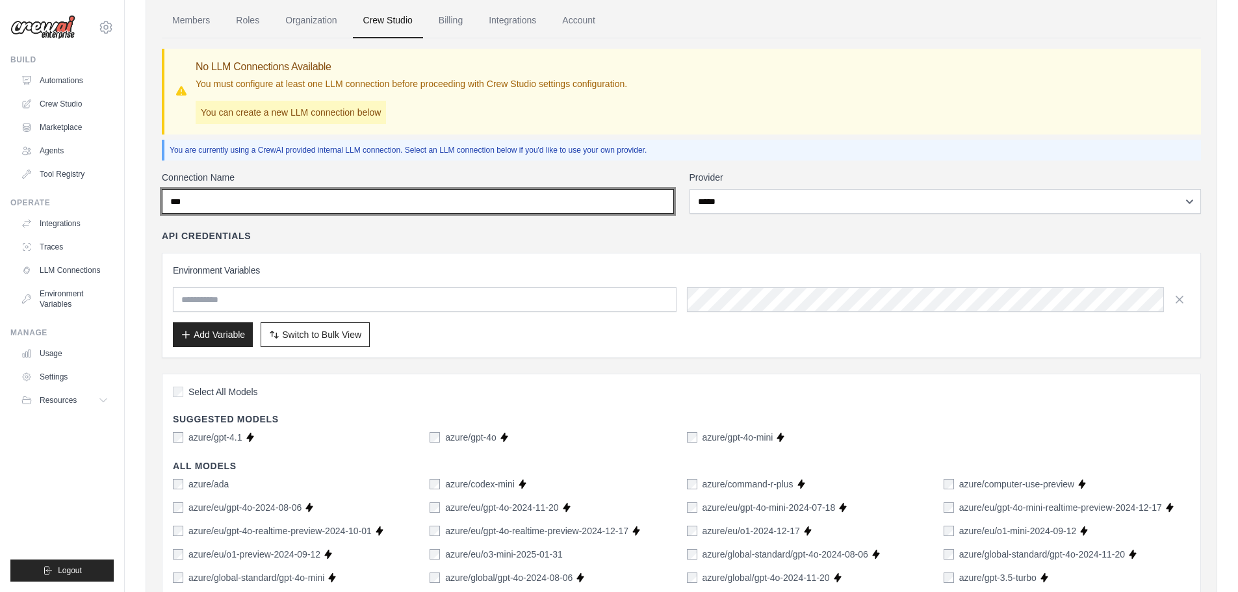
click at [204, 203] on input "***" at bounding box center [418, 201] width 512 height 25
type input "*"
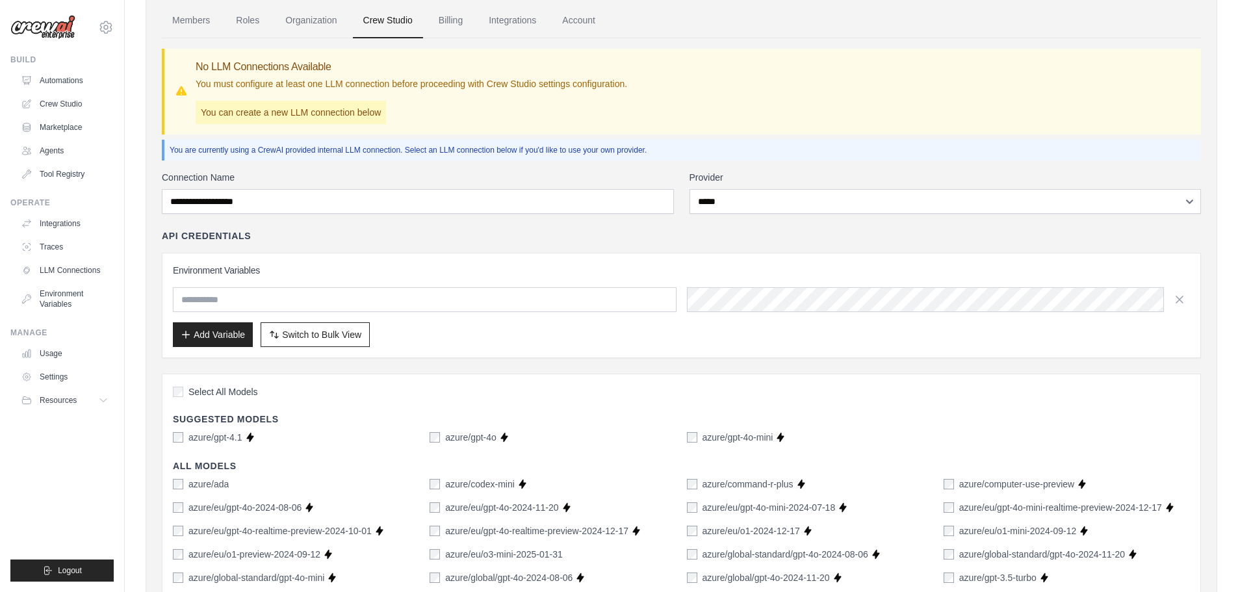
click at [333, 181] on label "Connection Name" at bounding box center [418, 177] width 512 height 13
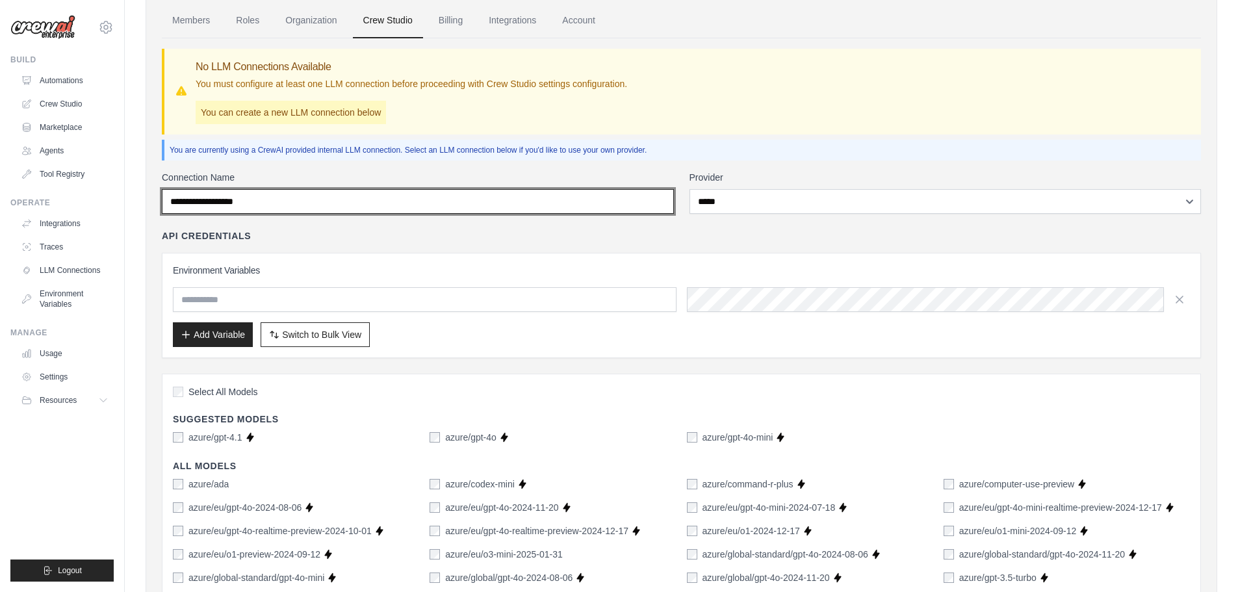
click at [333, 189] on input "Connection Name" at bounding box center [418, 201] width 512 height 25
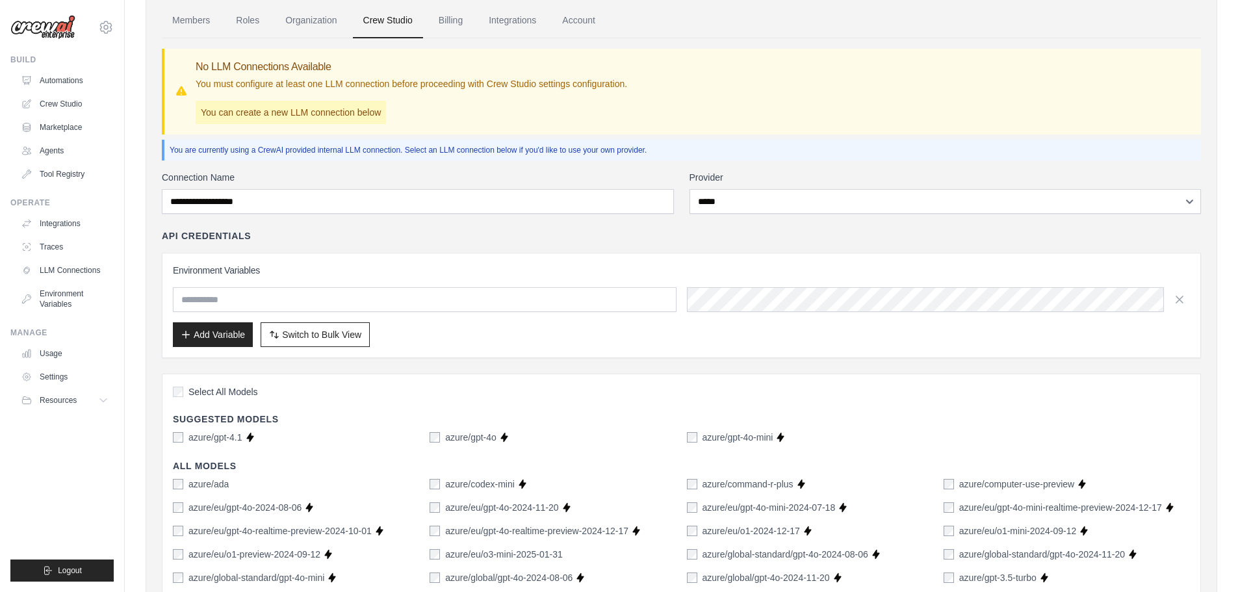
drag, startPoint x: 770, startPoint y: 509, endPoint x: 764, endPoint y: 522, distance: 13.7
click at [318, 23] on link "Organization" at bounding box center [311, 20] width 72 height 35
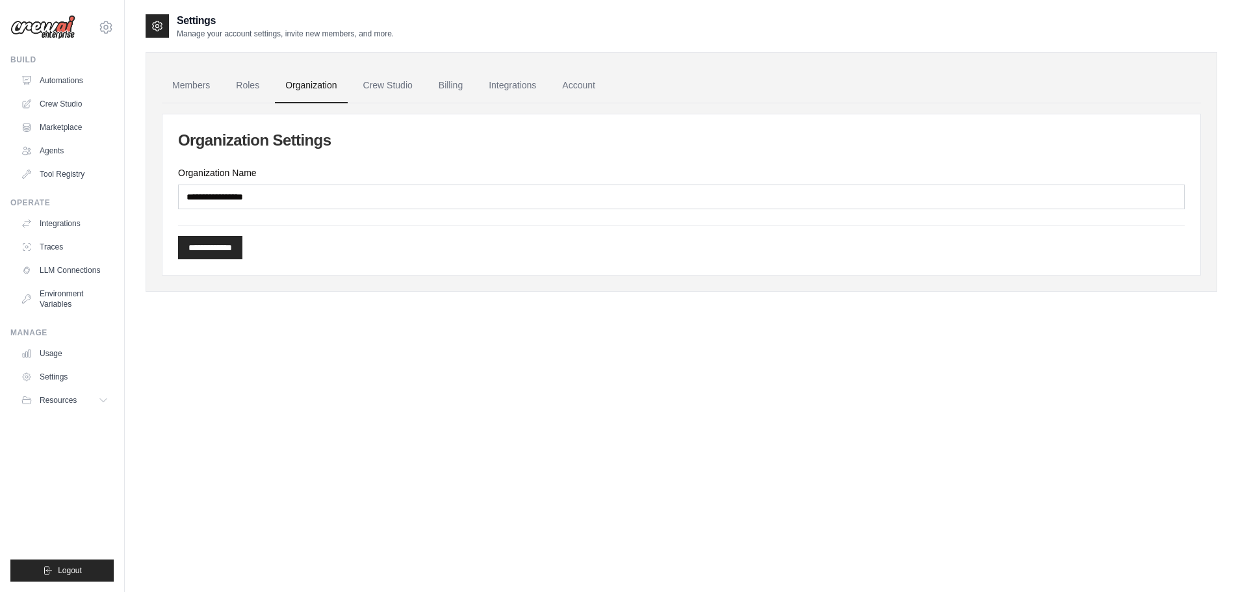
click at [203, 23] on h2 "Settings" at bounding box center [285, 21] width 217 height 16
click at [62, 84] on link "Automations" at bounding box center [66, 80] width 98 height 21
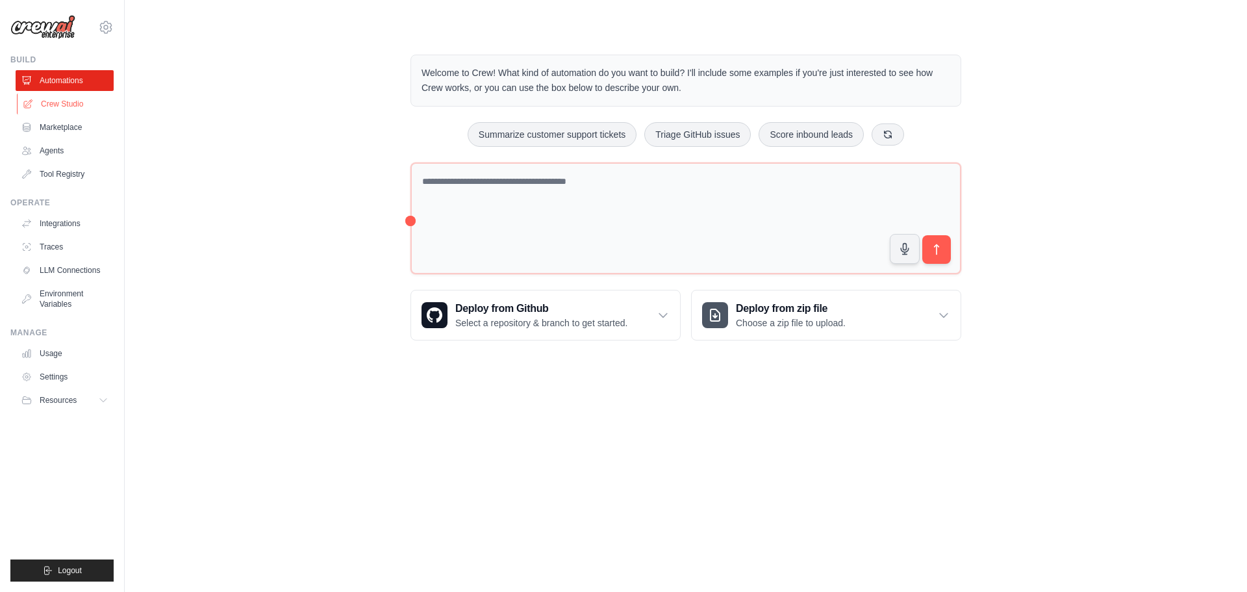
click at [58, 113] on link "Crew Studio" at bounding box center [66, 104] width 98 height 21
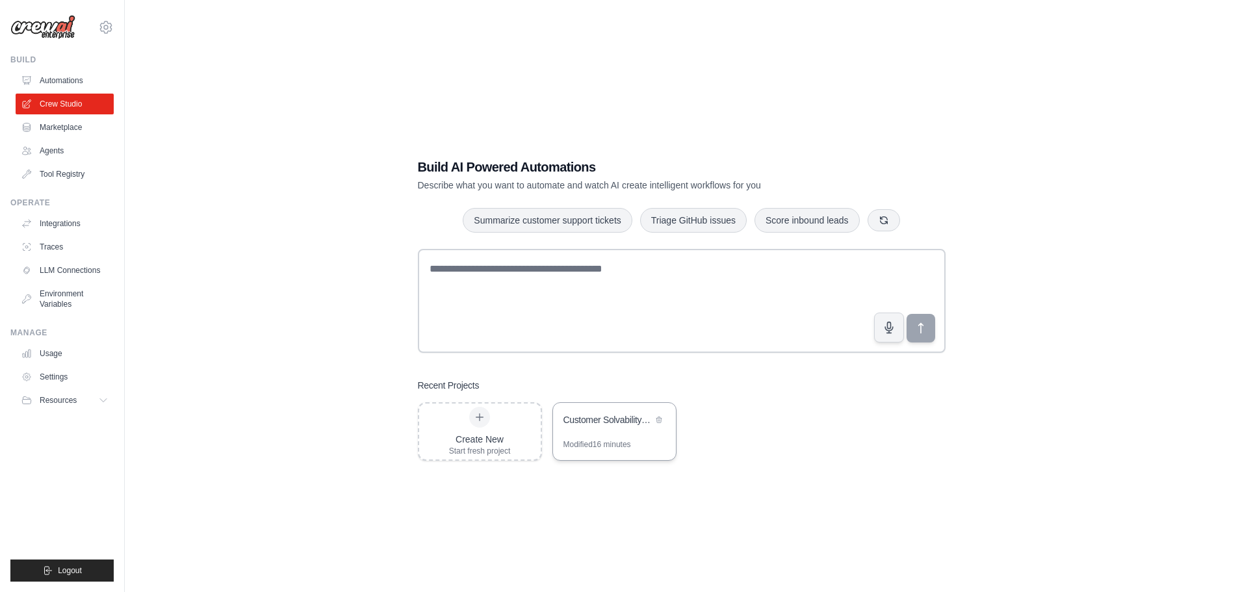
click at [594, 429] on div "Customer Solvability Assessment Automation" at bounding box center [614, 421] width 123 height 36
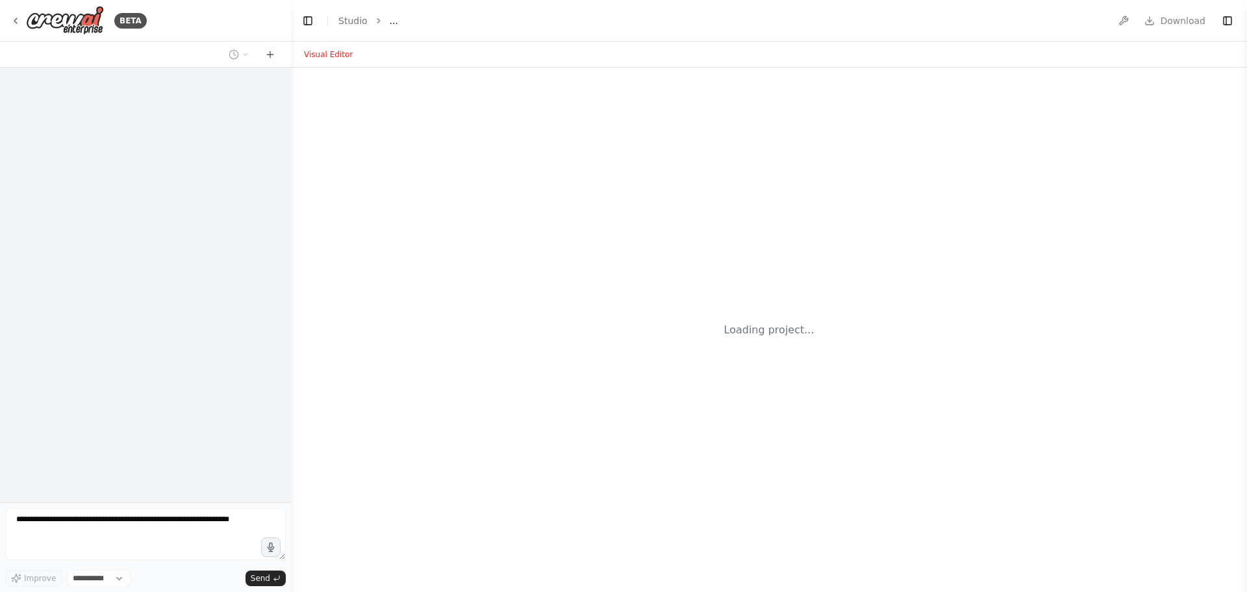
select select "****"
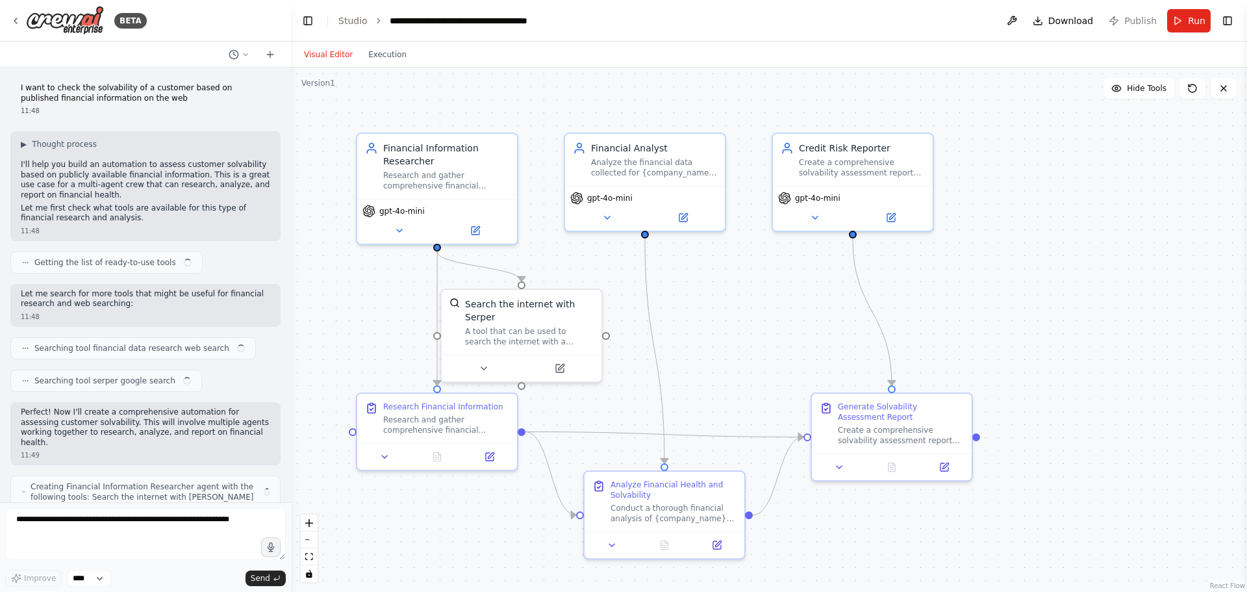
scroll to position [829, 0]
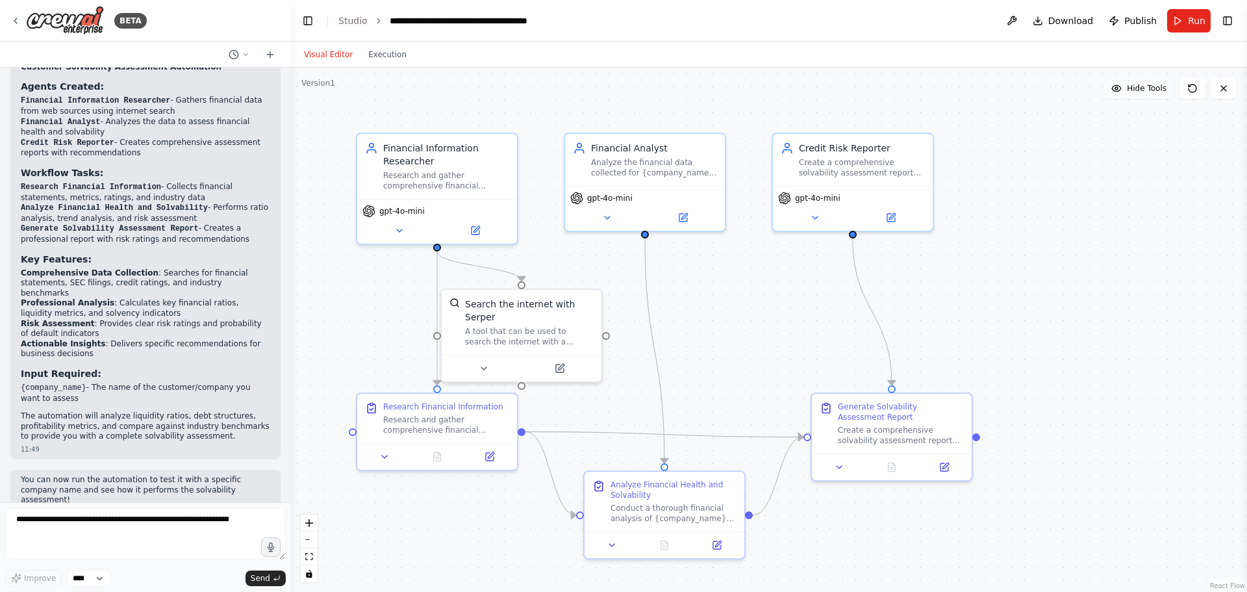
click at [1142, 90] on span "Hide Tools" at bounding box center [1147, 88] width 40 height 10
click at [1143, 89] on span "Show Tools" at bounding box center [1145, 88] width 43 height 10
click at [486, 361] on icon at bounding box center [484, 366] width 10 height 10
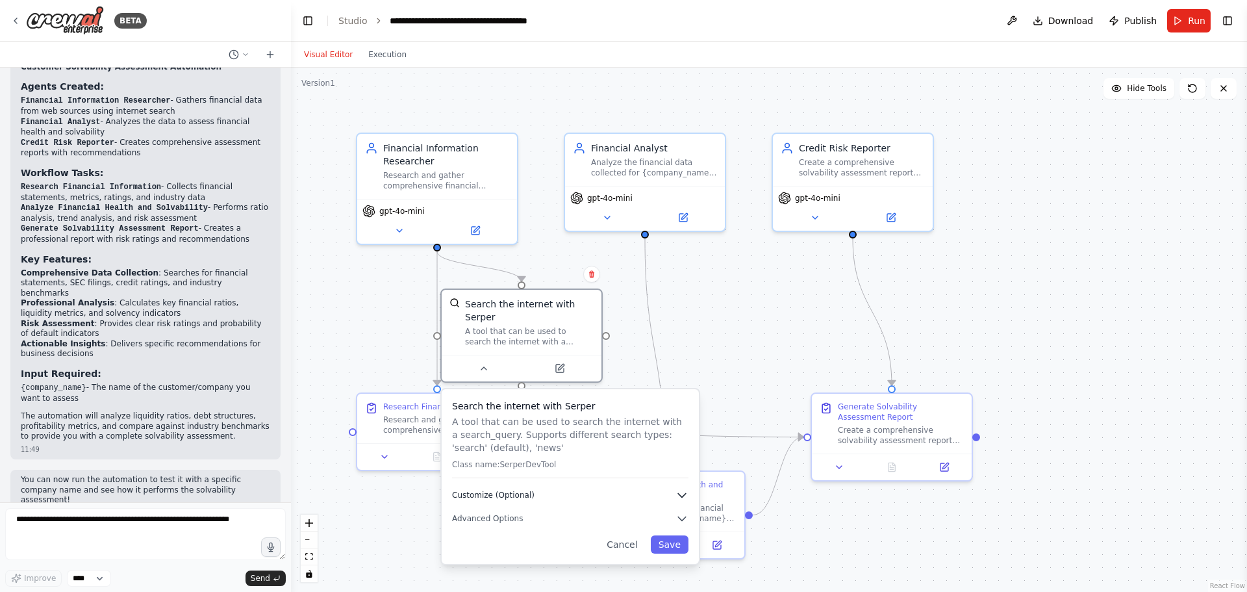
click at [513, 490] on span "Customize (Optional)" at bounding box center [493, 495] width 83 height 10
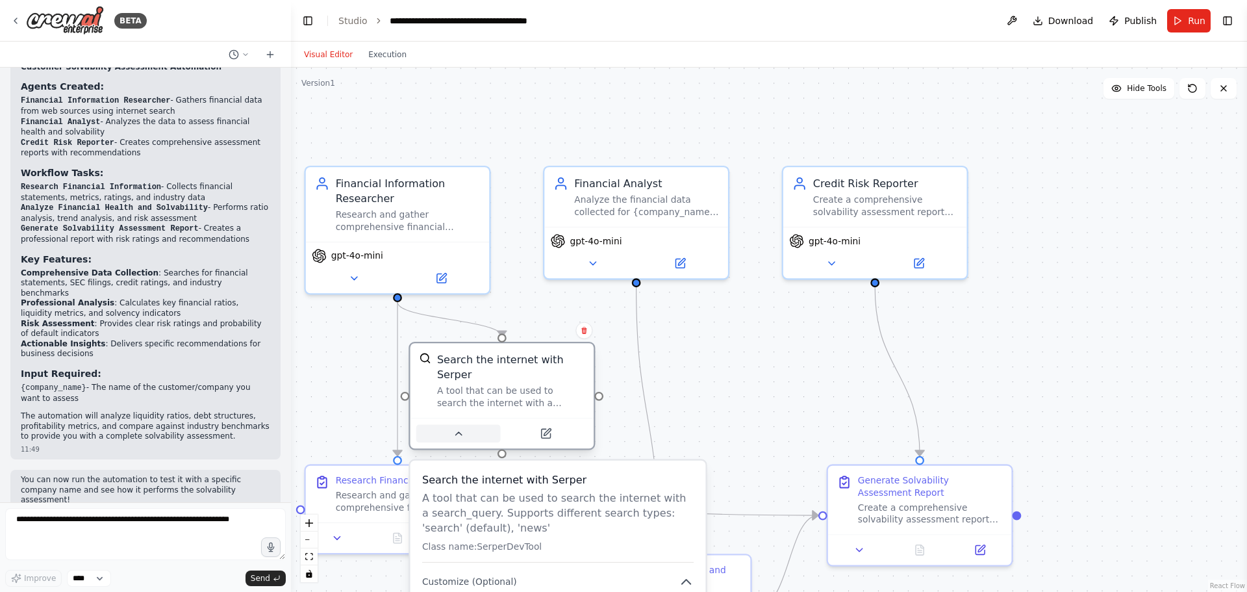
click at [448, 424] on button at bounding box center [458, 433] width 84 height 18
click at [457, 427] on icon at bounding box center [458, 433] width 12 height 12
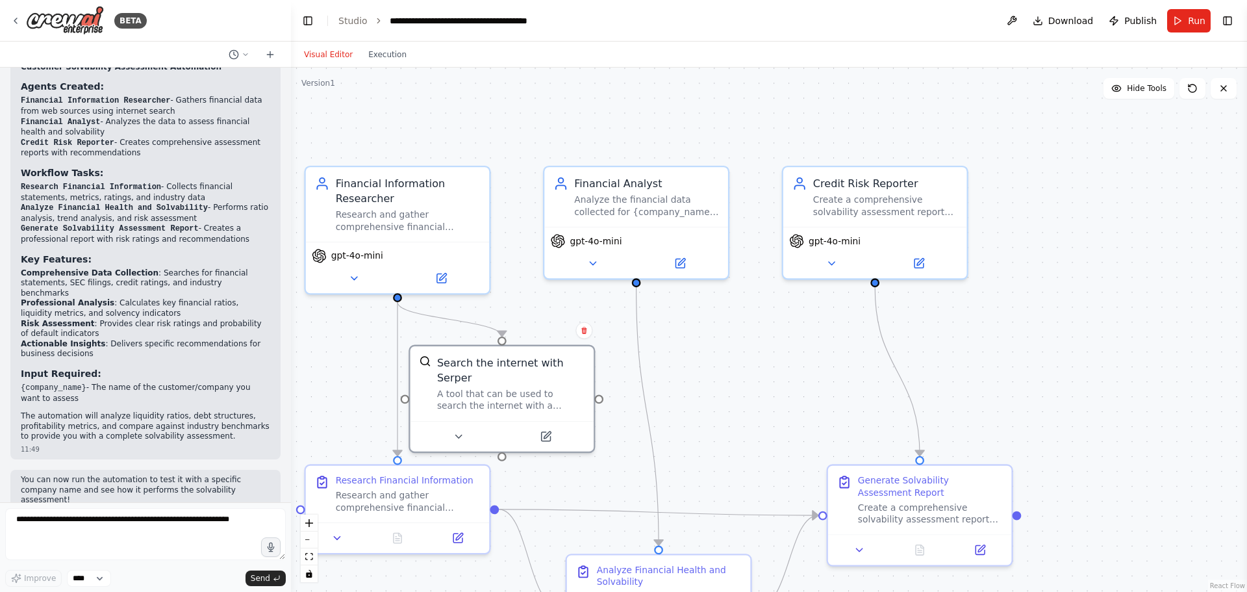
click at [614, 469] on div ".deletable-edge-delete-btn { width: 20px; height: 20px; border: 0px solid #ffff…" at bounding box center [769, 330] width 956 height 524
click at [346, 539] on button at bounding box center [337, 535] width 51 height 18
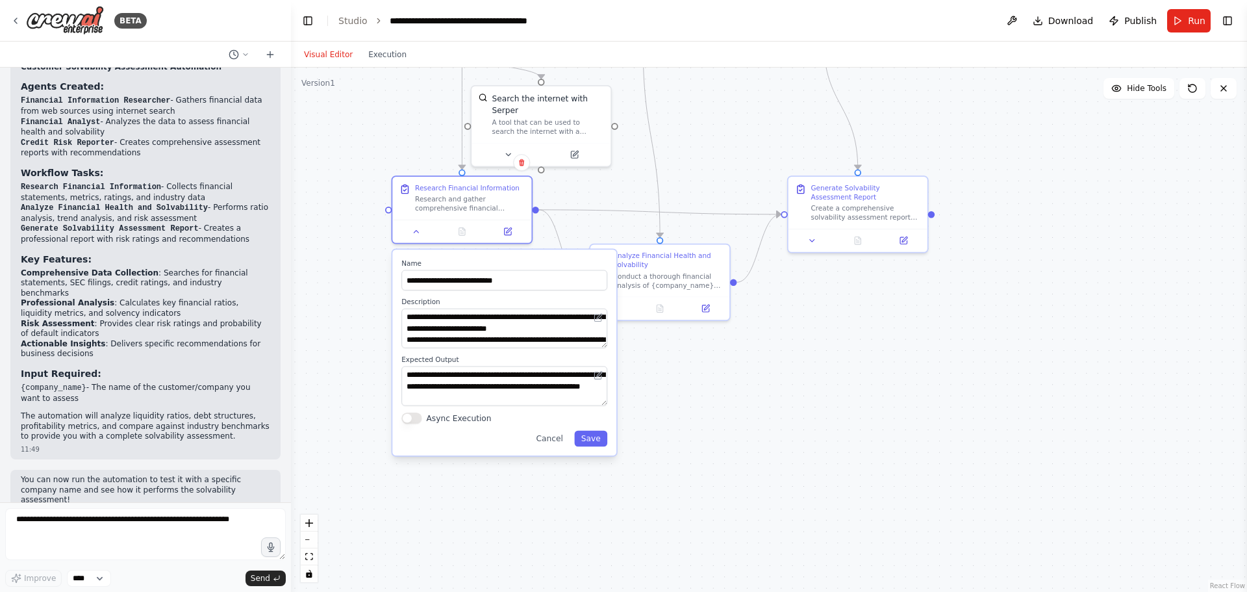
drag, startPoint x: 917, startPoint y: 396, endPoint x: 994, endPoint y: 92, distance: 314.2
click at [994, 92] on div ".deletable-edge-delete-btn { width: 20px; height: 20px; border: 0px solid #ffff…" at bounding box center [769, 330] width 956 height 524
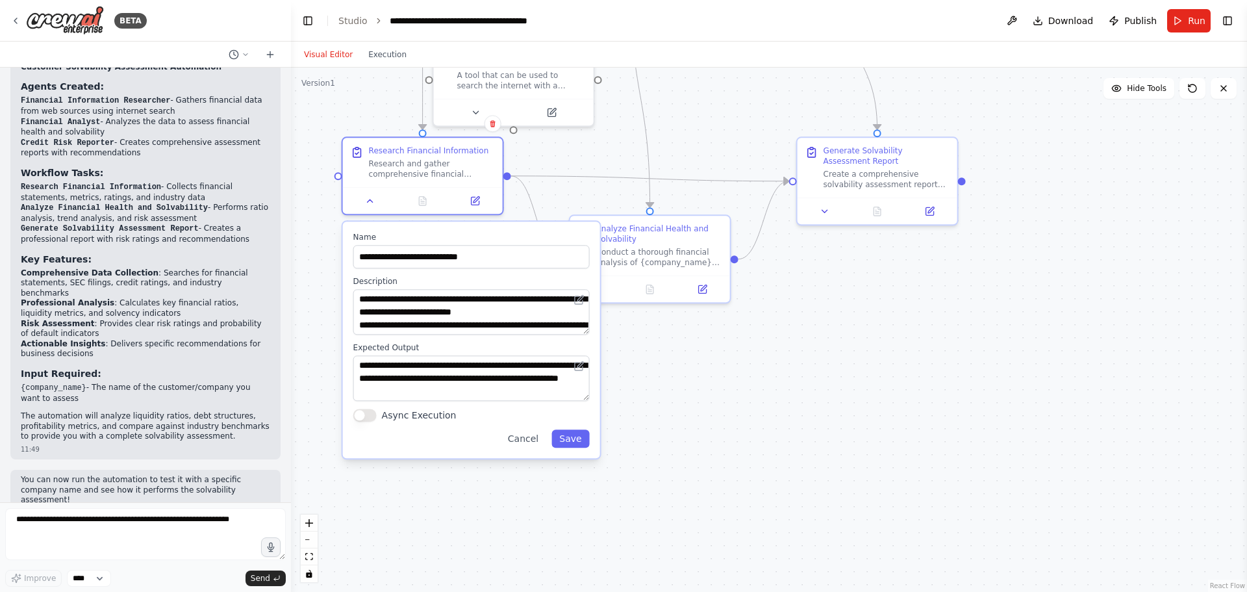
click at [740, 383] on div ".deletable-edge-delete-btn { width: 20px; height: 20px; border: 0px solid #ffff…" at bounding box center [769, 330] width 956 height 524
click at [756, 355] on div ".deletable-edge-delete-btn { width: 20px; height: 20px; border: 0px solid #ffff…" at bounding box center [769, 330] width 956 height 524
click at [529, 437] on button "Cancel" at bounding box center [523, 438] width 46 height 18
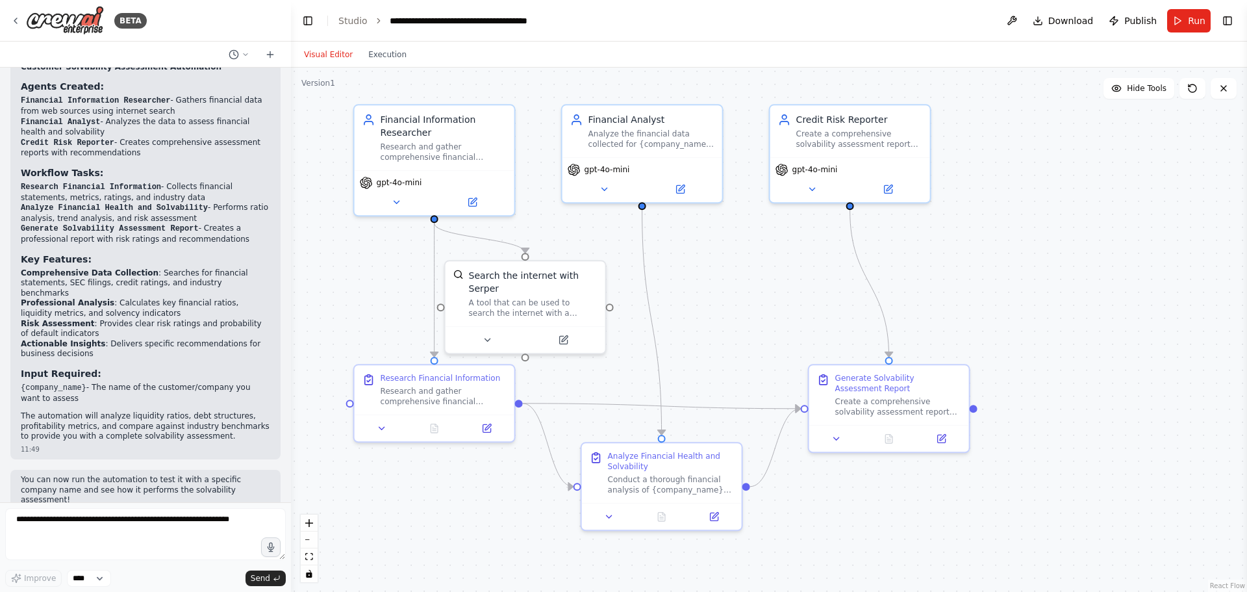
drag, startPoint x: 456, startPoint y: 289, endPoint x: 468, endPoint y: 516, distance: 227.7
click at [468, 516] on div ".deletable-edge-delete-btn { width: 20px; height: 20px; border: 0px solid #ffff…" at bounding box center [769, 330] width 956 height 524
click at [110, 475] on p "You can now run the automation to test it with a specific company name and see …" at bounding box center [145, 490] width 249 height 31
click at [355, 327] on div ".deletable-edge-delete-btn { width: 20px; height: 20px; border: 0px solid #ffff…" at bounding box center [769, 330] width 956 height 524
click at [386, 61] on button "Execution" at bounding box center [388, 55] width 54 height 16
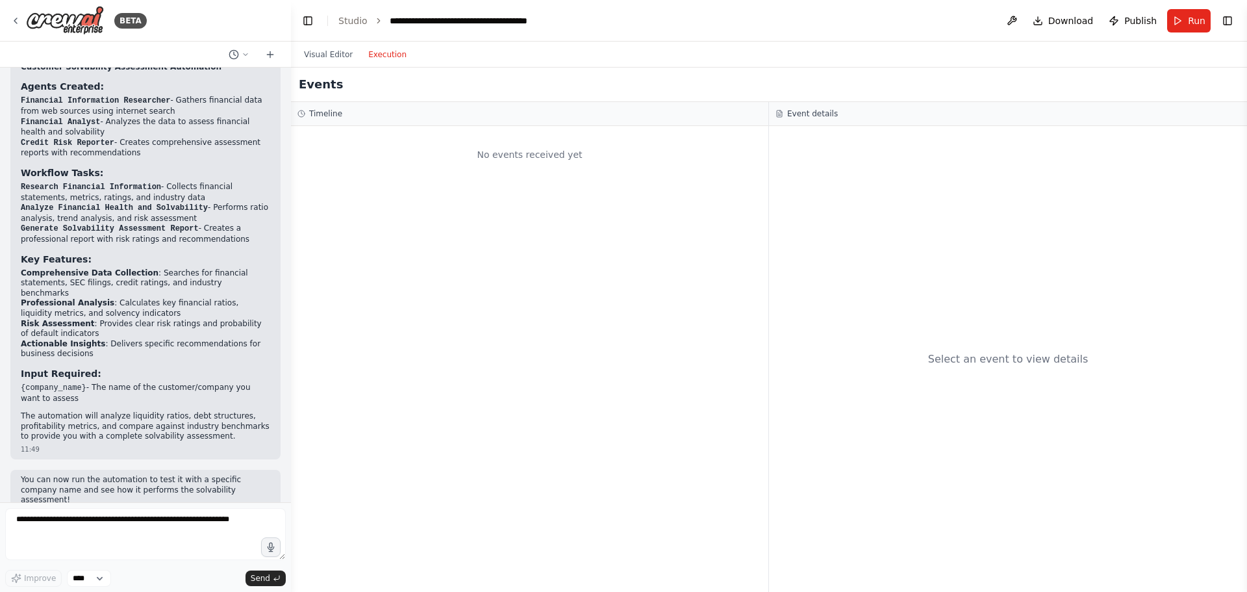
click at [324, 115] on h3 "Timeline" at bounding box center [325, 113] width 33 height 10
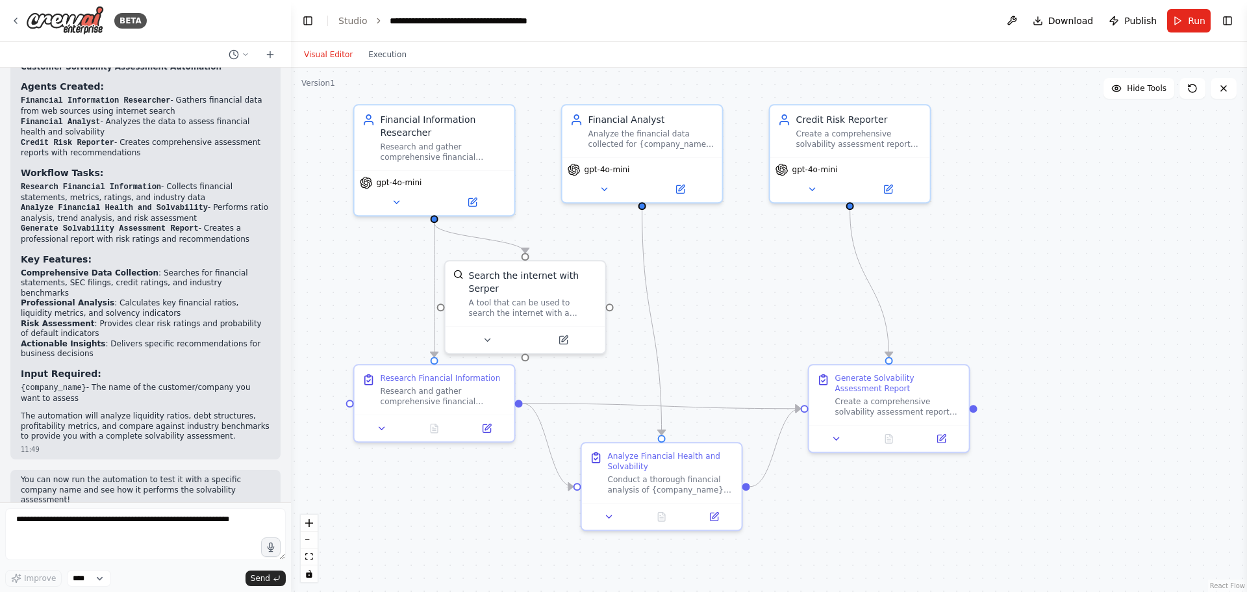
click at [329, 56] on button "Visual Editor" at bounding box center [328, 55] width 64 height 16
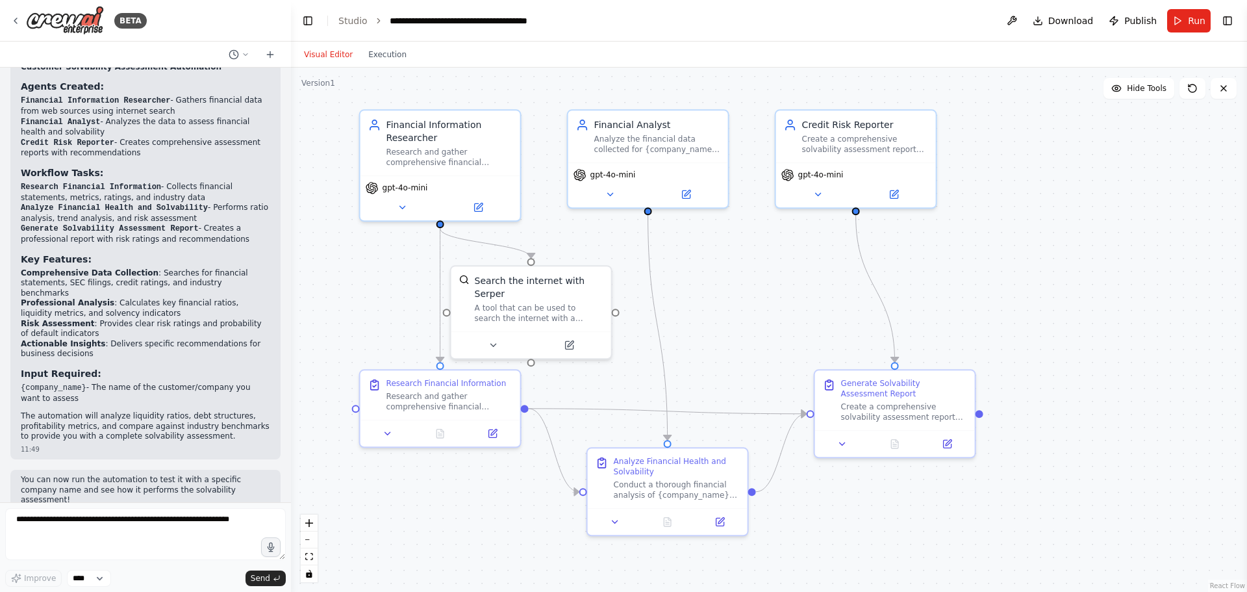
drag, startPoint x: 346, startPoint y: 273, endPoint x: 354, endPoint y: 286, distance: 15.5
click at [353, 285] on div ".deletable-edge-delete-btn { width: 20px; height: 20px; border: 0px solid #ffff…" at bounding box center [769, 330] width 956 height 524
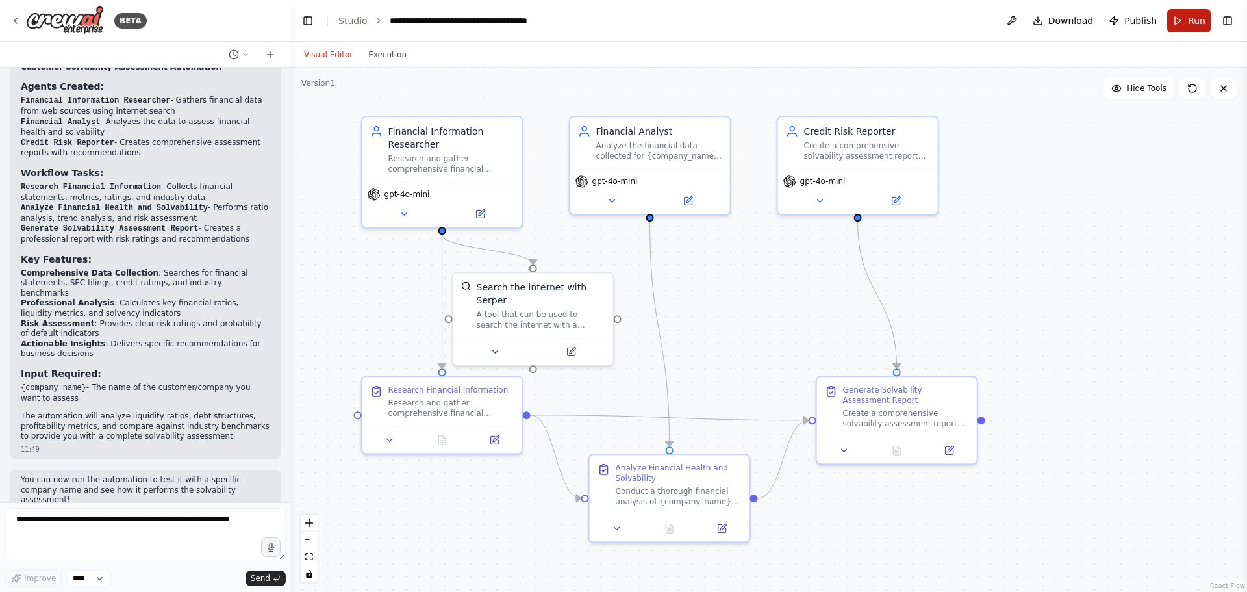
click at [1196, 24] on span "Run" at bounding box center [1197, 20] width 18 height 13
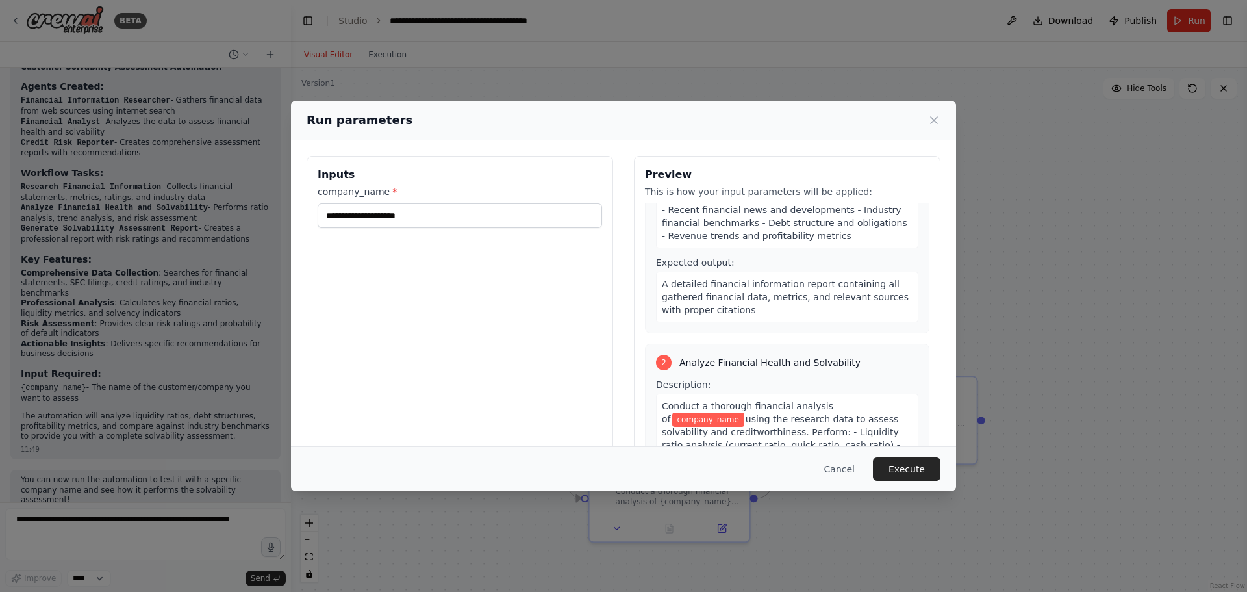
scroll to position [141, 0]
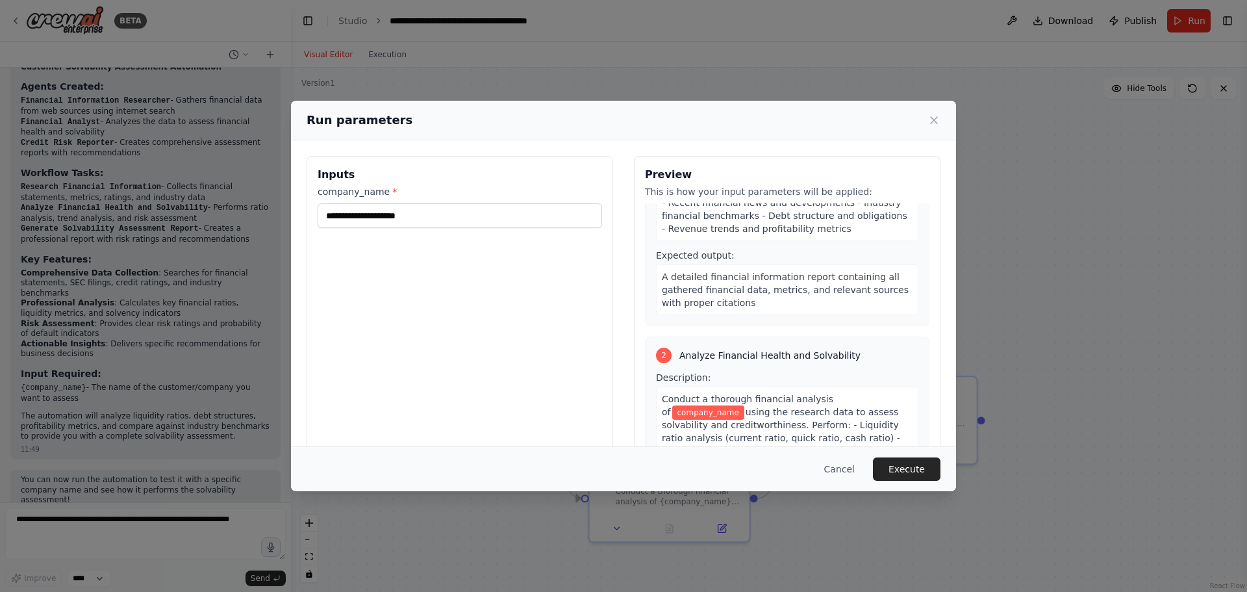
click at [704, 275] on span "A detailed financial information report containing all gathered financial data,…" at bounding box center [785, 290] width 247 height 36
drag, startPoint x: 698, startPoint y: 277, endPoint x: 720, endPoint y: 285, distance: 23.4
click at [720, 285] on span "A detailed financial information report containing all gathered financial data,…" at bounding box center [785, 290] width 247 height 36
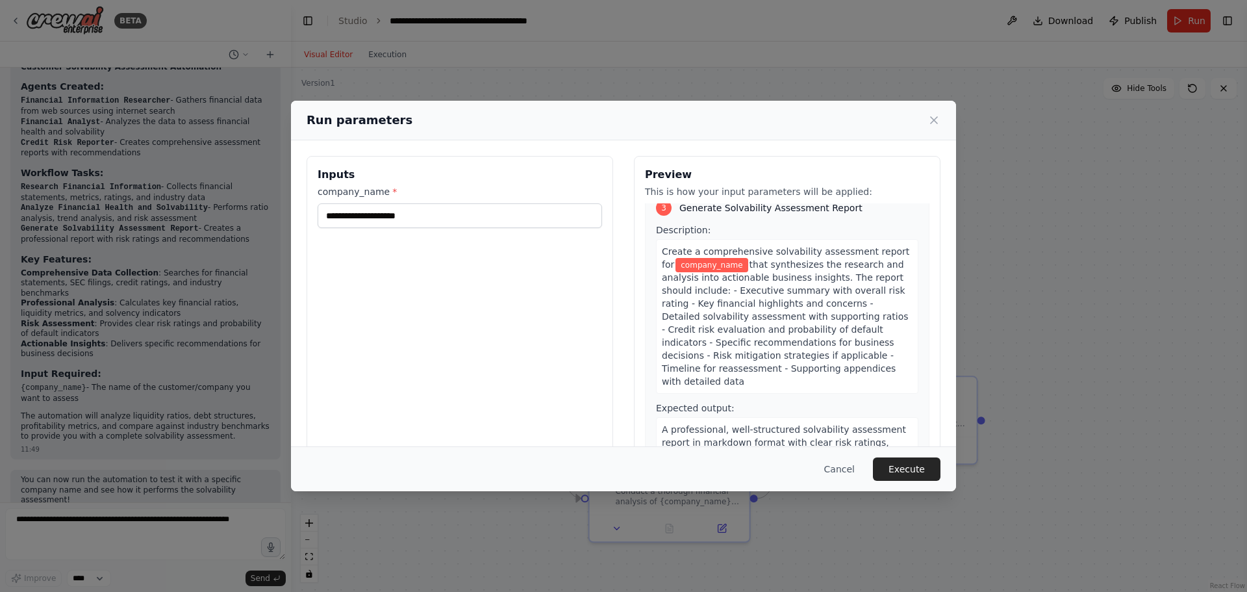
scroll to position [33, 0]
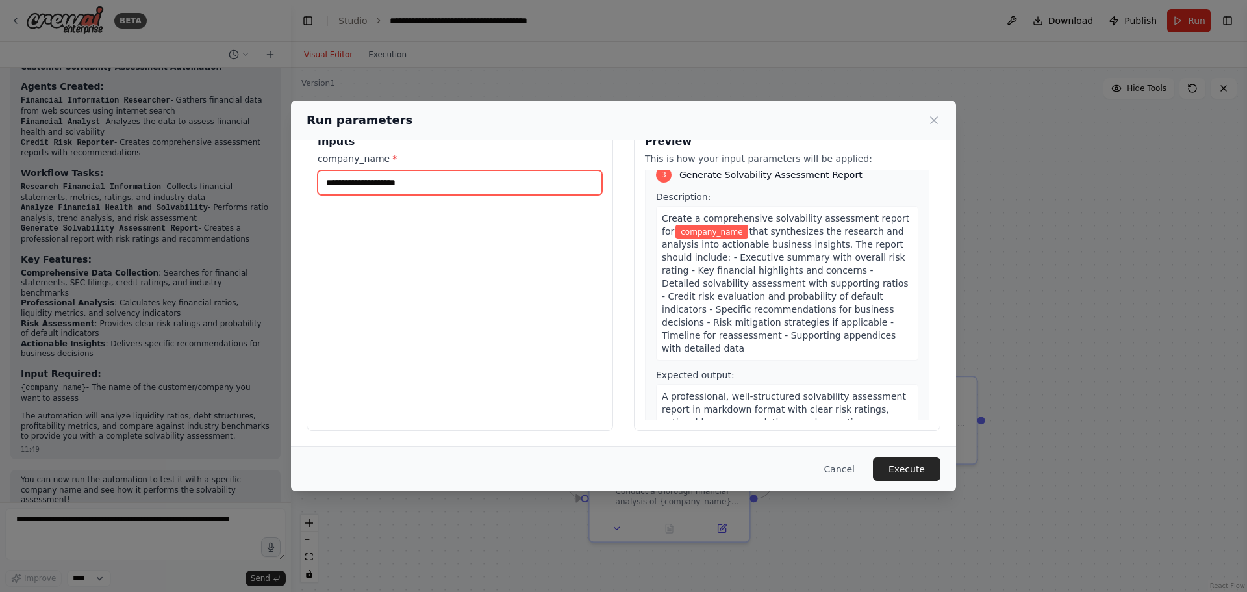
click at [435, 182] on input "company_name *" at bounding box center [460, 182] width 285 height 25
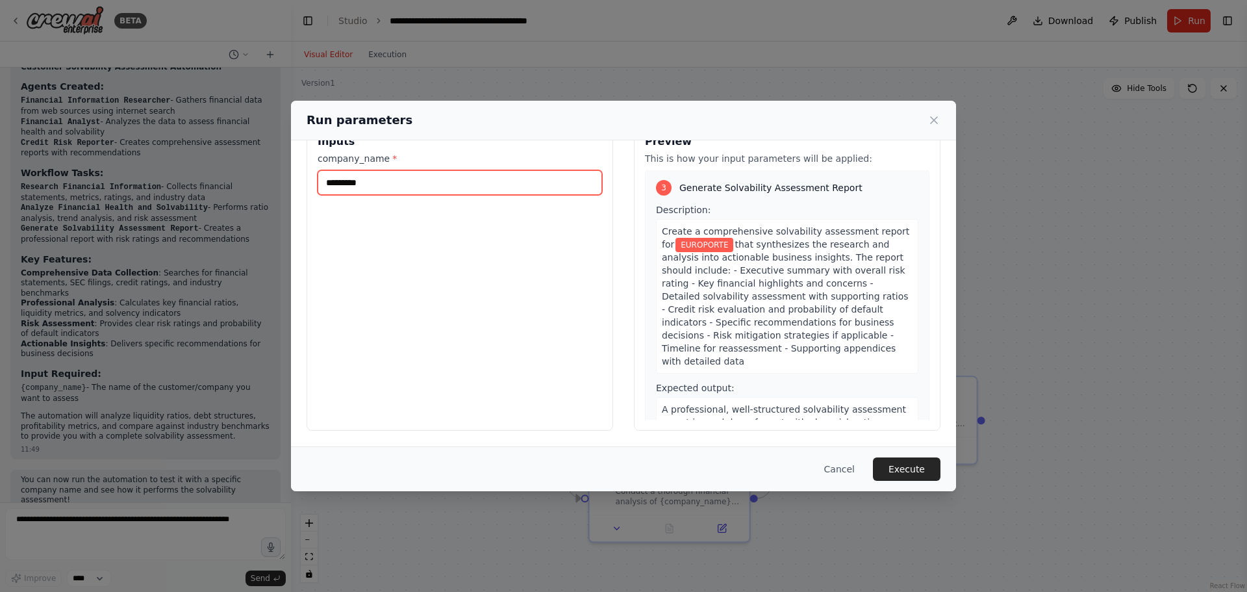
scroll to position [628, 0]
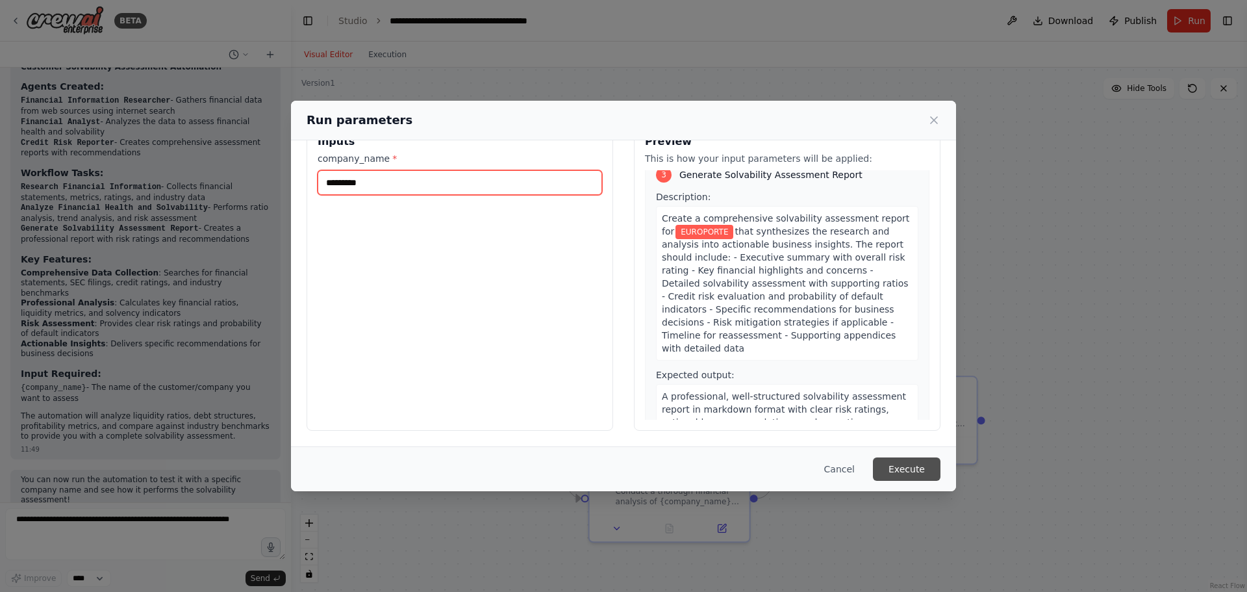
type input "*********"
click at [906, 471] on button "Execute" at bounding box center [907, 468] width 68 height 23
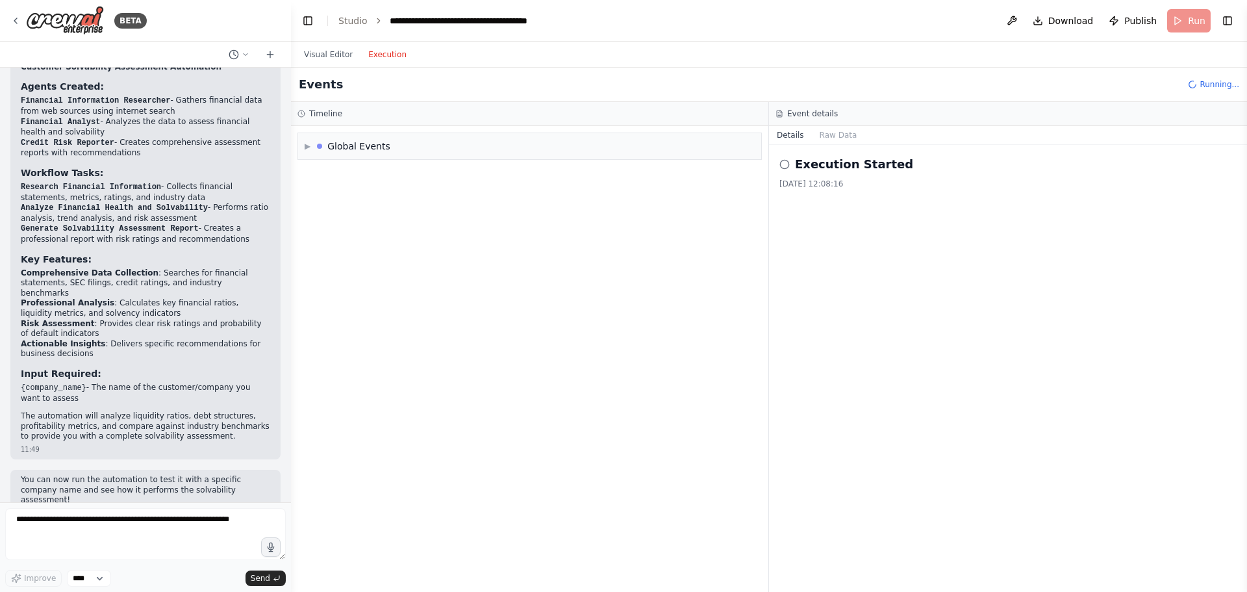
click at [375, 51] on button "Execution" at bounding box center [388, 55] width 54 height 16
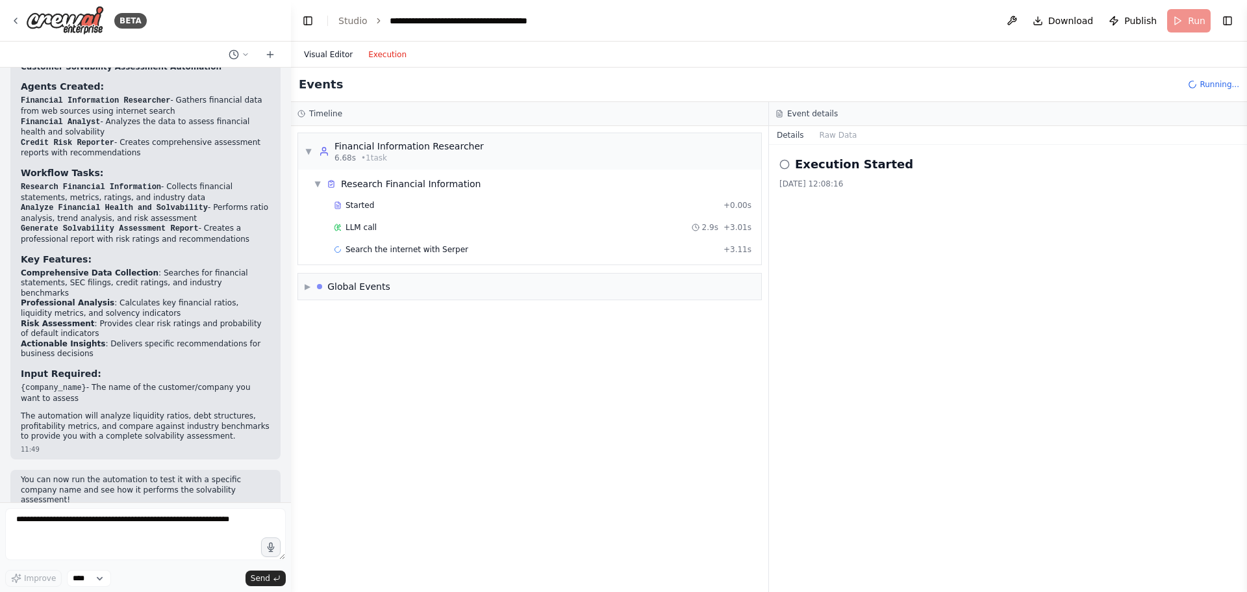
click at [322, 58] on button "Visual Editor" at bounding box center [328, 55] width 64 height 16
click at [385, 53] on button "Execution" at bounding box center [388, 55] width 54 height 16
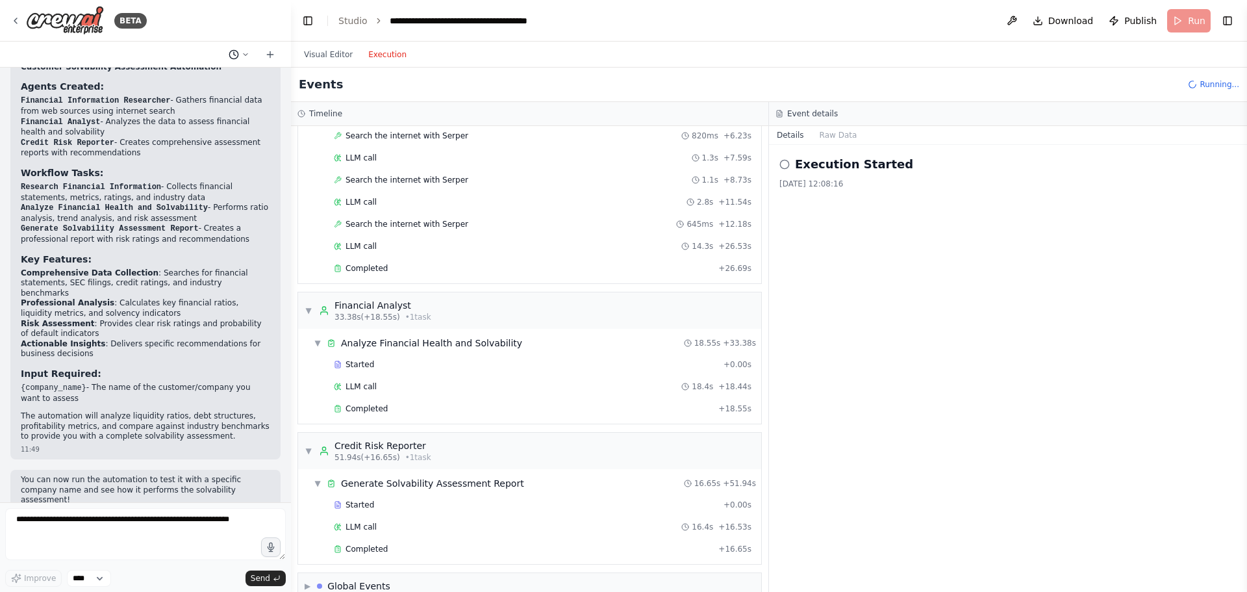
scroll to position [180, 0]
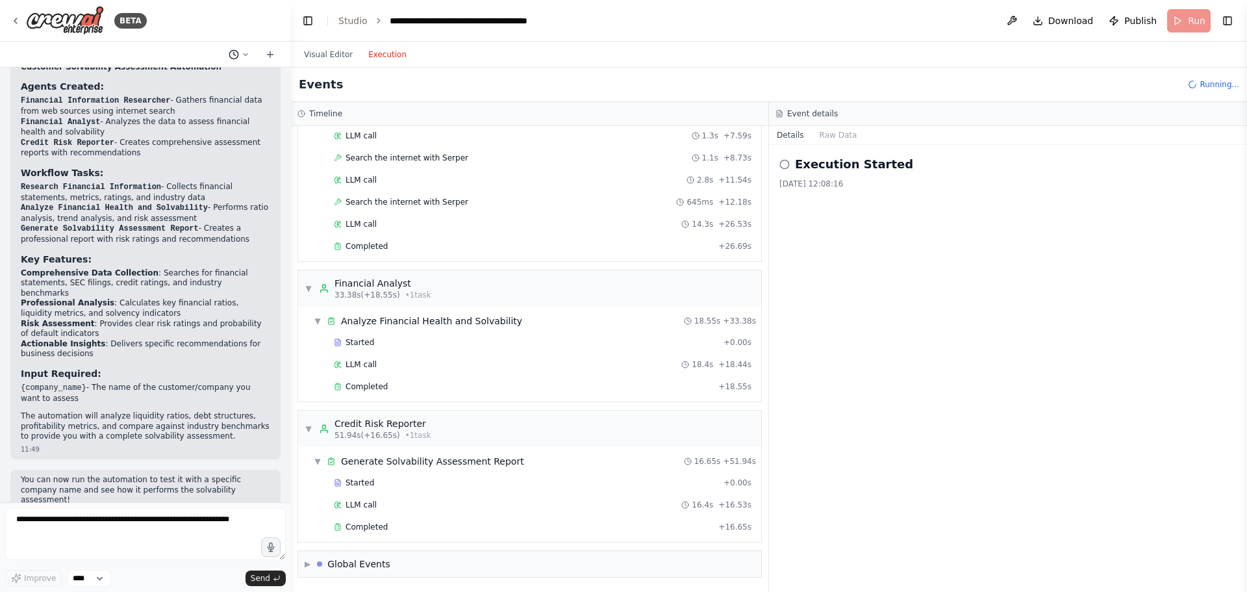
click at [249, 57] on button at bounding box center [238, 55] width 31 height 16
click at [201, 51] on div at bounding box center [145, 296] width 291 height 592
click at [322, 49] on button "Visual Editor" at bounding box center [328, 55] width 64 height 16
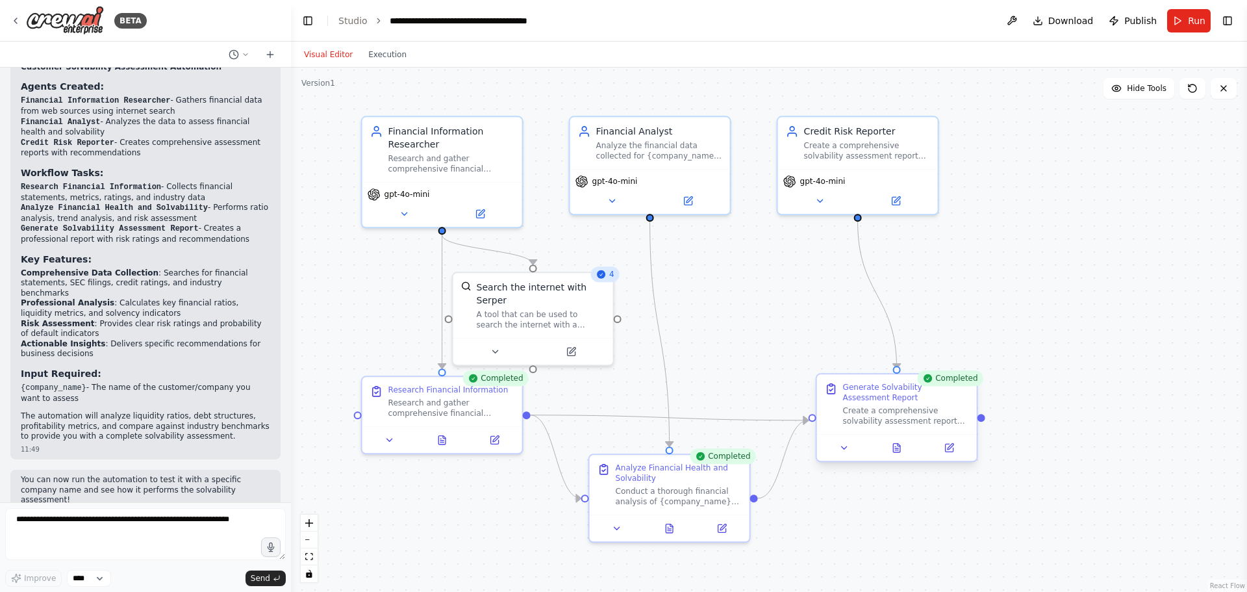
click at [960, 388] on div "Generate Solvability Assessment Report" at bounding box center [906, 392] width 126 height 21
click at [941, 385] on div "Completed" at bounding box center [950, 378] width 66 height 16
click at [897, 450] on icon at bounding box center [896, 450] width 3 height 0
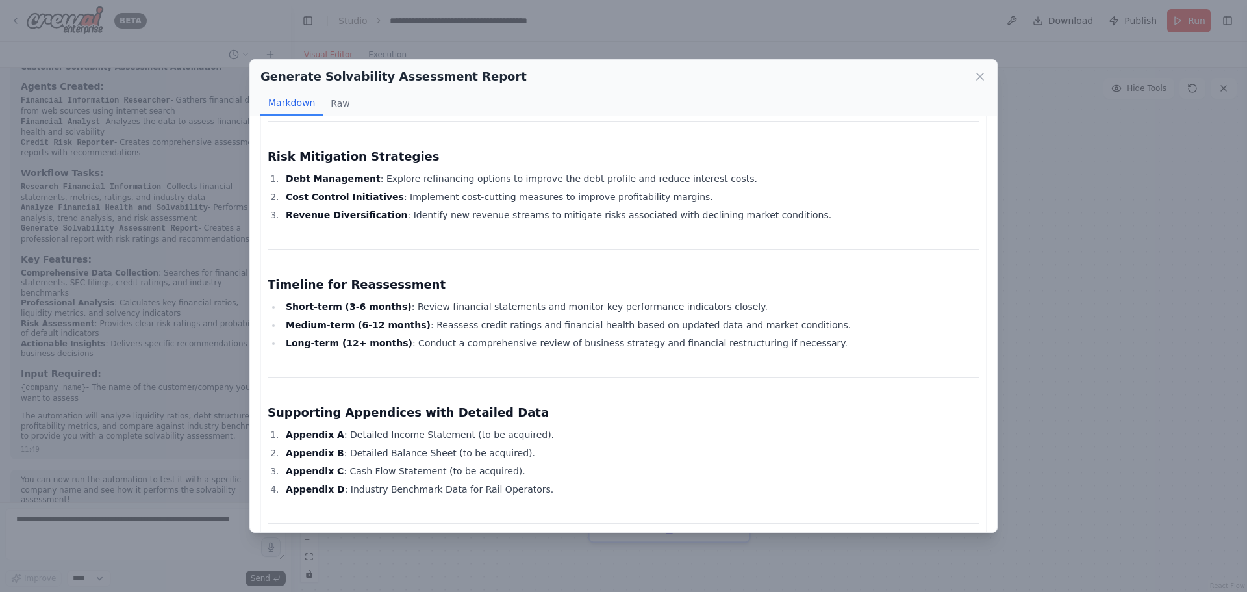
scroll to position [1178, 0]
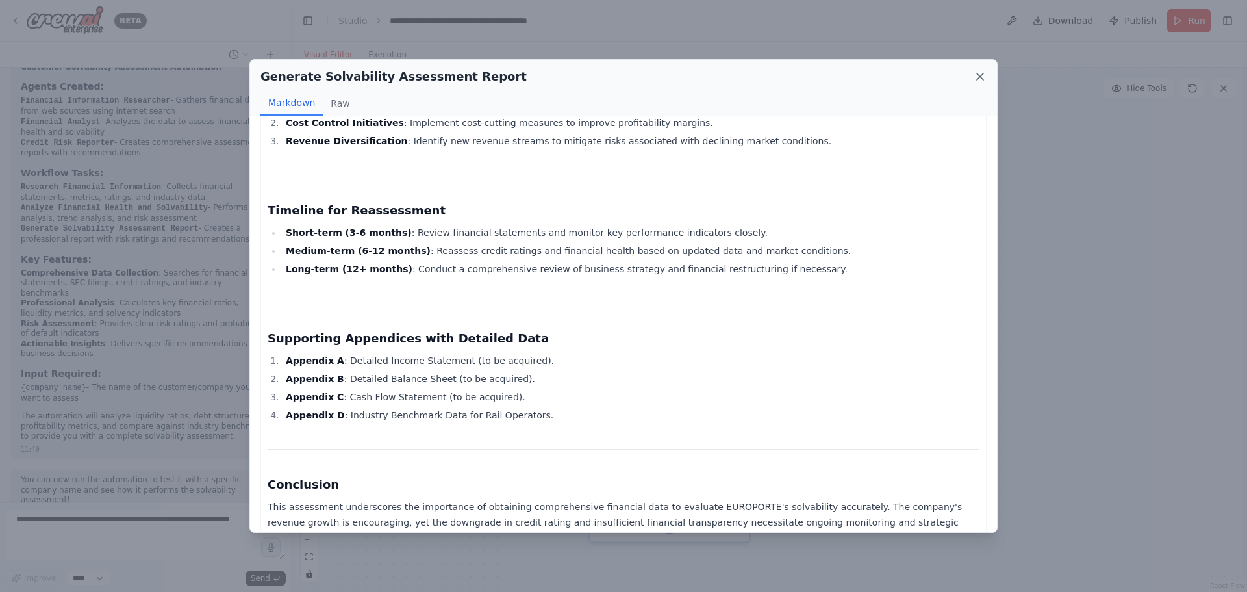
click at [978, 73] on icon at bounding box center [980, 76] width 13 height 13
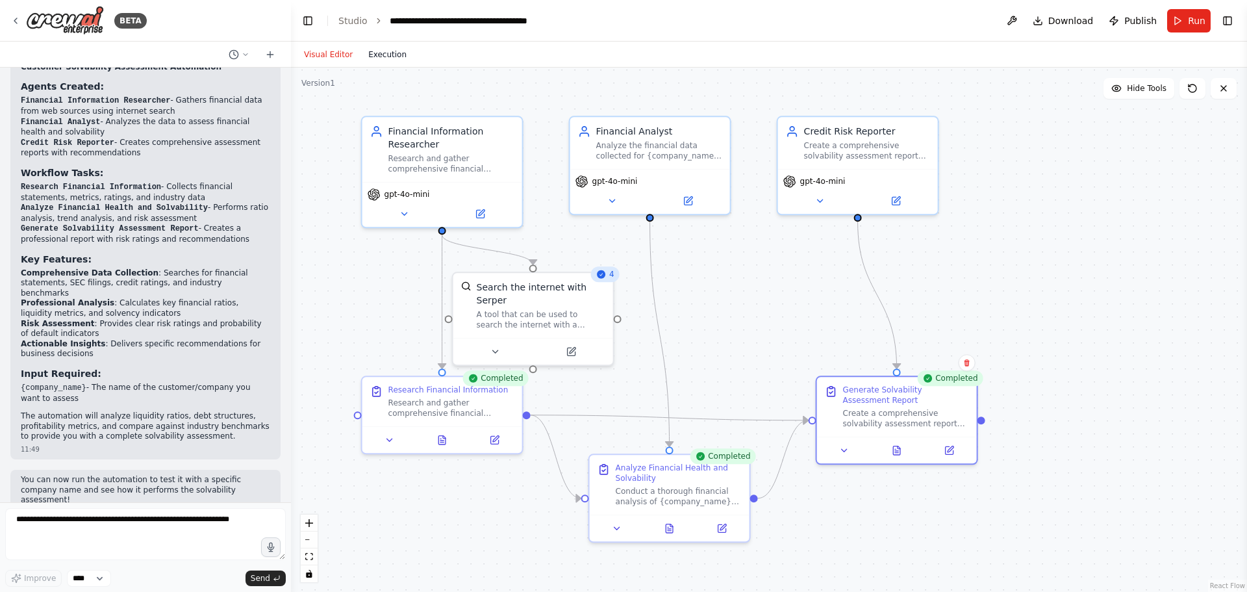
click at [380, 59] on button "Execution" at bounding box center [388, 55] width 54 height 16
click at [315, 56] on button "Visual Editor" at bounding box center [328, 55] width 64 height 16
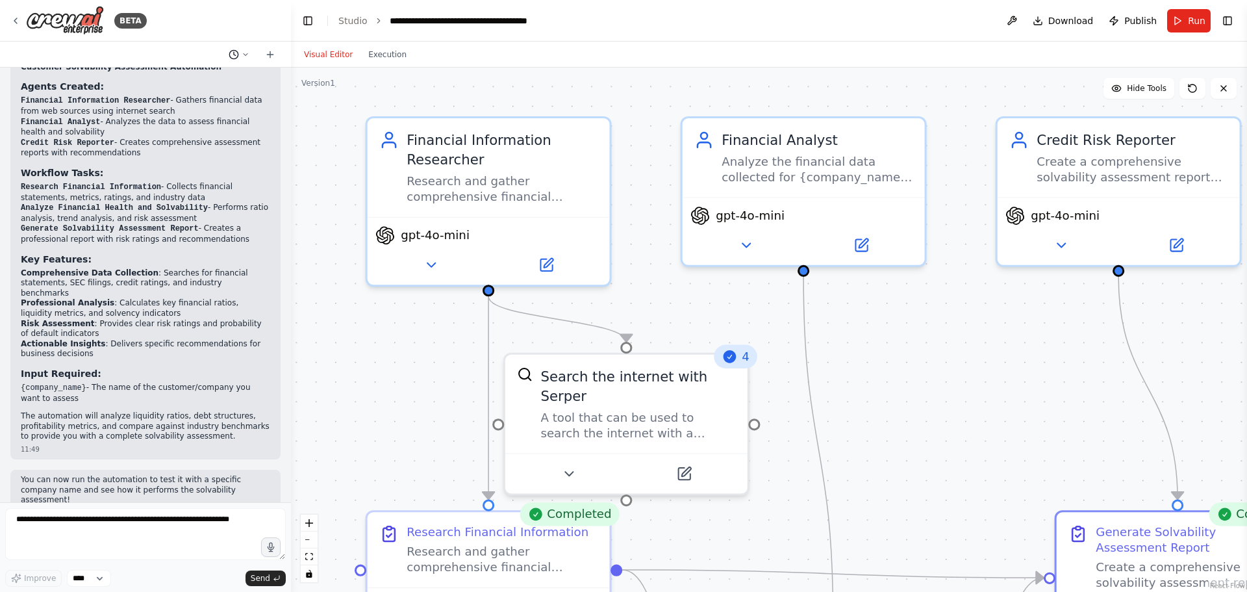
click at [243, 52] on icon at bounding box center [246, 55] width 8 height 8
click at [193, 80] on span "I want to check the solvability of a customer based on published financial info…" at bounding box center [189, 81] width 96 height 10
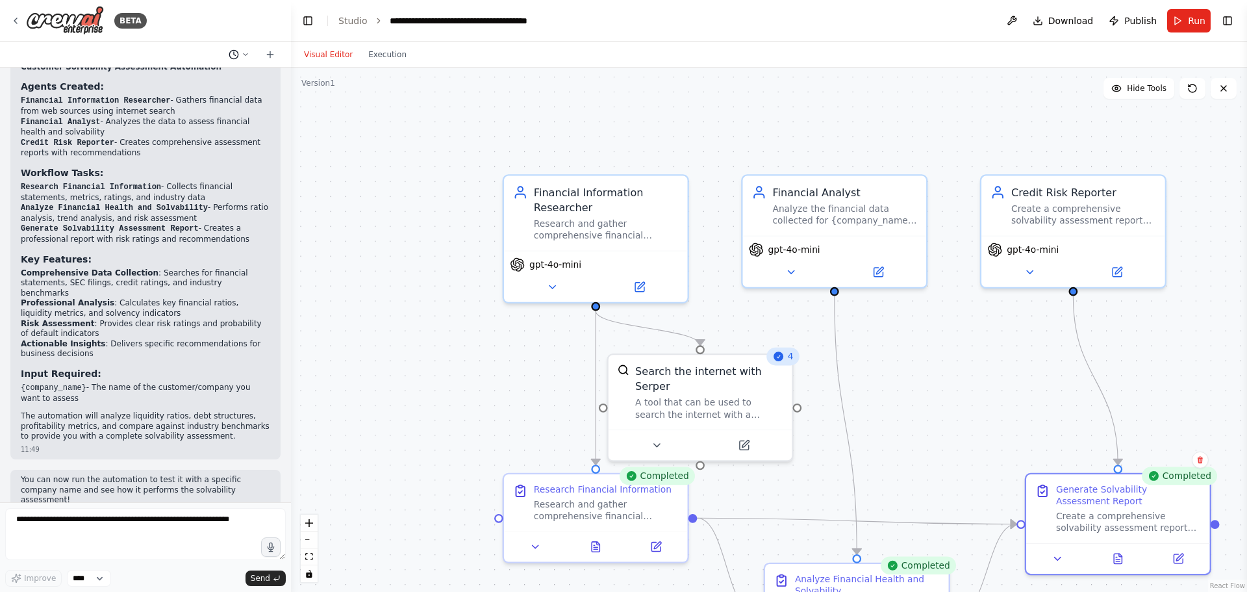
click at [243, 60] on button at bounding box center [238, 55] width 31 height 16
click at [201, 79] on span "I want to check the solvability of a customer based on published financial info…" at bounding box center [189, 81] width 96 height 10
click at [597, 557] on div at bounding box center [596, 543] width 184 height 31
click at [600, 546] on icon at bounding box center [596, 544] width 12 height 12
click at [594, 547] on icon at bounding box center [596, 544] width 8 height 10
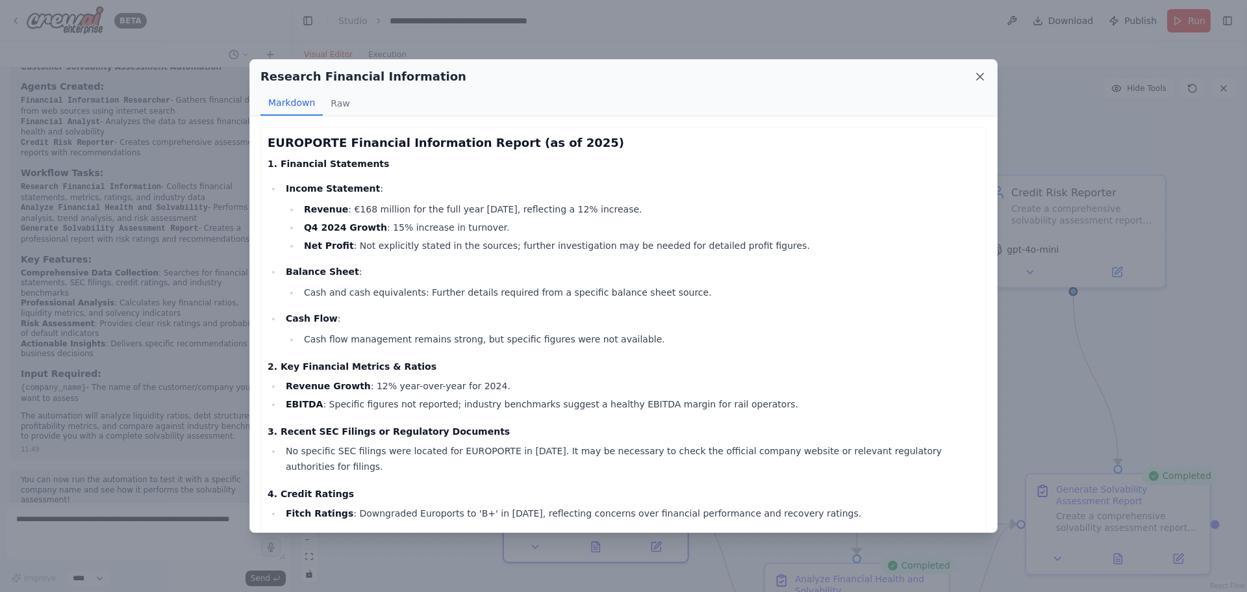
click at [979, 75] on icon at bounding box center [980, 76] width 6 height 6
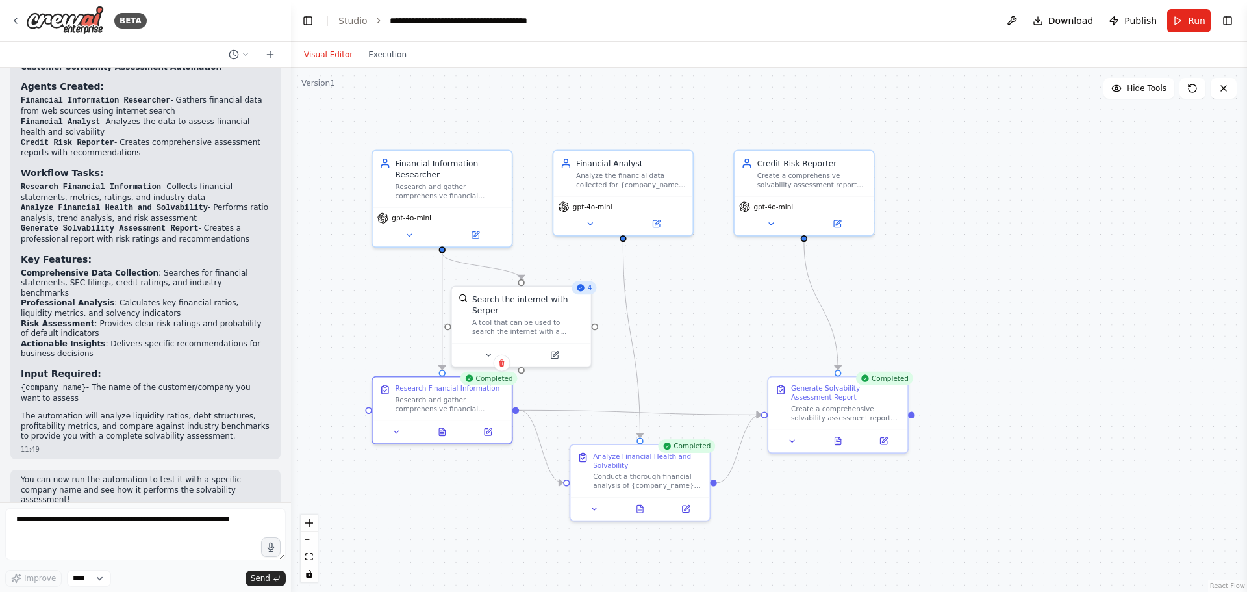
drag, startPoint x: 513, startPoint y: 173, endPoint x: 340, endPoint y: 141, distance: 175.8
click at [340, 143] on div ".deletable-edge-delete-btn { width: 20px; height: 20px; border: 0px solid #ffff…" at bounding box center [769, 330] width 956 height 524
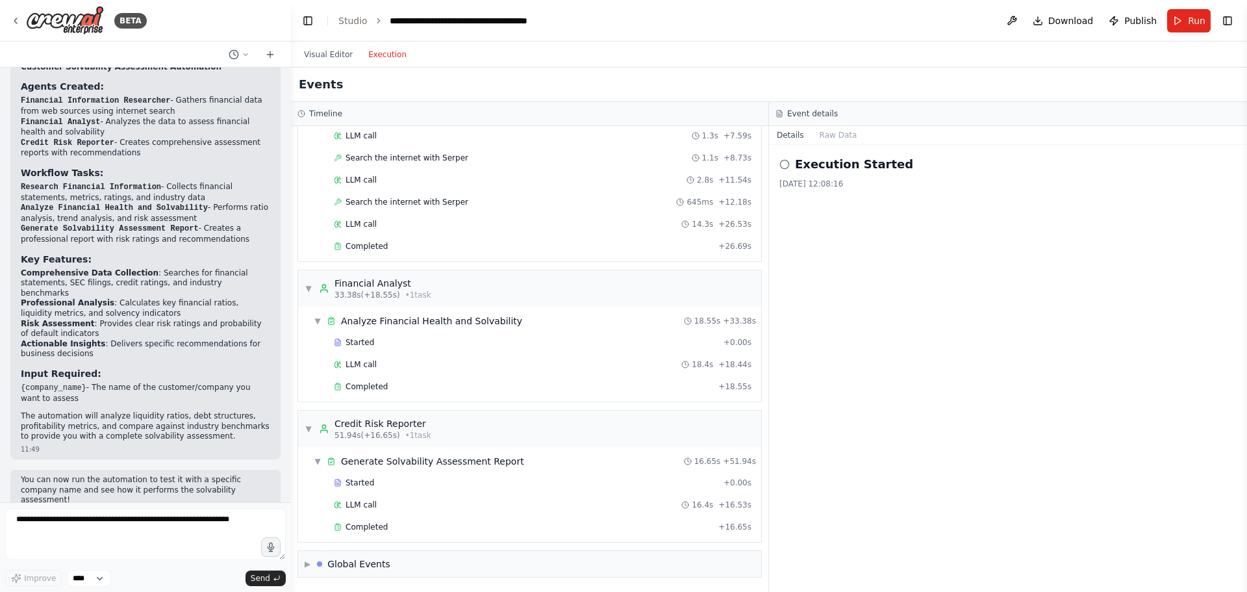
click at [376, 55] on button "Execution" at bounding box center [388, 55] width 54 height 16
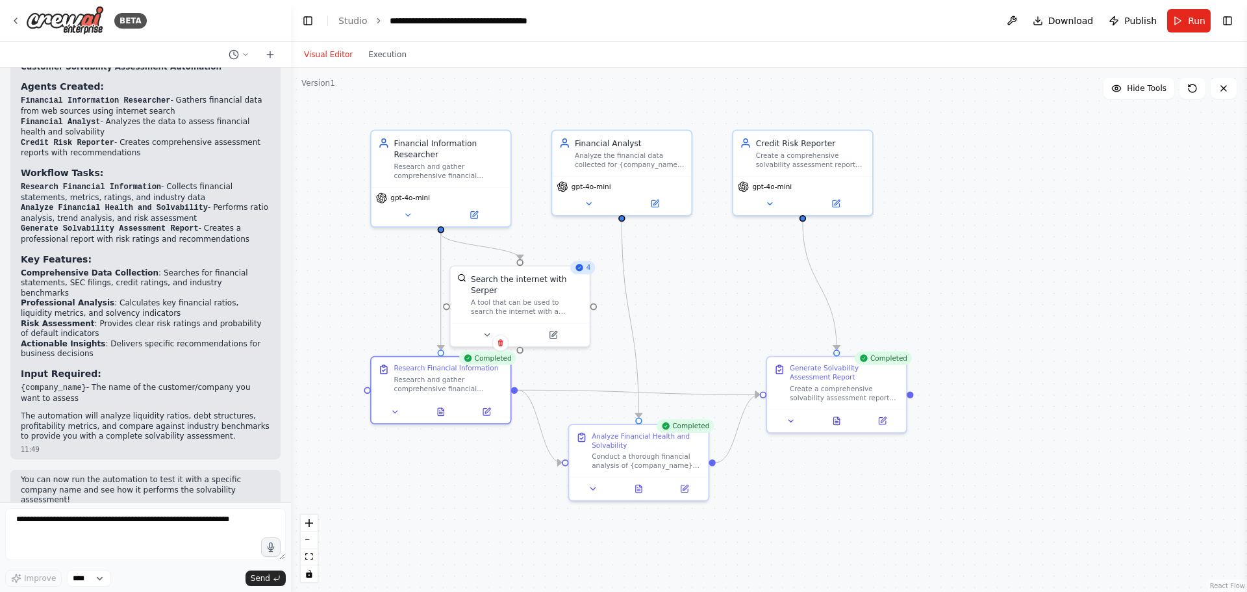
click at [320, 50] on button "Visual Editor" at bounding box center [328, 55] width 64 height 16
drag, startPoint x: 1191, startPoint y: 17, endPoint x: 1173, endPoint y: 27, distance: 21.5
click at [1191, 18] on span "Run" at bounding box center [1197, 20] width 18 height 13
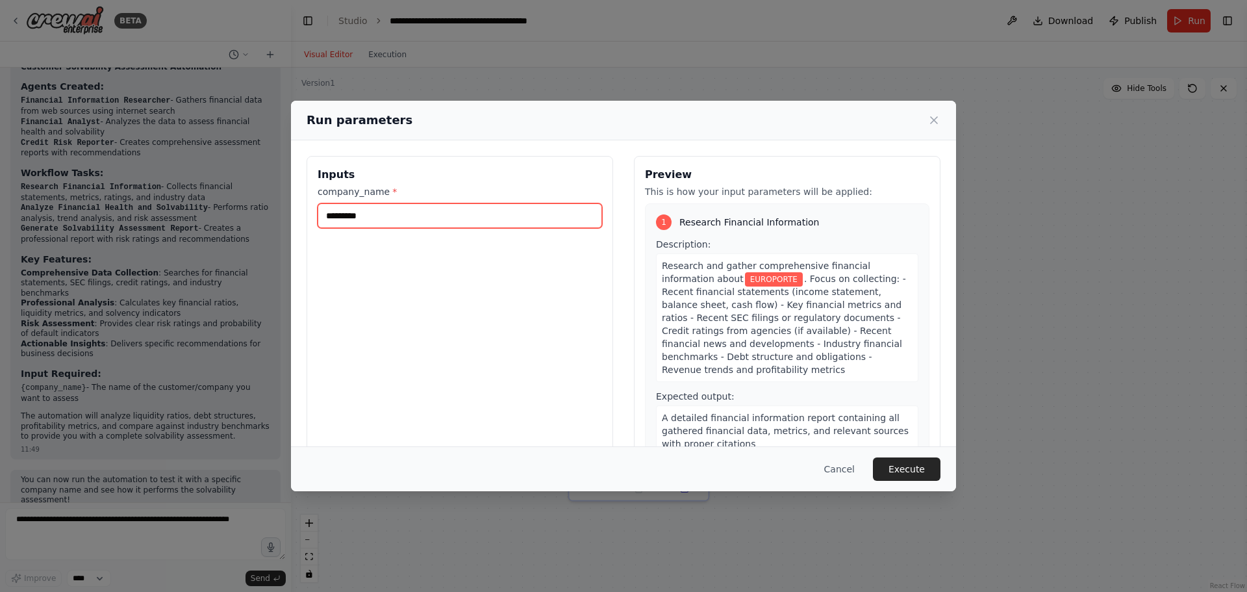
drag, startPoint x: 418, startPoint y: 211, endPoint x: 287, endPoint y: 212, distance: 131.9
click at [287, 212] on div "Run parameters Inputs company_name * ********* Preview This is how your input p…" at bounding box center [623, 296] width 1247 height 592
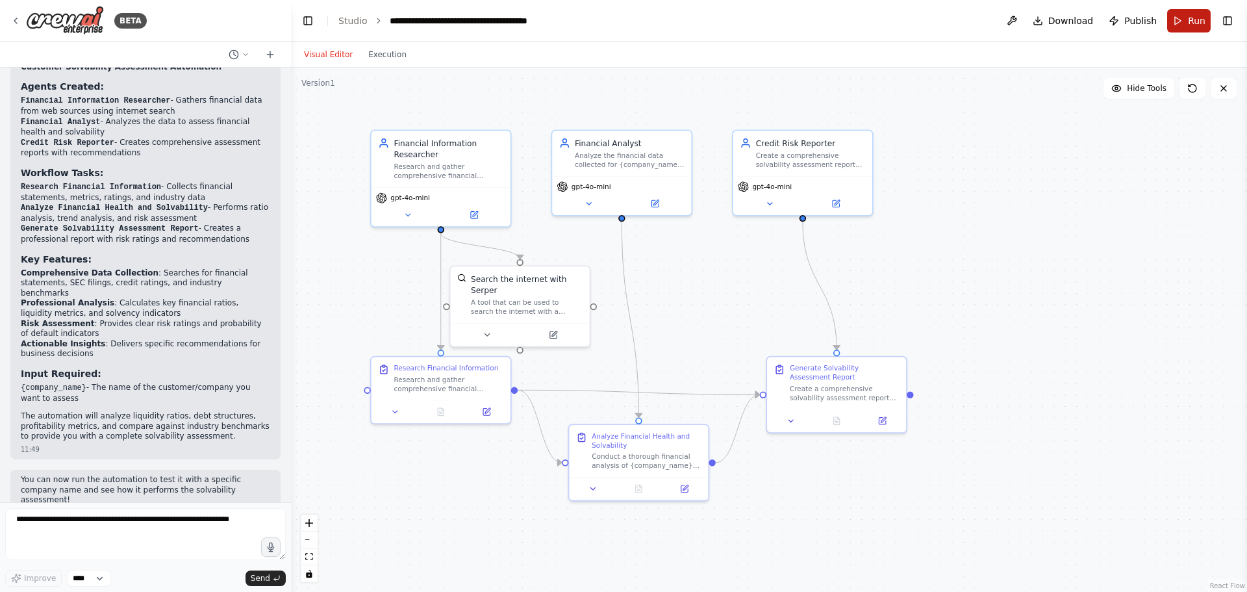
click at [1193, 23] on span "Run" at bounding box center [1197, 20] width 18 height 13
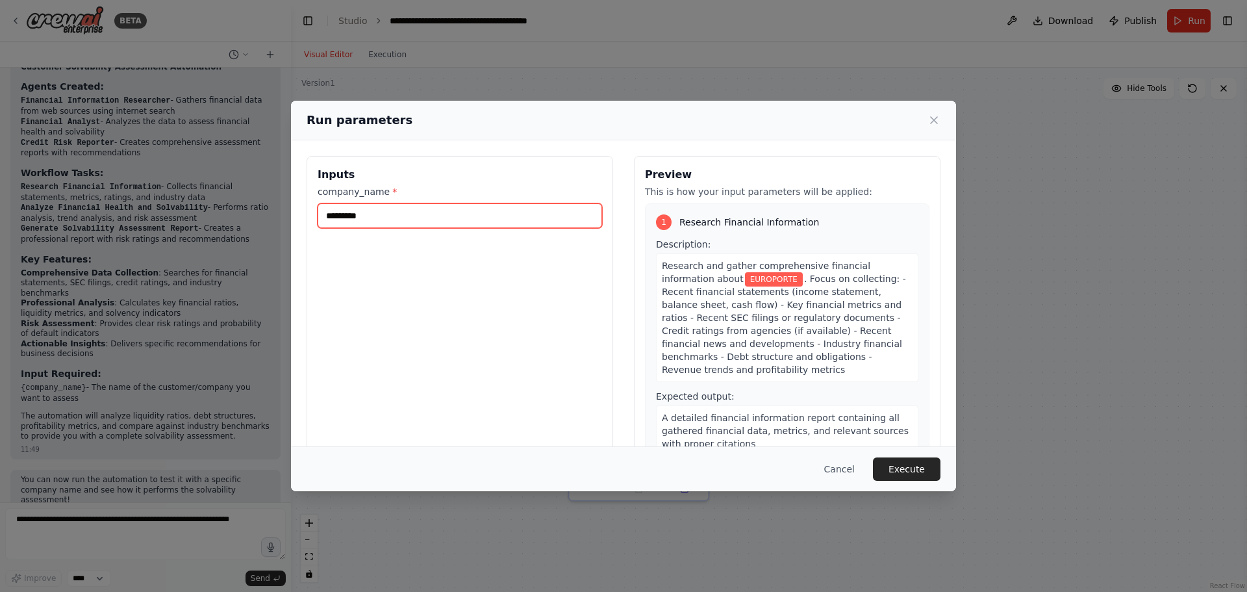
click at [360, 216] on input "*********" at bounding box center [460, 215] width 285 height 25
drag, startPoint x: 394, startPoint y: 214, endPoint x: 290, endPoint y: 214, distance: 103.3
click at [290, 214] on div "Run parameters Inputs company_name * ********* Preview This is how your input p…" at bounding box center [623, 296] width 1247 height 592
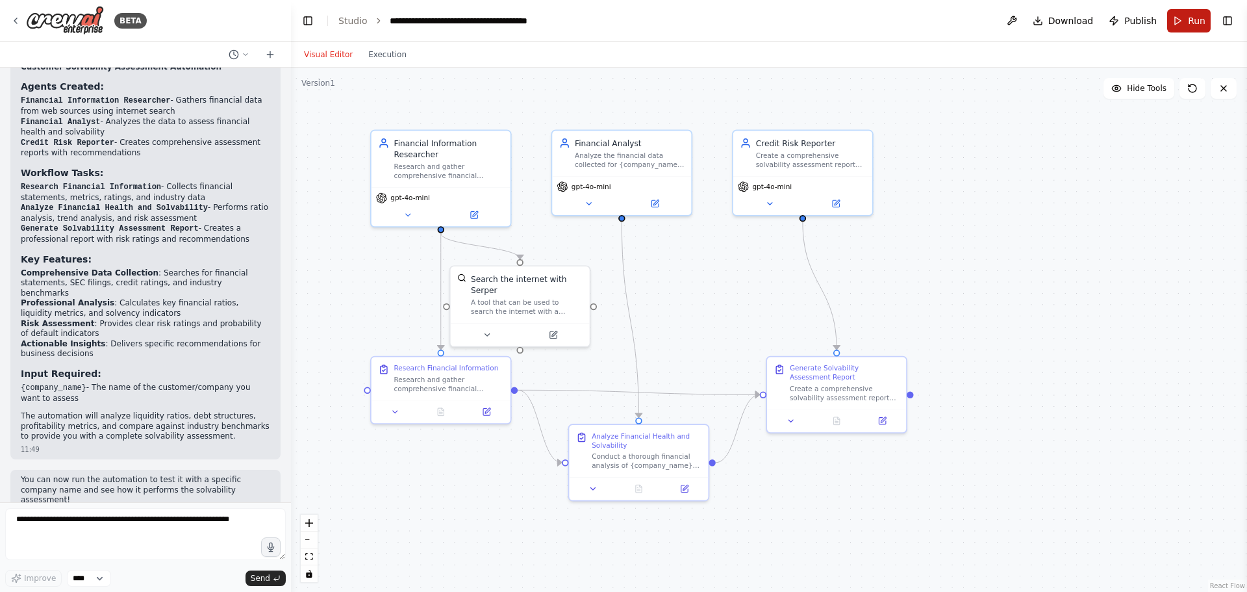
click at [1197, 19] on span "Run" at bounding box center [1197, 20] width 18 height 13
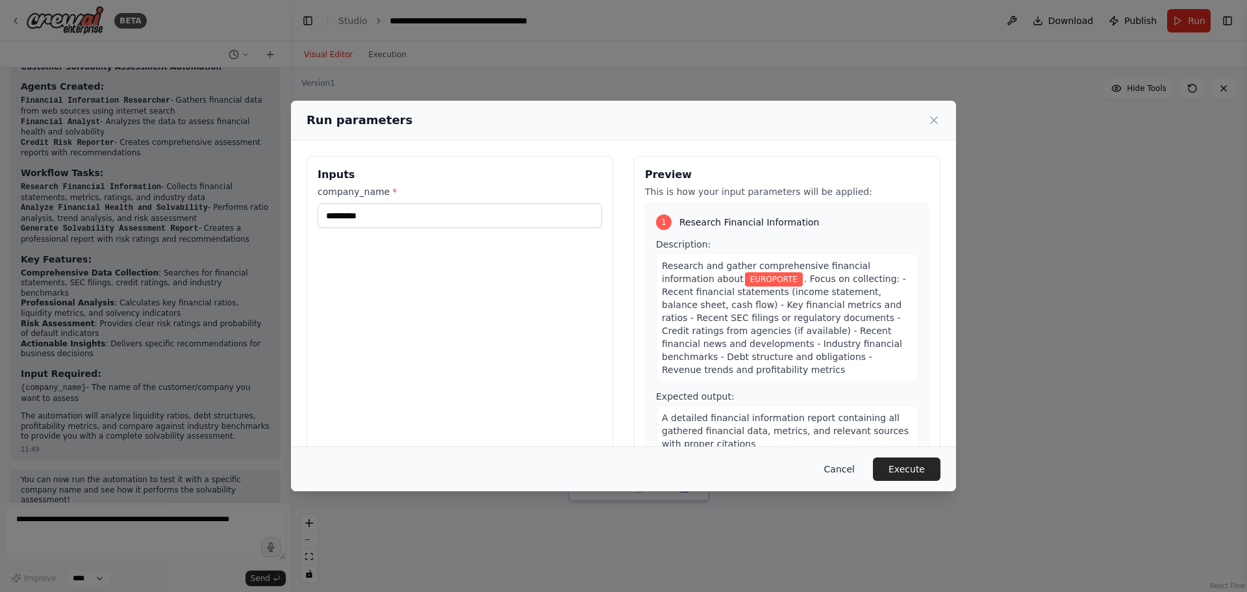
click at [852, 468] on button "Cancel" at bounding box center [839, 468] width 51 height 23
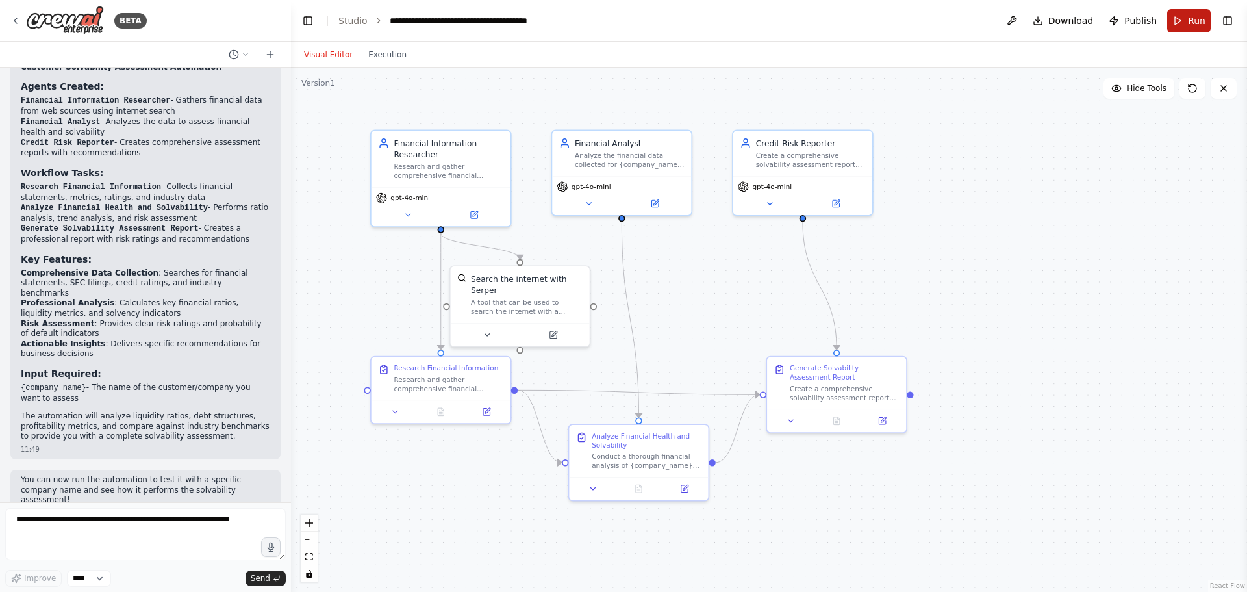
click at [1183, 21] on button "Run" at bounding box center [1189, 20] width 44 height 23
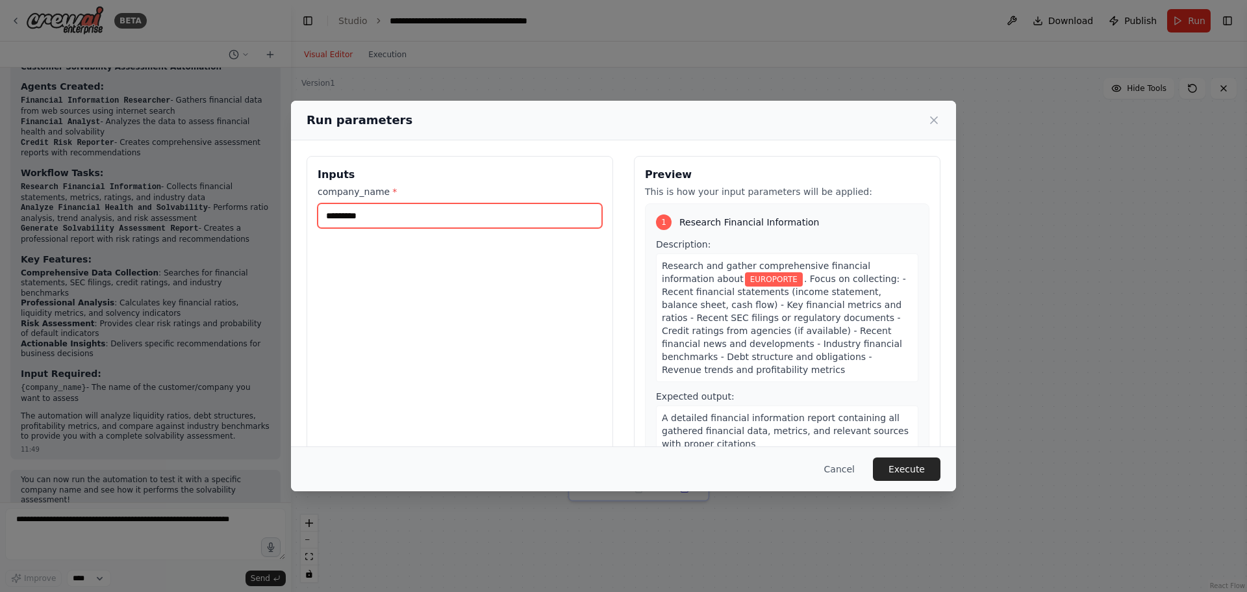
click at [363, 212] on input "*********" at bounding box center [460, 215] width 285 height 25
drag, startPoint x: 388, startPoint y: 211, endPoint x: 298, endPoint y: 210, distance: 90.3
click at [298, 210] on div "Inputs company_name * ********* Preview This is how your input parameters will …" at bounding box center [623, 309] width 665 height 339
click at [848, 470] on button "Cancel" at bounding box center [839, 468] width 51 height 23
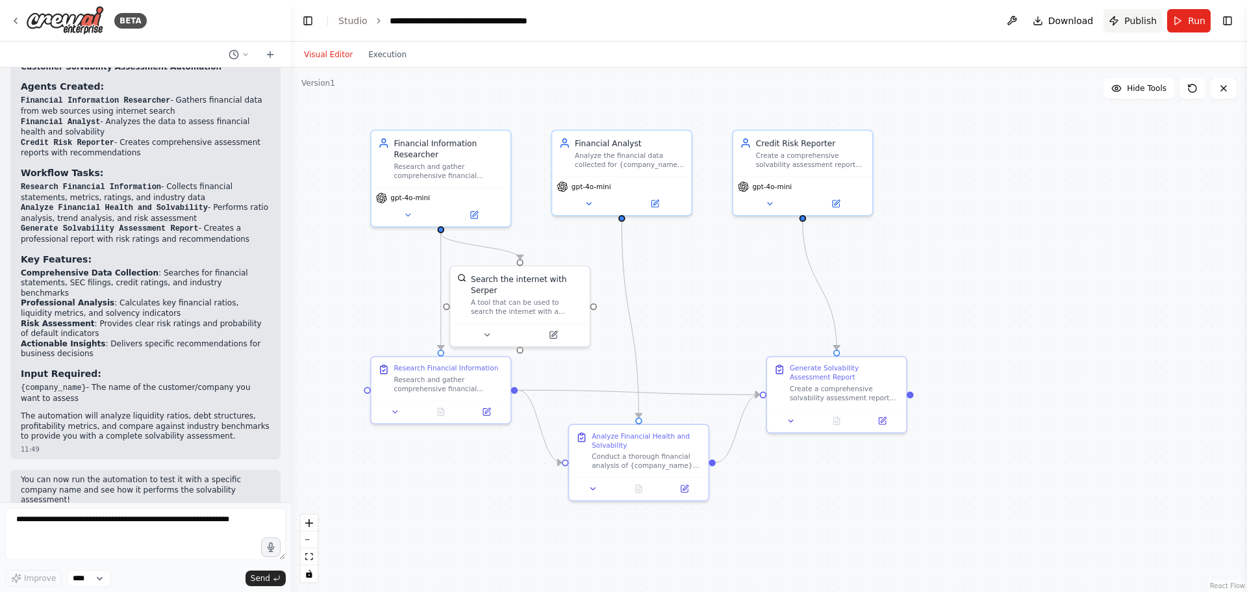
click at [1135, 21] on span "Publish" at bounding box center [1141, 20] width 32 height 13
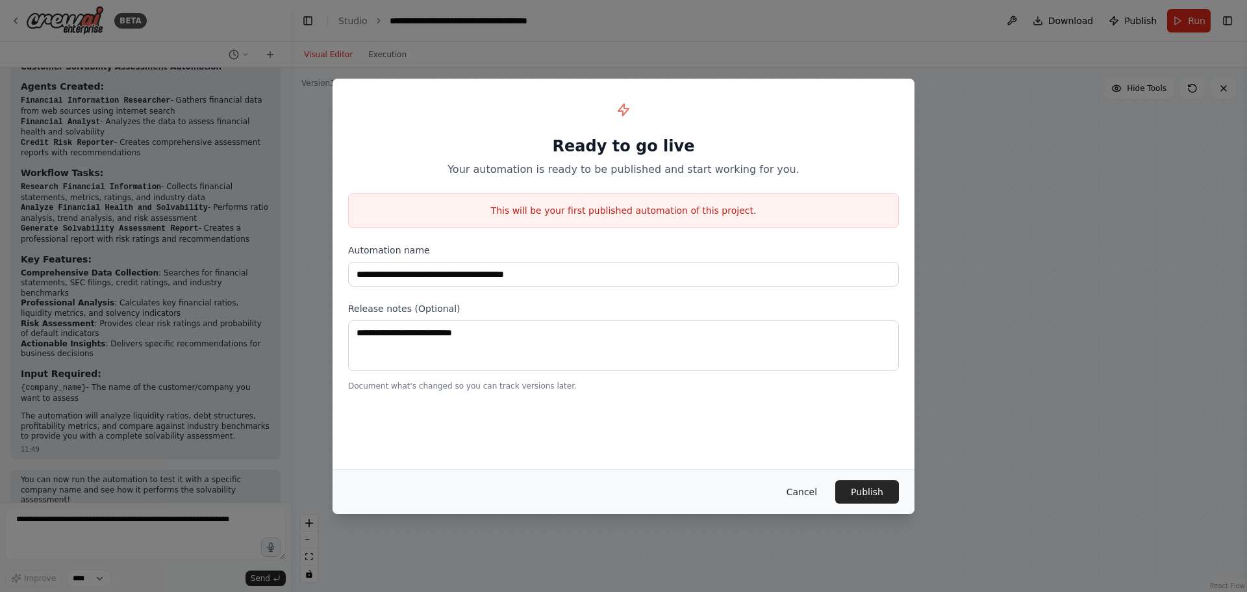
click at [806, 498] on button "Cancel" at bounding box center [801, 491] width 51 height 23
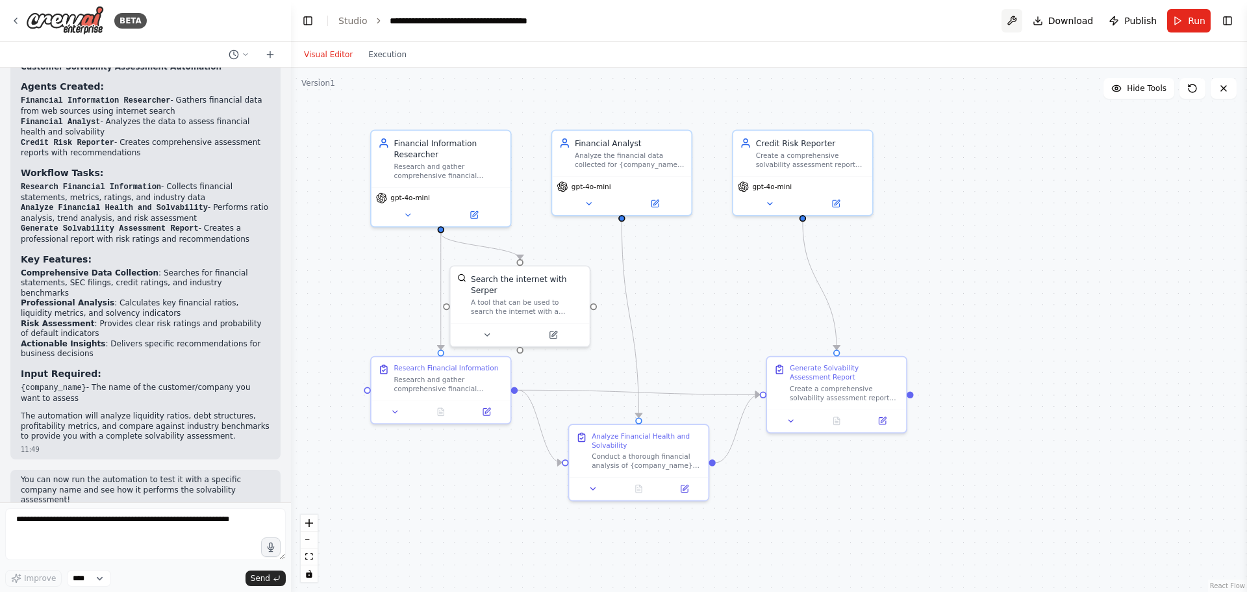
click at [1019, 18] on button at bounding box center [1012, 20] width 21 height 23
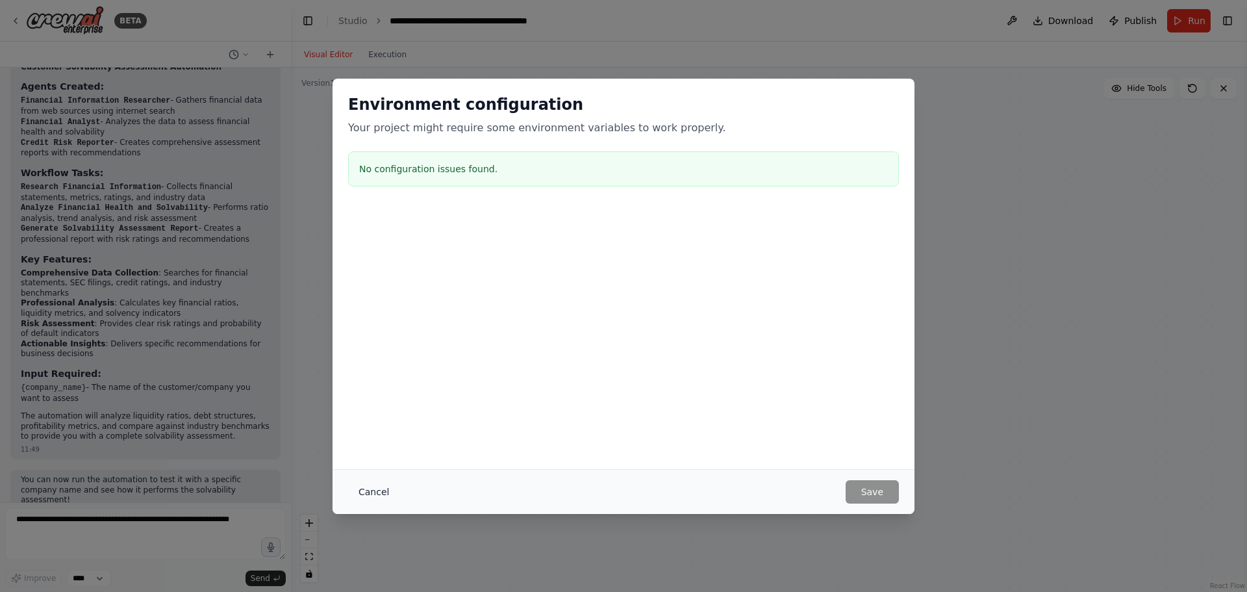
click at [362, 484] on button "Cancel" at bounding box center [373, 491] width 51 height 23
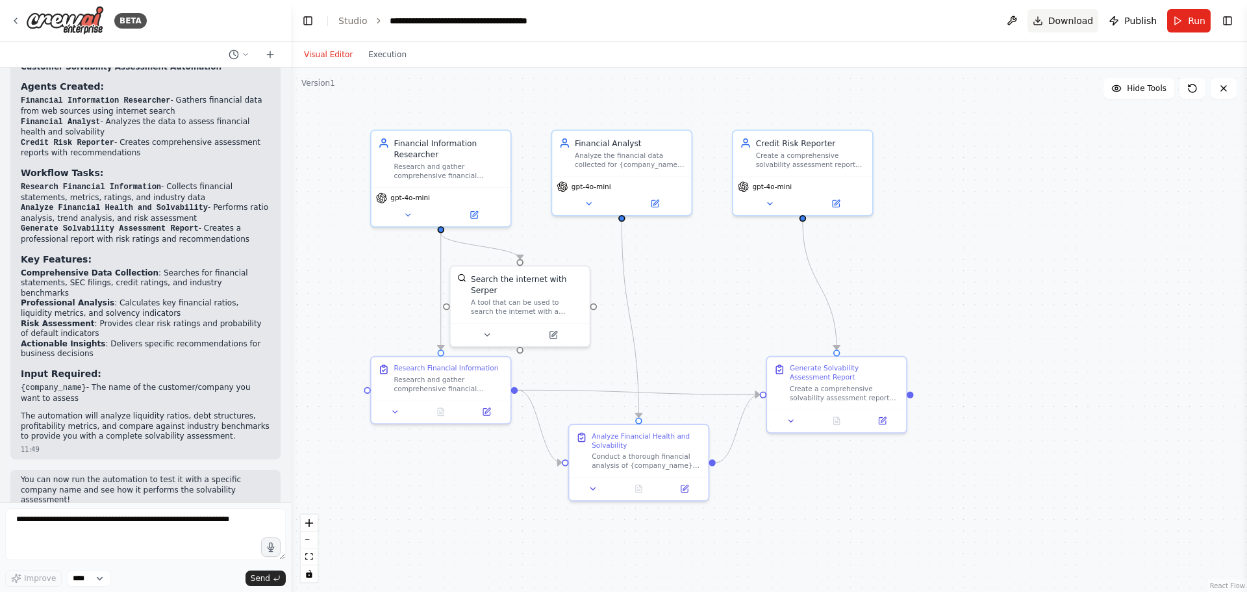
click at [1084, 23] on span "Download" at bounding box center [1071, 20] width 45 height 13
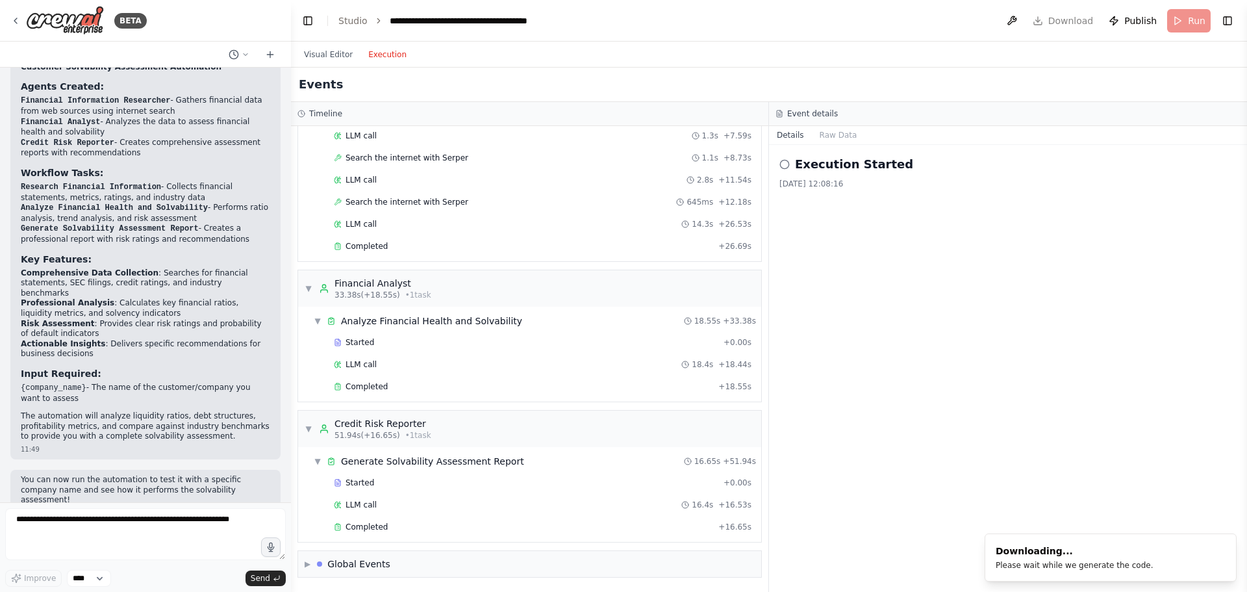
click at [379, 53] on button "Execution" at bounding box center [388, 55] width 54 height 16
click at [248, 53] on icon at bounding box center [246, 55] width 8 height 8
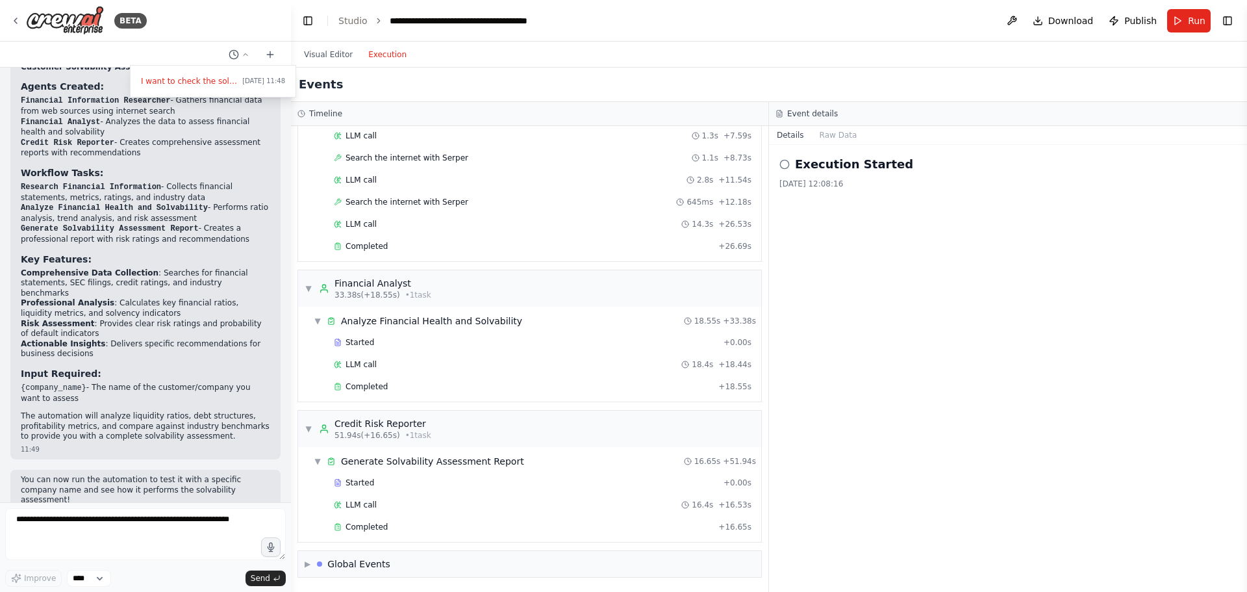
click at [270, 55] on div at bounding box center [145, 296] width 291 height 592
click at [271, 55] on icon at bounding box center [270, 54] width 10 height 10
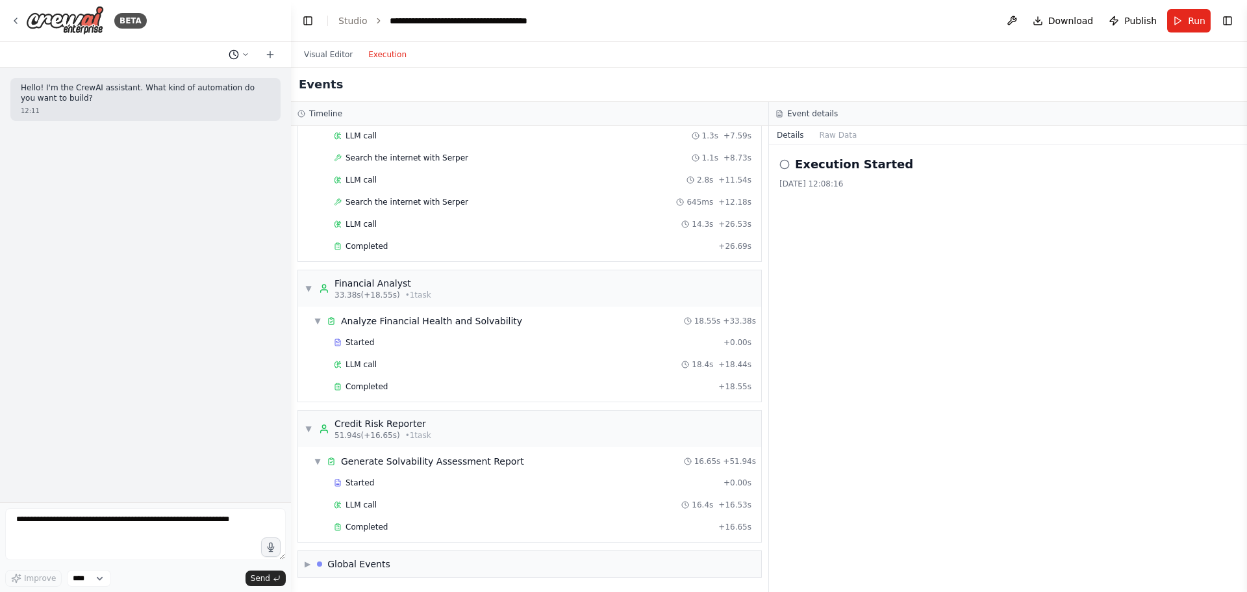
click at [245, 52] on icon at bounding box center [246, 55] width 8 height 8
click at [194, 100] on span "I want to check the solvability of a customer based on published financial info…" at bounding box center [189, 102] width 96 height 10
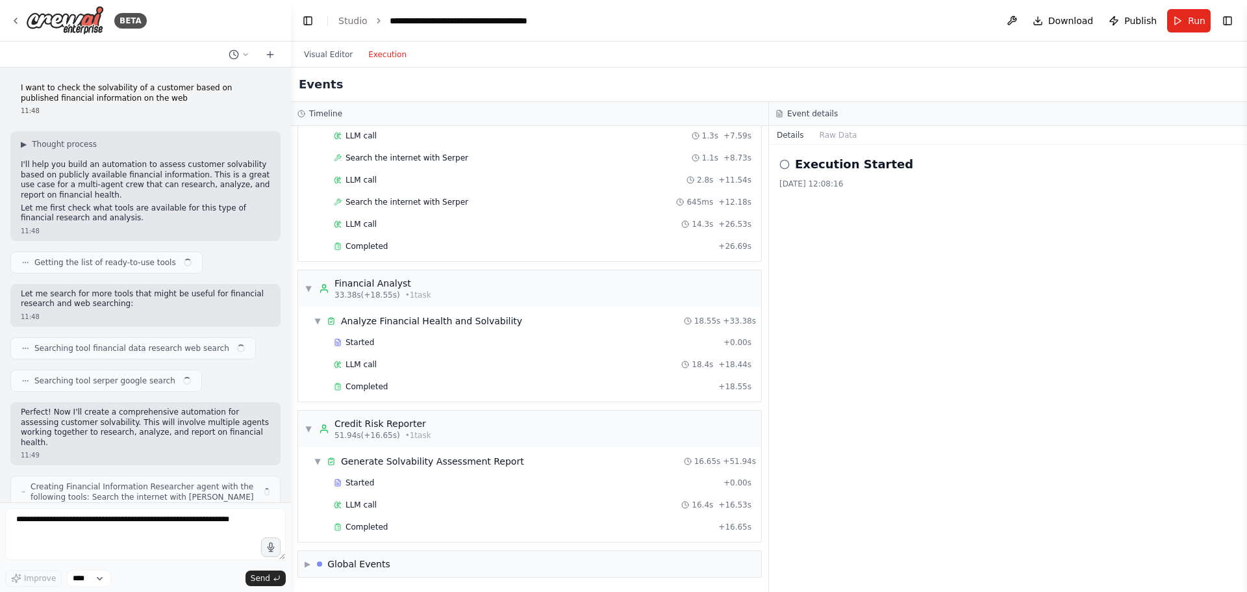
scroll to position [829, 0]
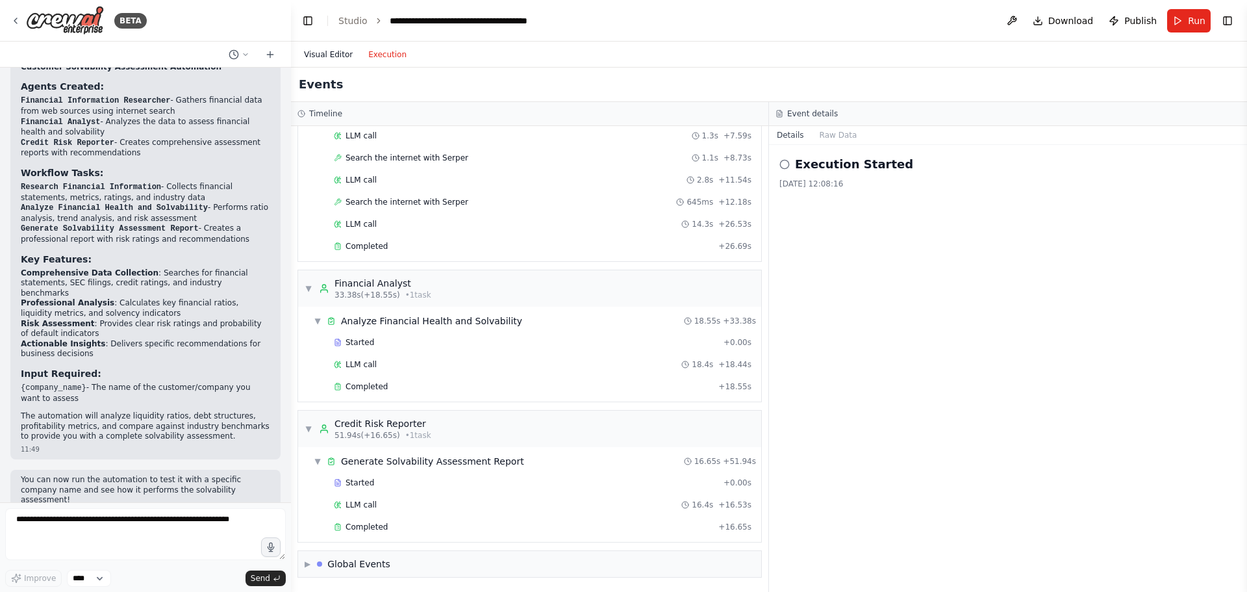
click at [327, 52] on button "Visual Editor" at bounding box center [328, 55] width 64 height 16
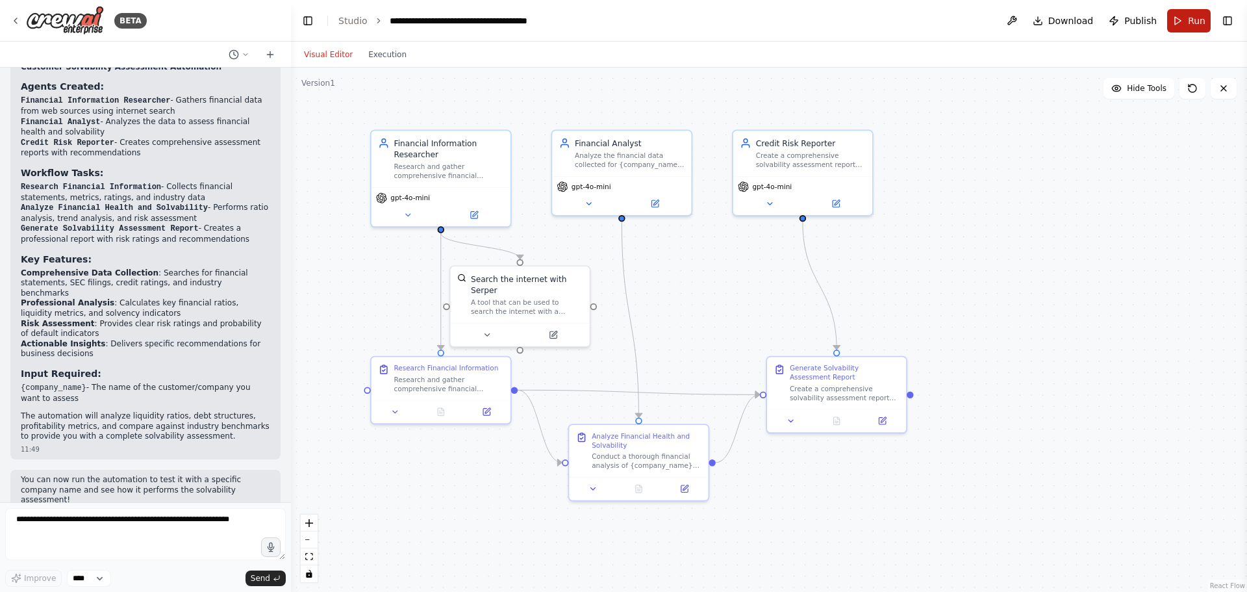
click at [1191, 26] on span "Run" at bounding box center [1197, 20] width 18 height 13
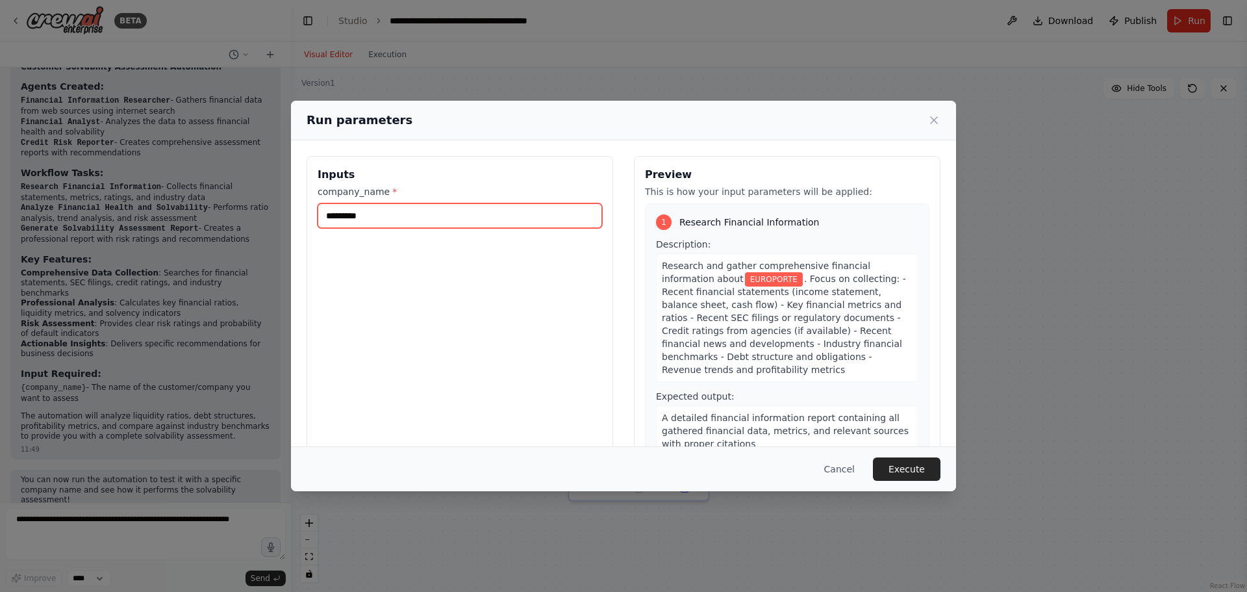
click at [344, 209] on input "*********" at bounding box center [460, 215] width 285 height 25
type input "*******"
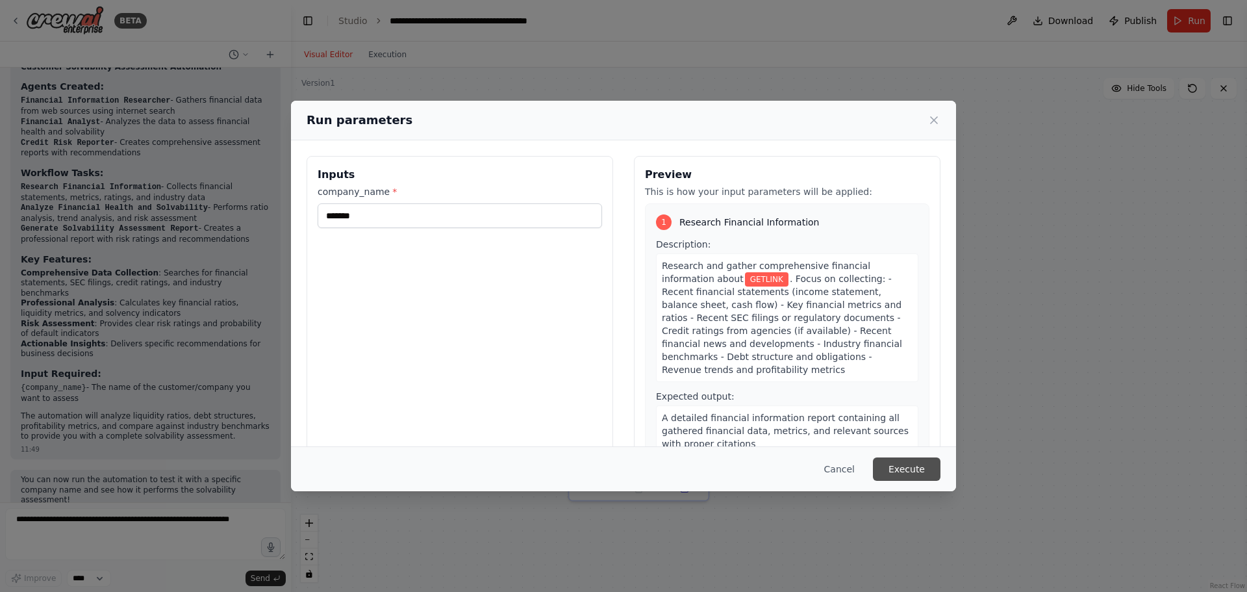
click at [908, 472] on button "Execute" at bounding box center [907, 468] width 68 height 23
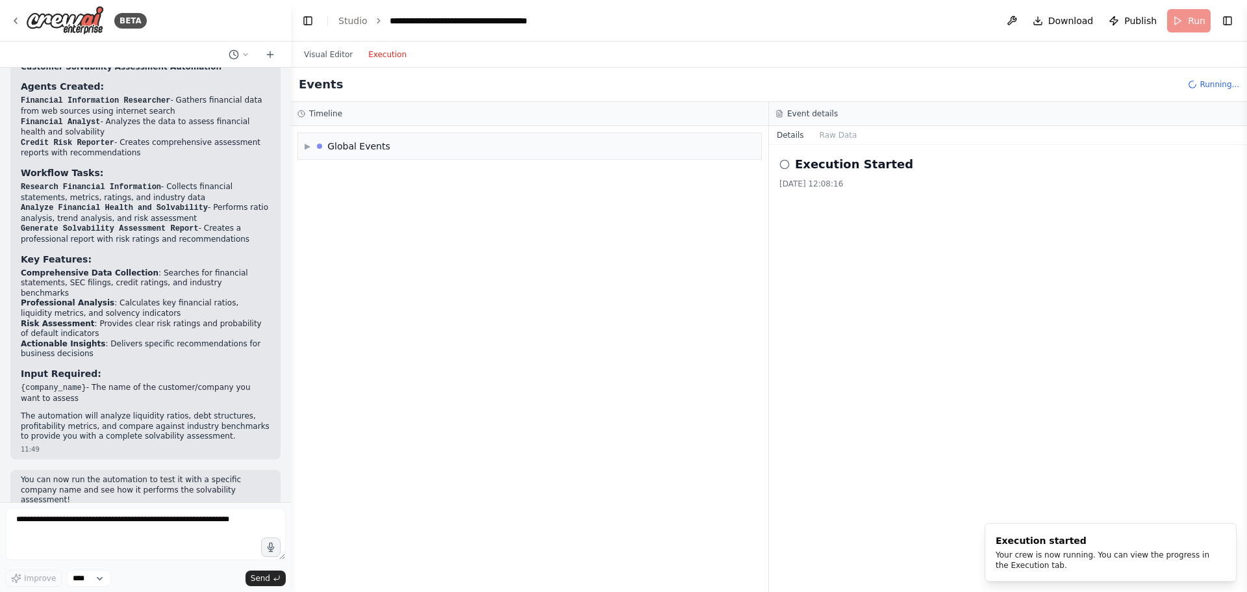
scroll to position [0, 0]
click at [379, 58] on button "Execution" at bounding box center [388, 55] width 54 height 16
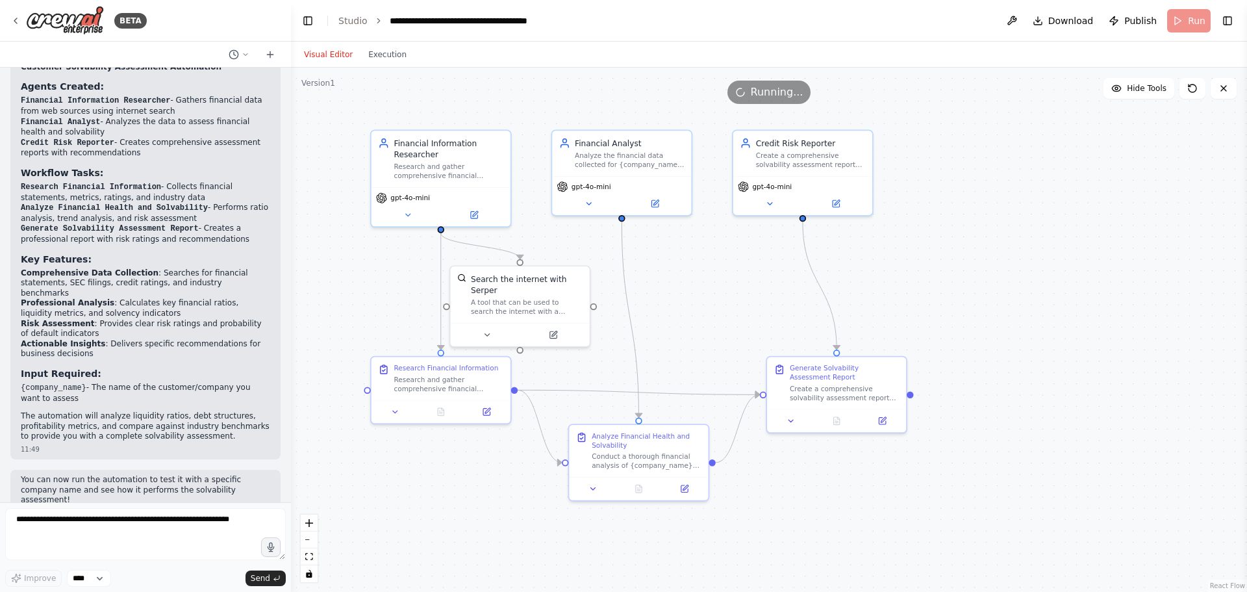
click at [331, 55] on button "Visual Editor" at bounding box center [328, 55] width 64 height 16
click at [555, 329] on icon at bounding box center [553, 332] width 6 height 6
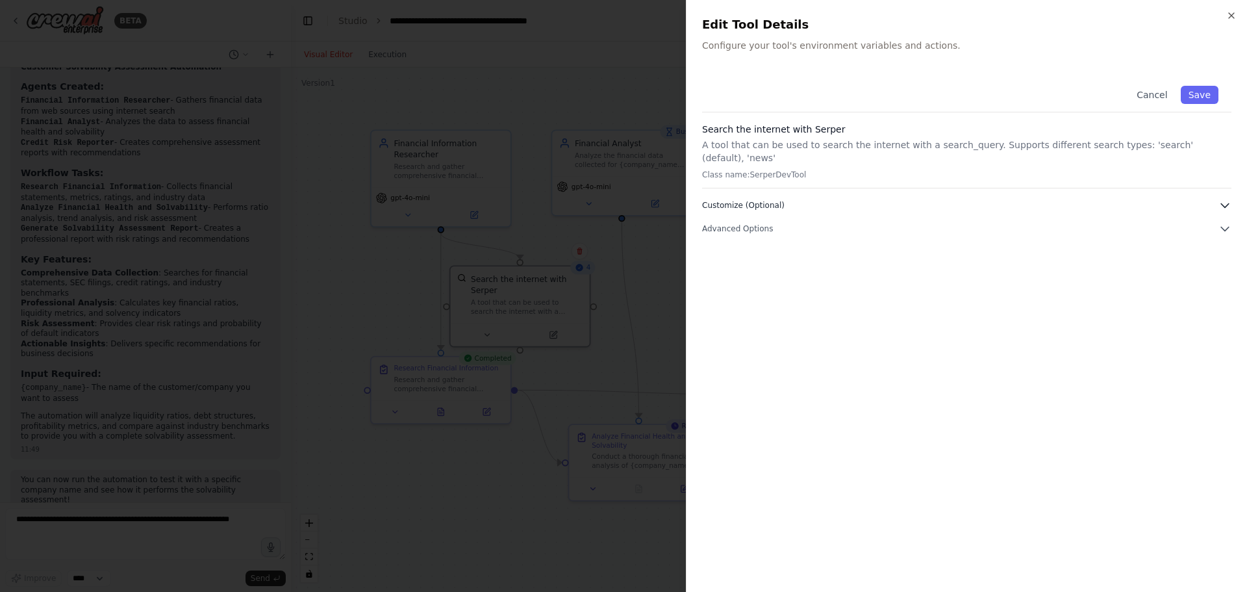
click at [772, 200] on span "Customize (Optional)" at bounding box center [743, 205] width 83 height 10
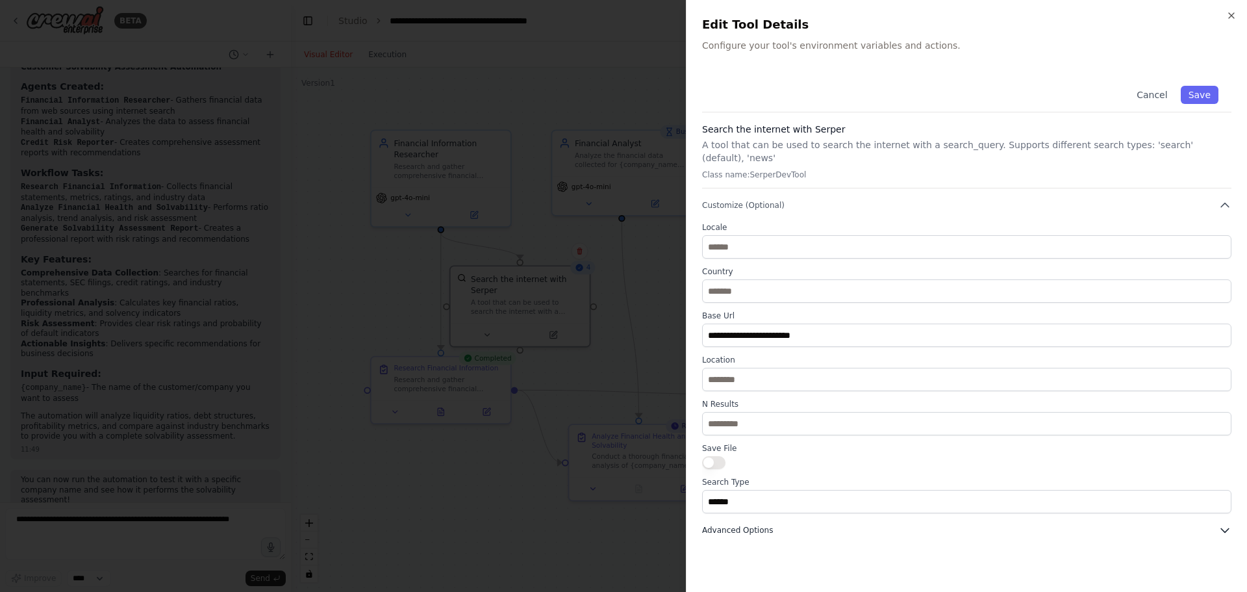
click at [761, 525] on span "Advanced Options" at bounding box center [737, 530] width 71 height 10
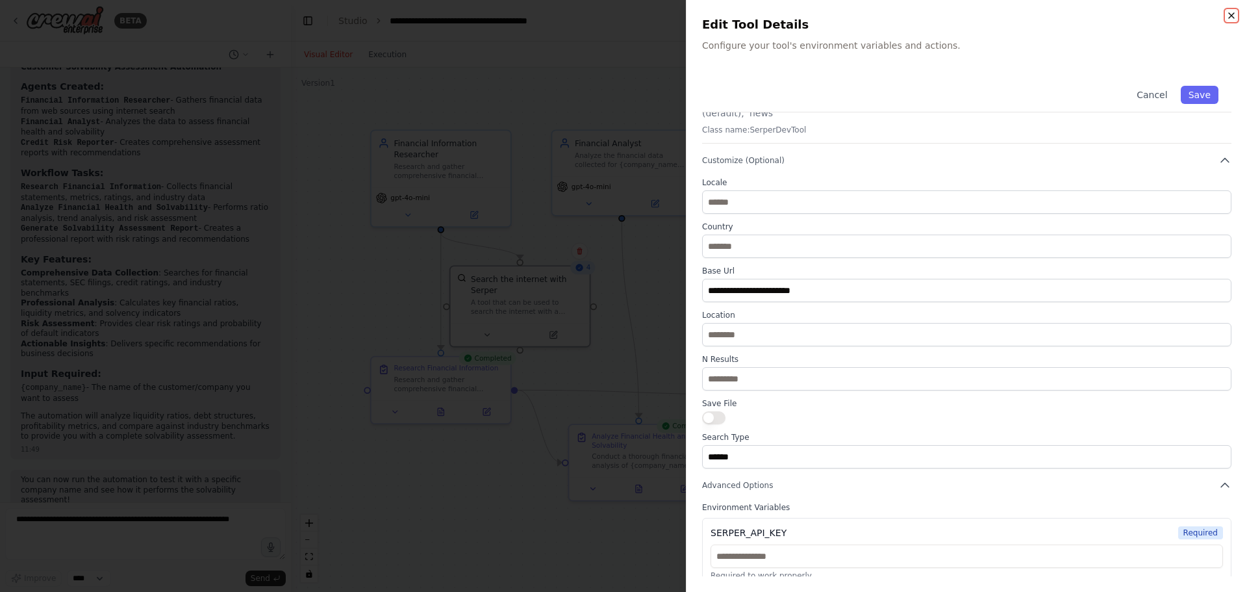
click at [1228, 18] on icon "button" at bounding box center [1232, 15] width 10 height 10
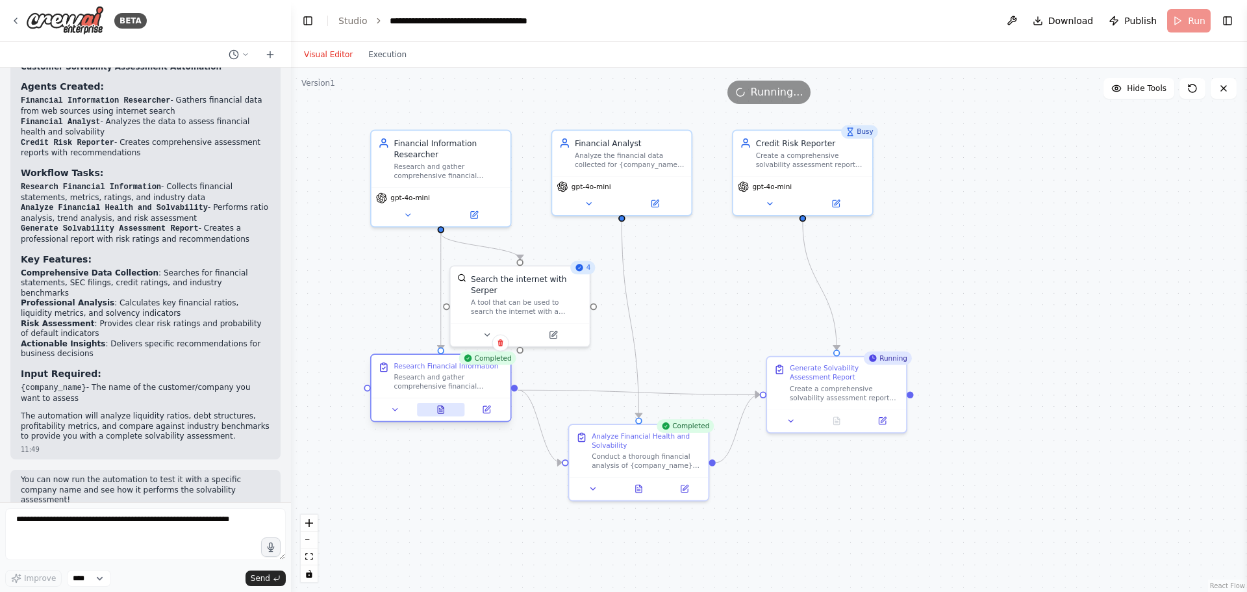
click at [444, 407] on icon at bounding box center [441, 409] width 9 height 9
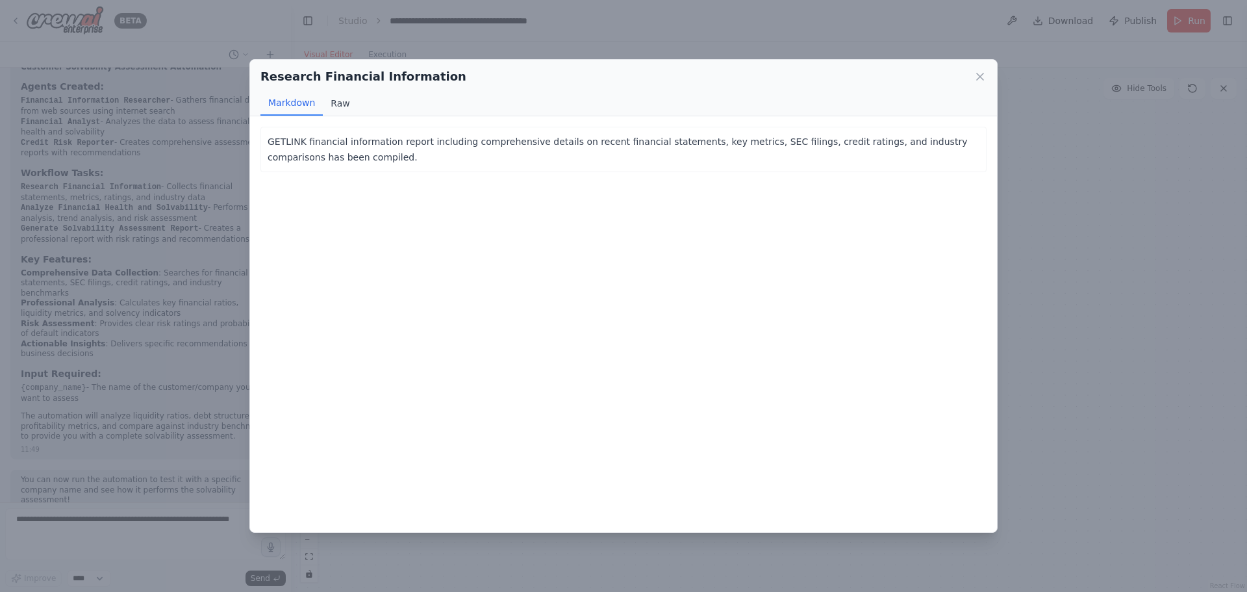
click at [339, 105] on button "Raw" at bounding box center [340, 103] width 34 height 25
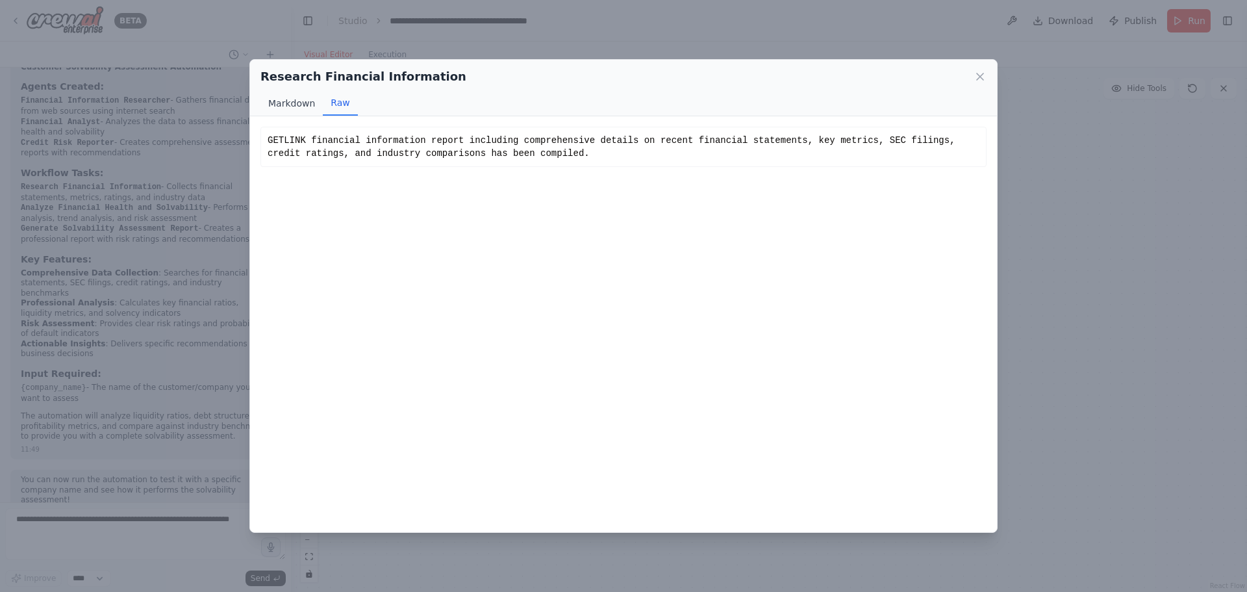
click at [300, 104] on button "Markdown" at bounding box center [292, 103] width 62 height 25
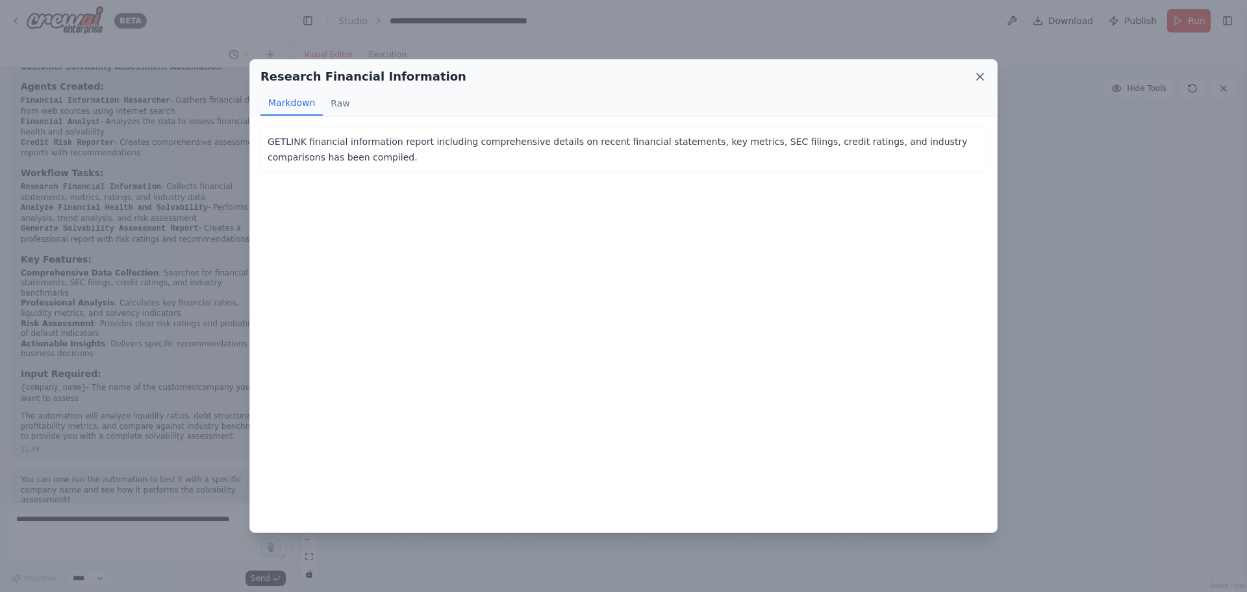
click at [987, 73] on div "Research Financial Information Markdown Raw" at bounding box center [623, 88] width 747 height 57
click at [980, 75] on icon at bounding box center [980, 76] width 13 height 13
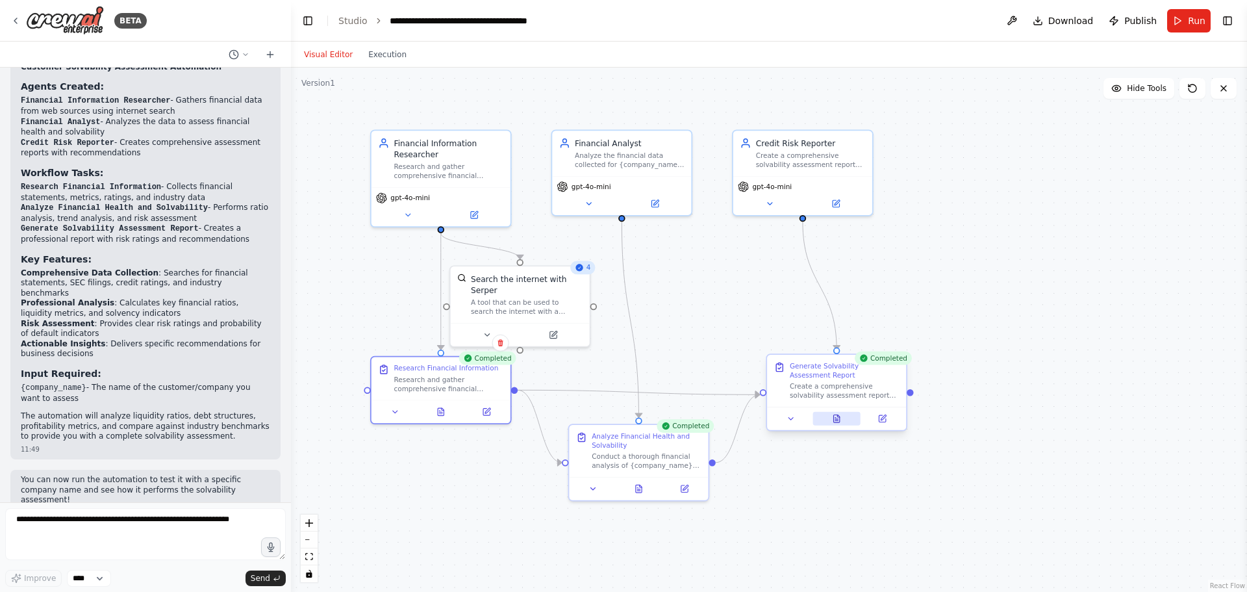
click at [837, 419] on icon at bounding box center [836, 419] width 3 height 0
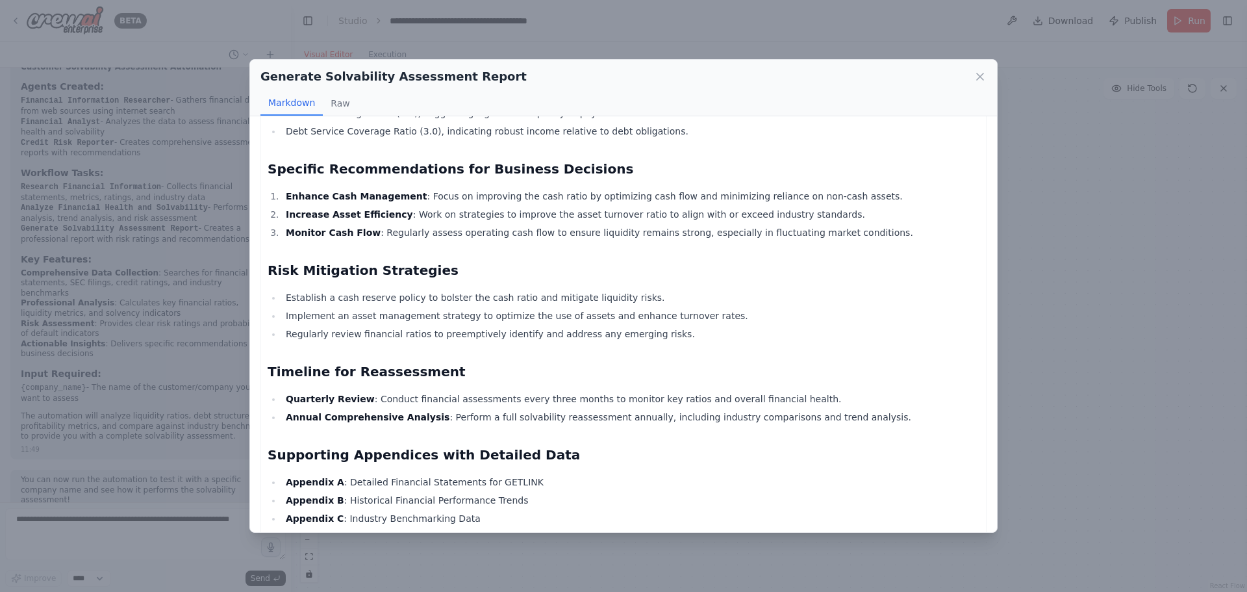
scroll to position [622, 0]
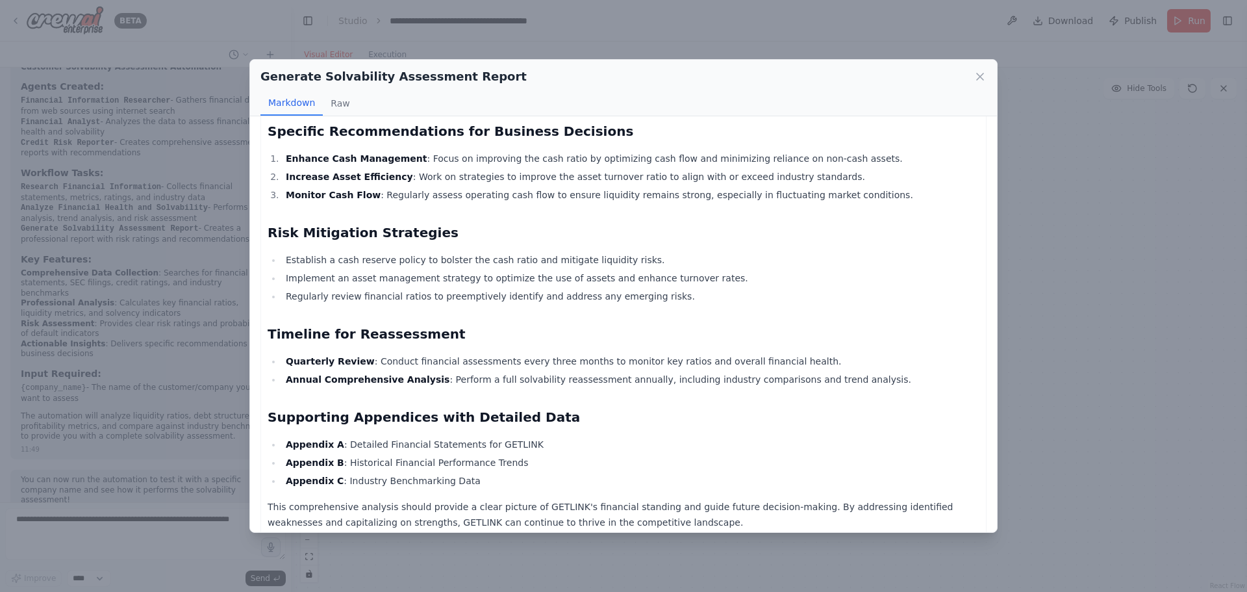
click at [981, 76] on icon at bounding box center [980, 76] width 13 height 13
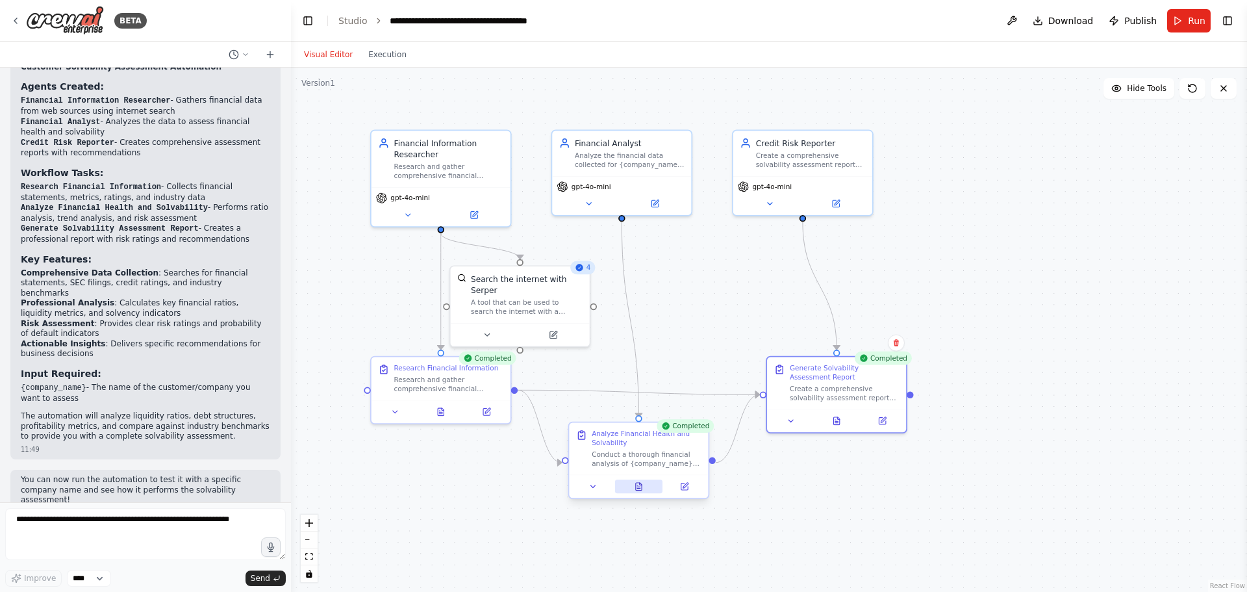
click at [643, 489] on icon at bounding box center [638, 486] width 9 height 9
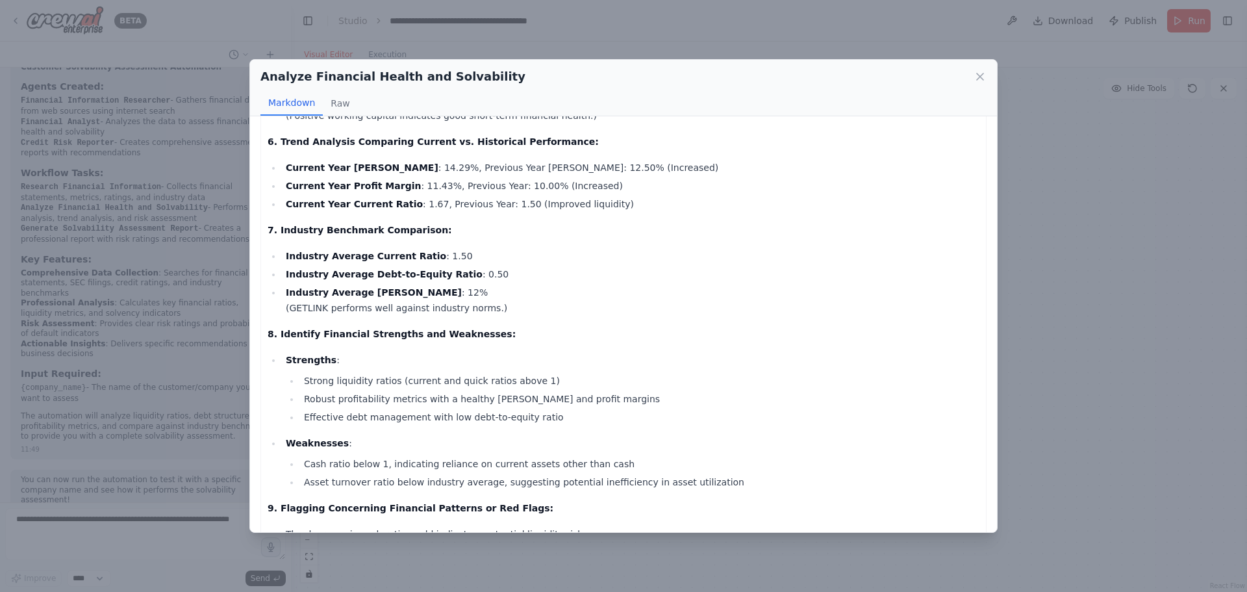
scroll to position [1015, 0]
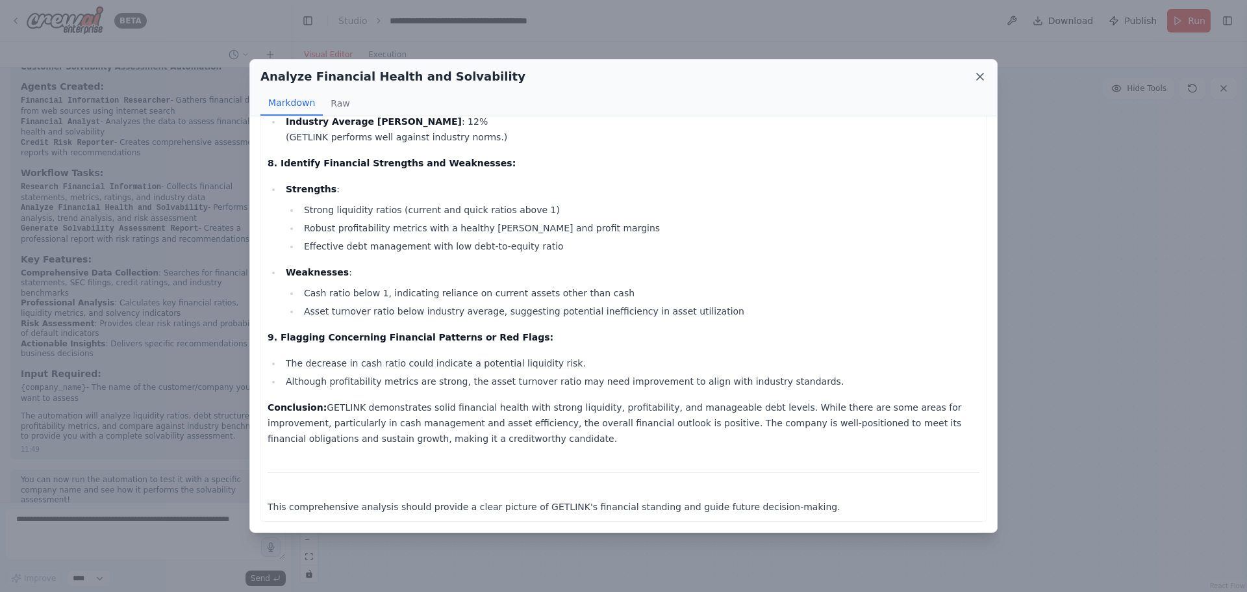
click at [978, 78] on icon at bounding box center [980, 76] width 6 height 6
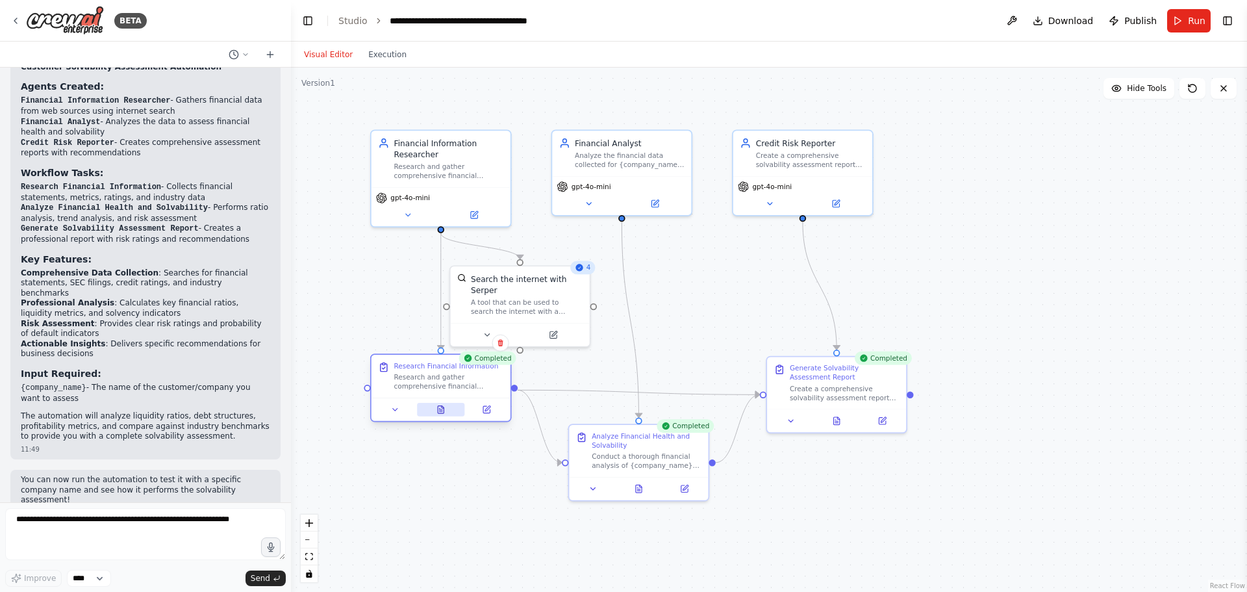
click at [441, 408] on icon at bounding box center [441, 410] width 6 height 8
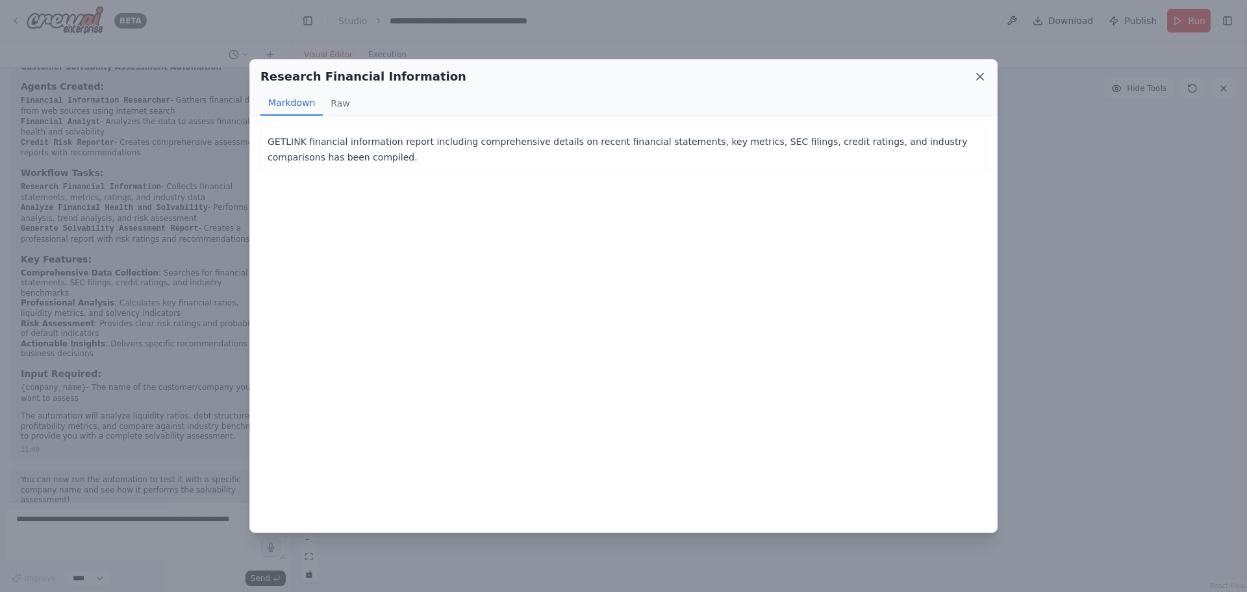
click at [984, 77] on icon at bounding box center [980, 76] width 13 height 13
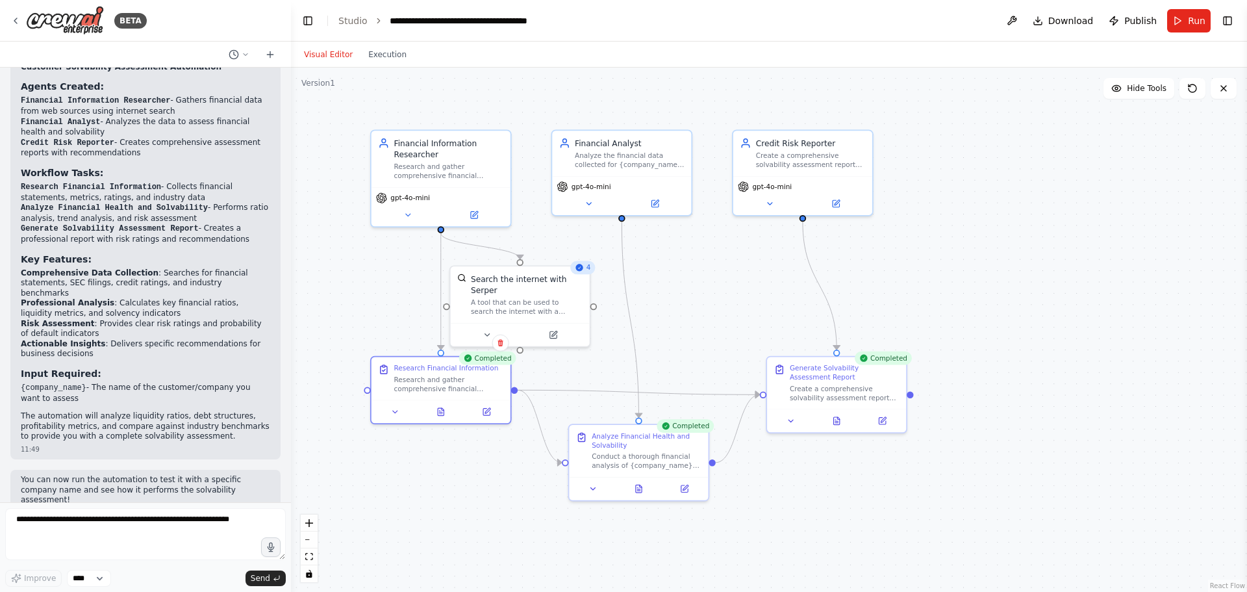
click at [994, 147] on div ".deletable-edge-delete-btn { width: 20px; height: 20px; border: 0px solid #ffff…" at bounding box center [769, 330] width 956 height 524
